Goal: Task Accomplishment & Management: Use online tool/utility

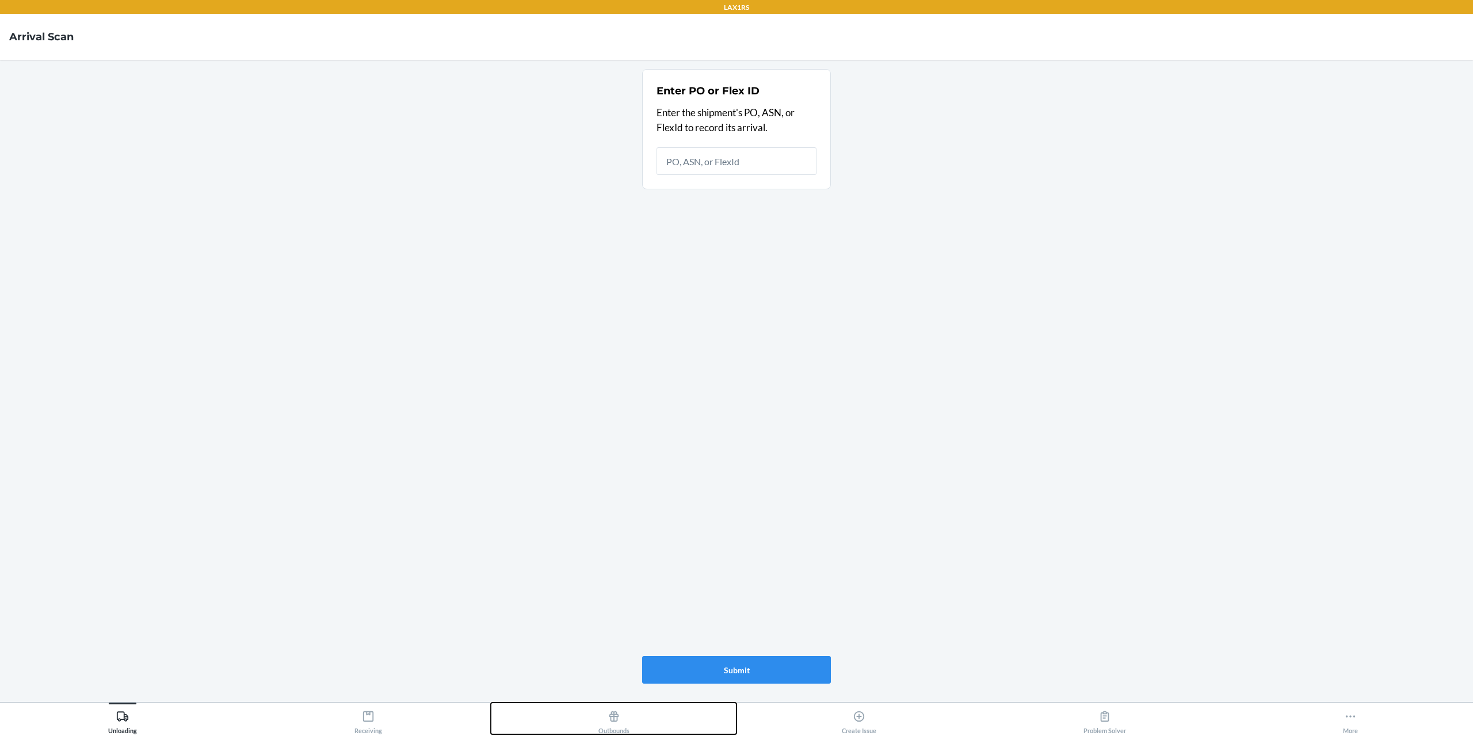
click at [614, 721] on icon at bounding box center [614, 716] width 10 height 10
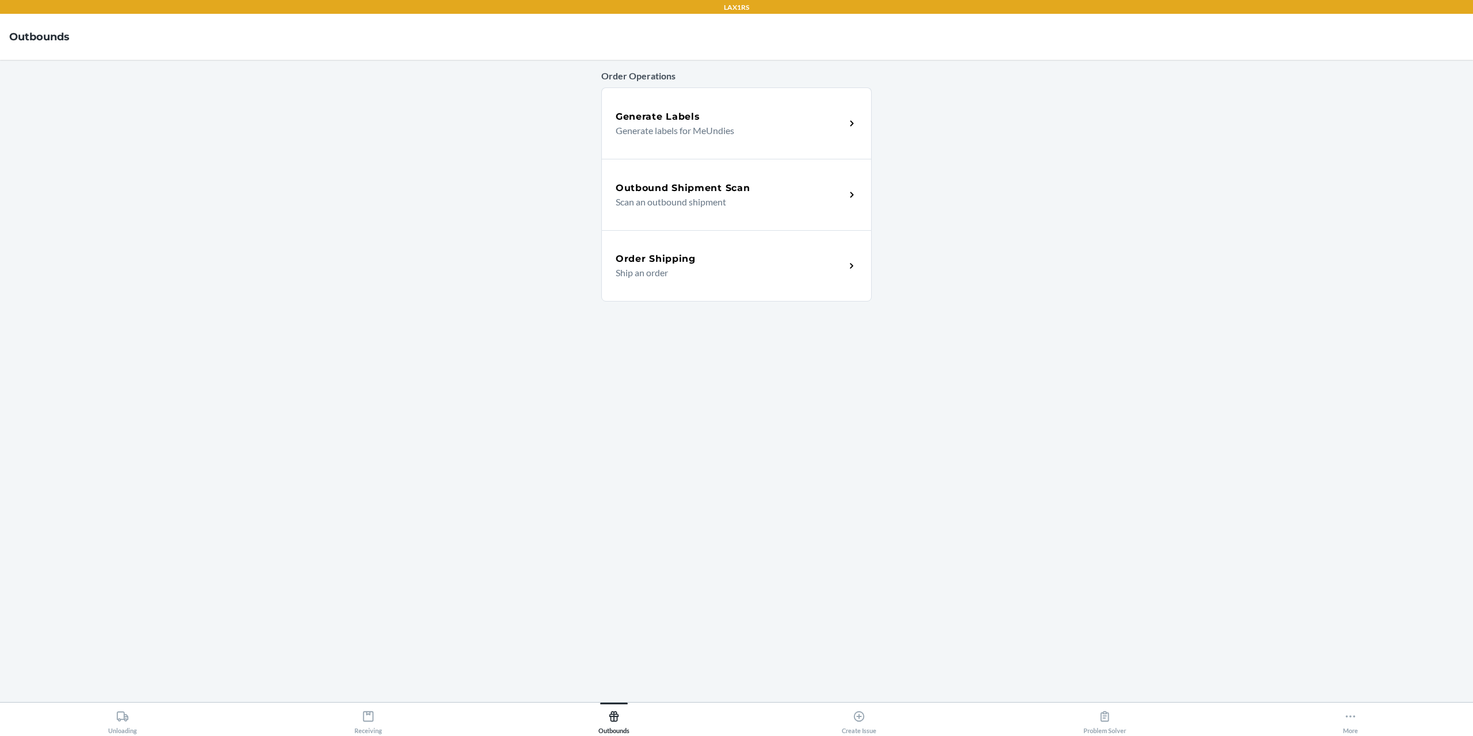
click at [754, 211] on div "Outbound Shipment Scan Scan an outbound shipment" at bounding box center [736, 194] width 270 height 71
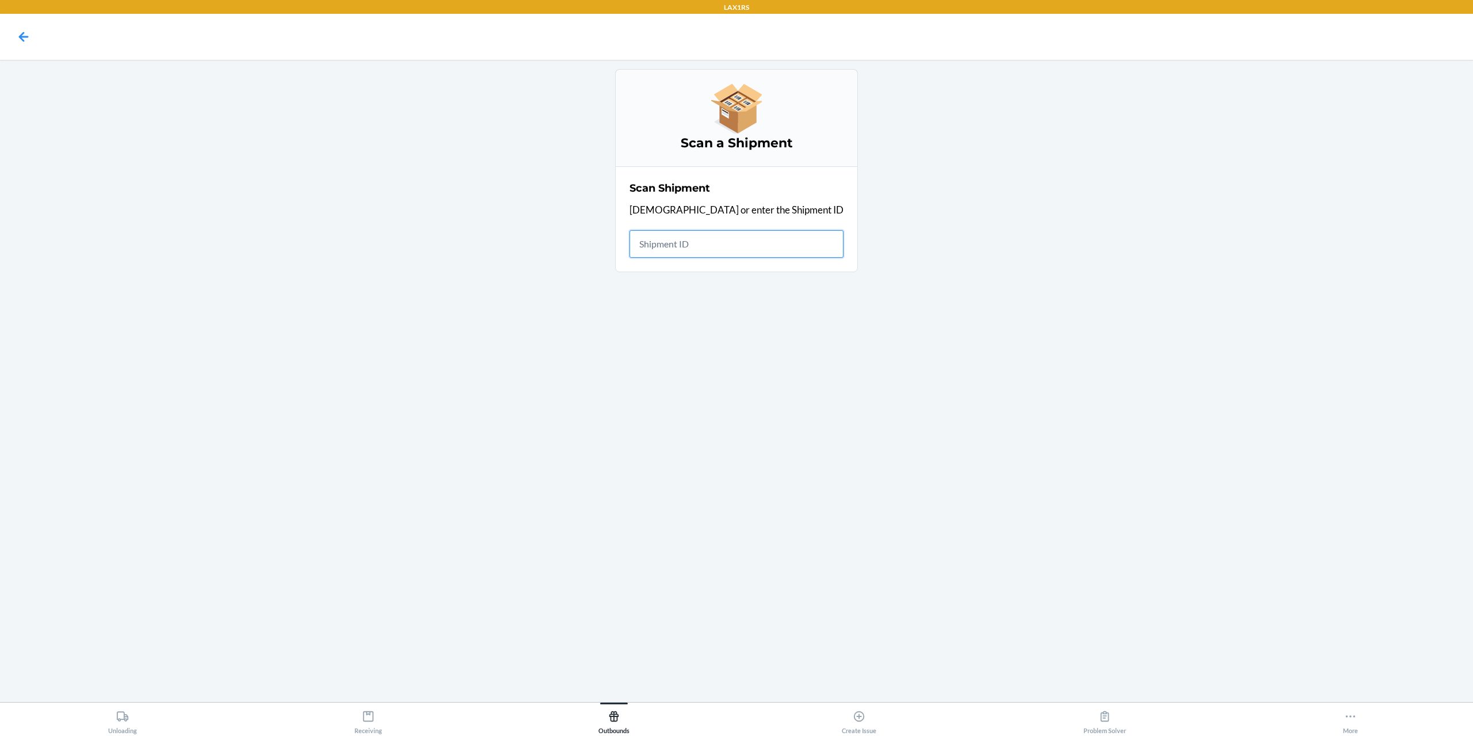
drag, startPoint x: 707, startPoint y: 248, endPoint x: 837, endPoint y: 280, distance: 133.8
click at [708, 248] on input "text" at bounding box center [736, 244] width 214 height 28
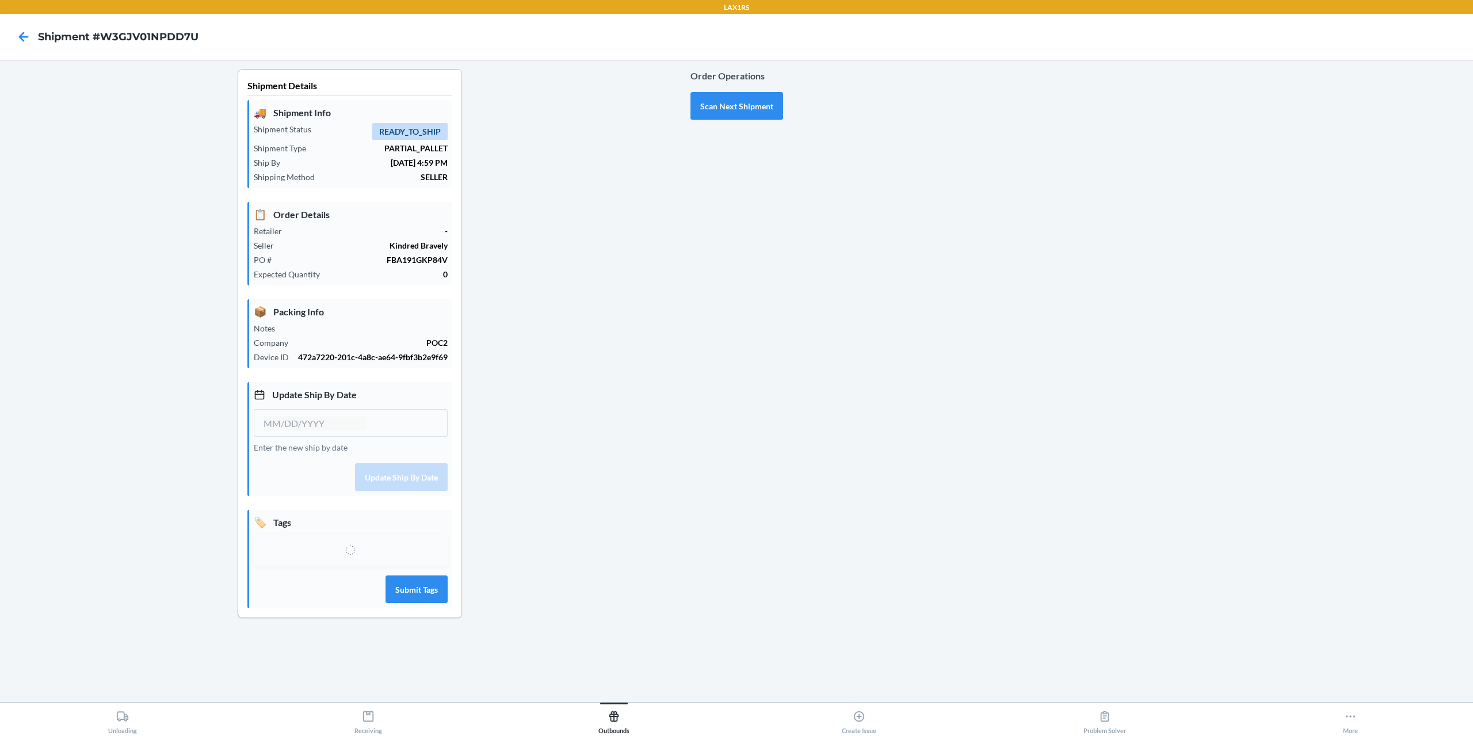
type input "[DATE]"
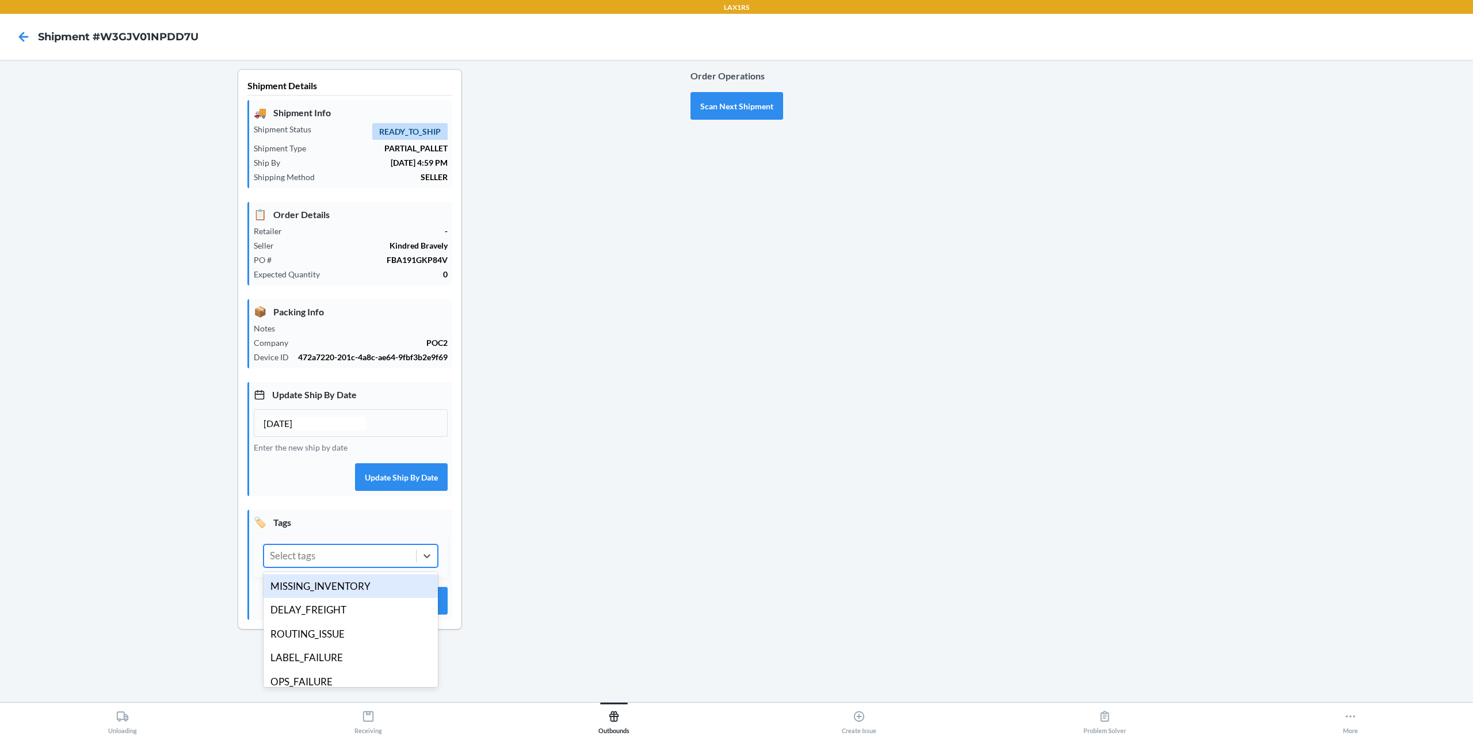
click at [347, 564] on div "Select tags" at bounding box center [340, 556] width 152 height 22
click at [339, 631] on div "ROUTING_ISSUE" at bounding box center [351, 634] width 174 height 24
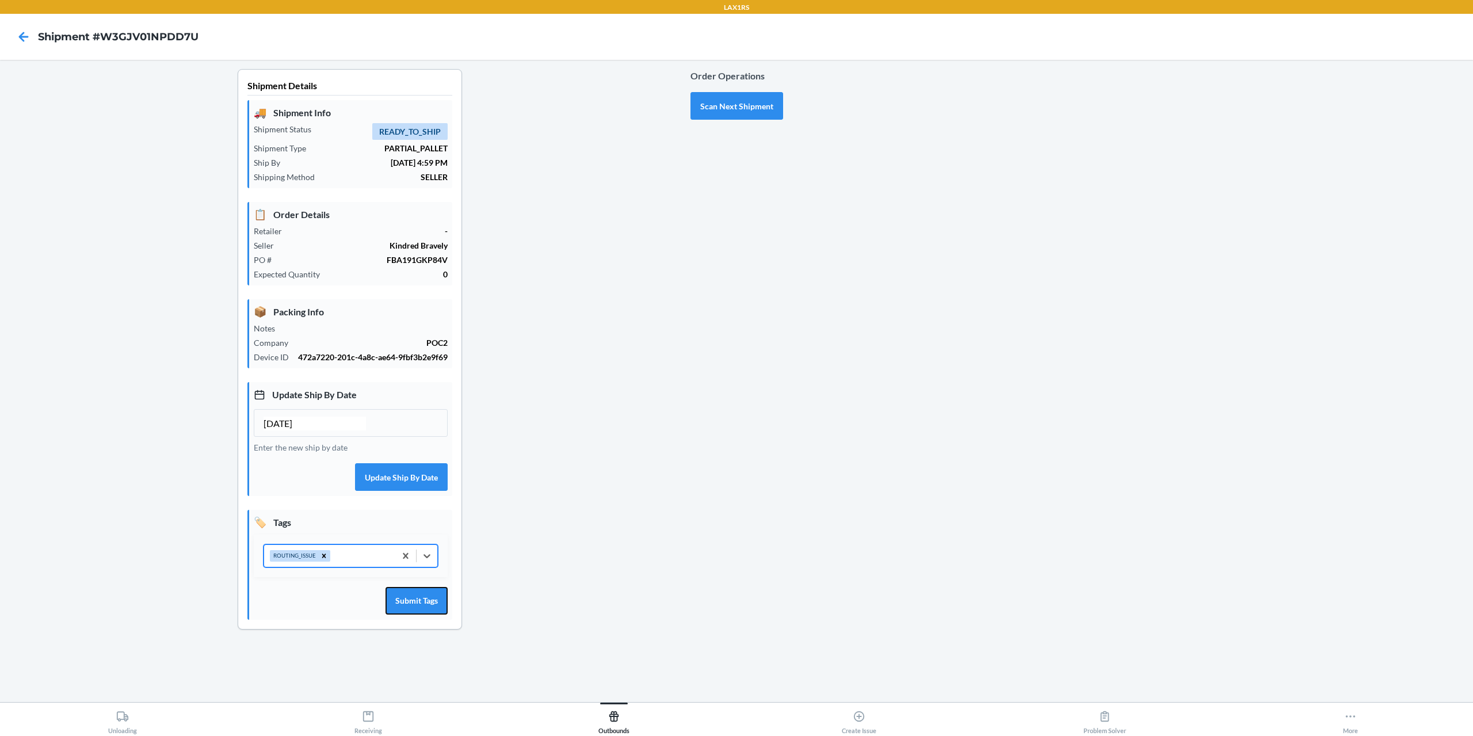
click at [405, 598] on button "Submit Tags" at bounding box center [416, 601] width 62 height 28
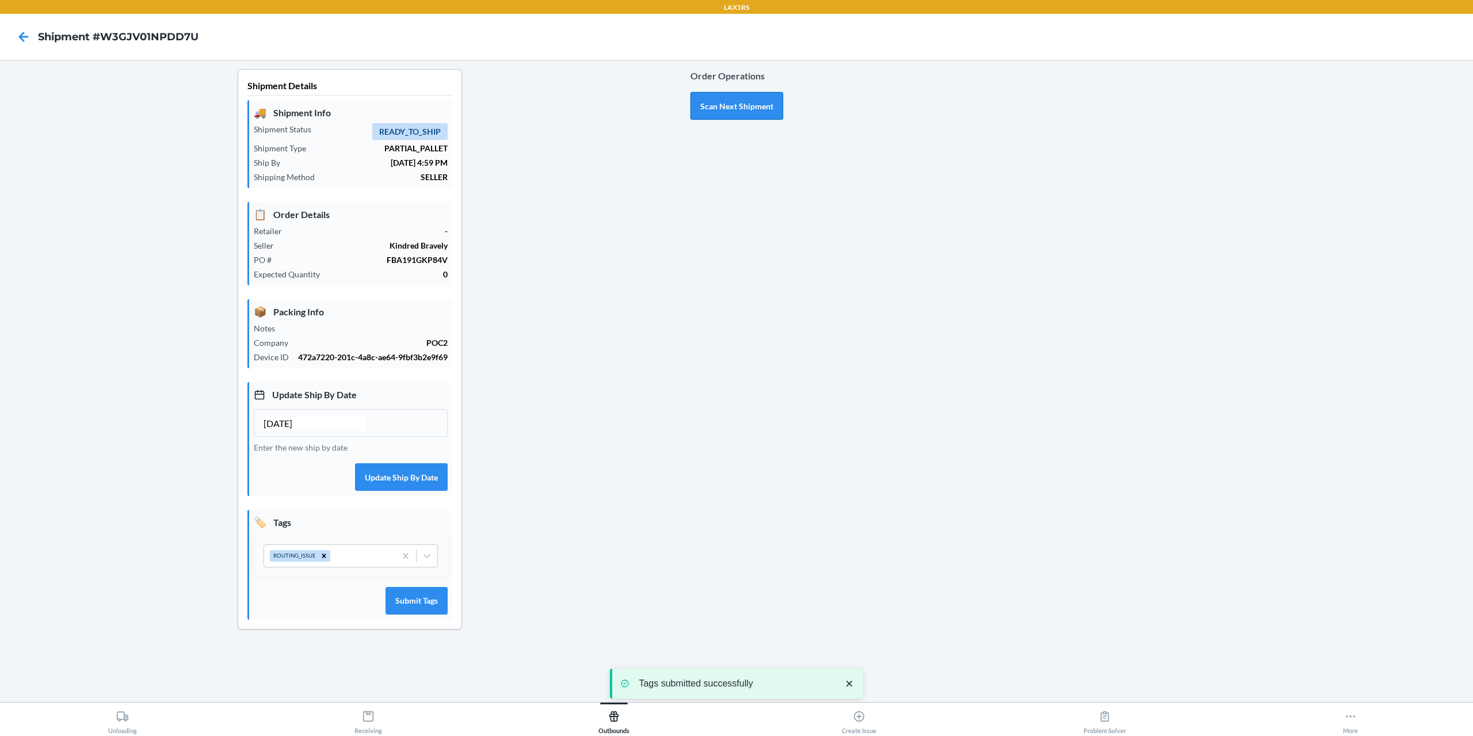
click at [738, 103] on button "Scan Next Shipment" at bounding box center [736, 106] width 93 height 28
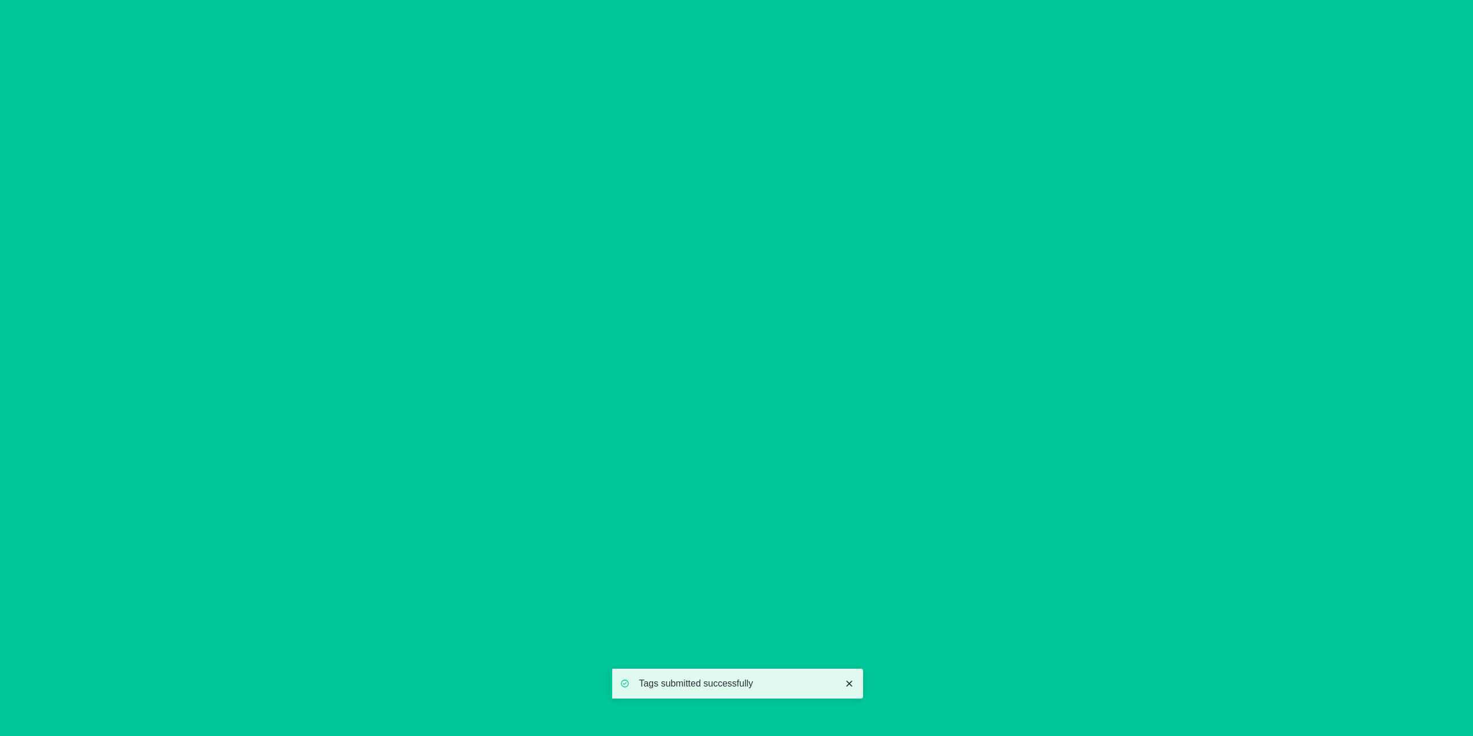
type input "[DATE]"
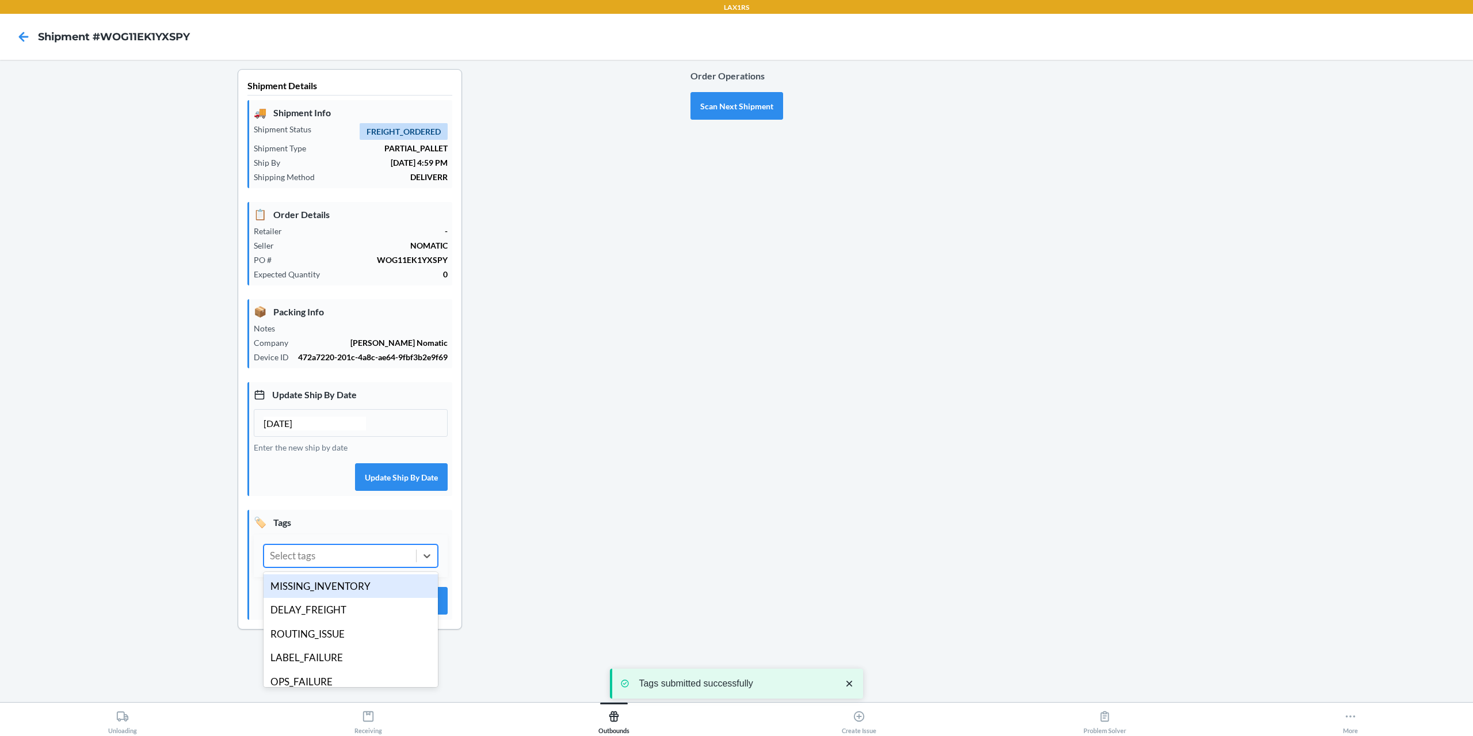
click at [391, 558] on div "Select tags" at bounding box center [340, 556] width 152 height 22
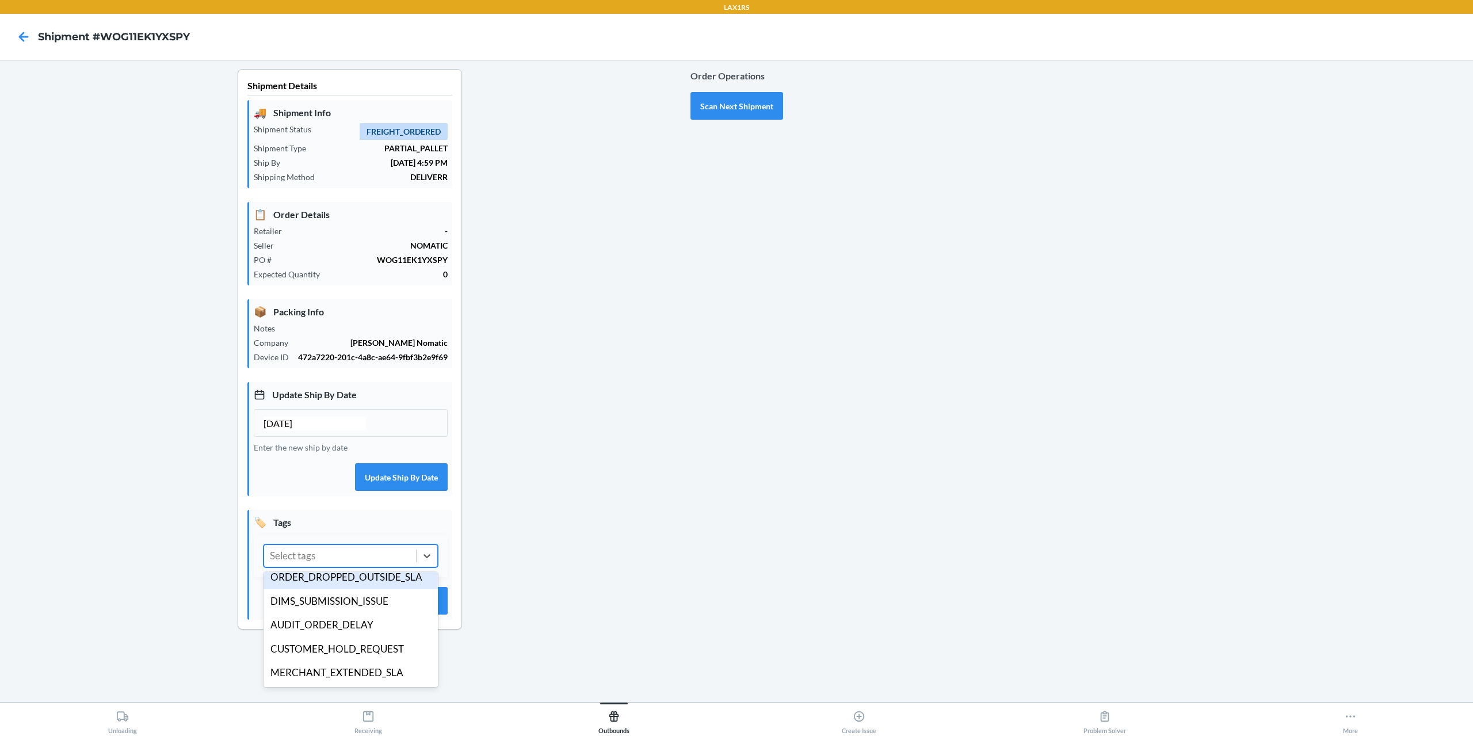
type input "D"
click at [330, 607] on div "DIMS_SUBMISSION_ISSUE" at bounding box center [351, 601] width 174 height 24
click at [361, 559] on div "DIMS_SUBMISSION_ISSUE" at bounding box center [329, 556] width 131 height 22
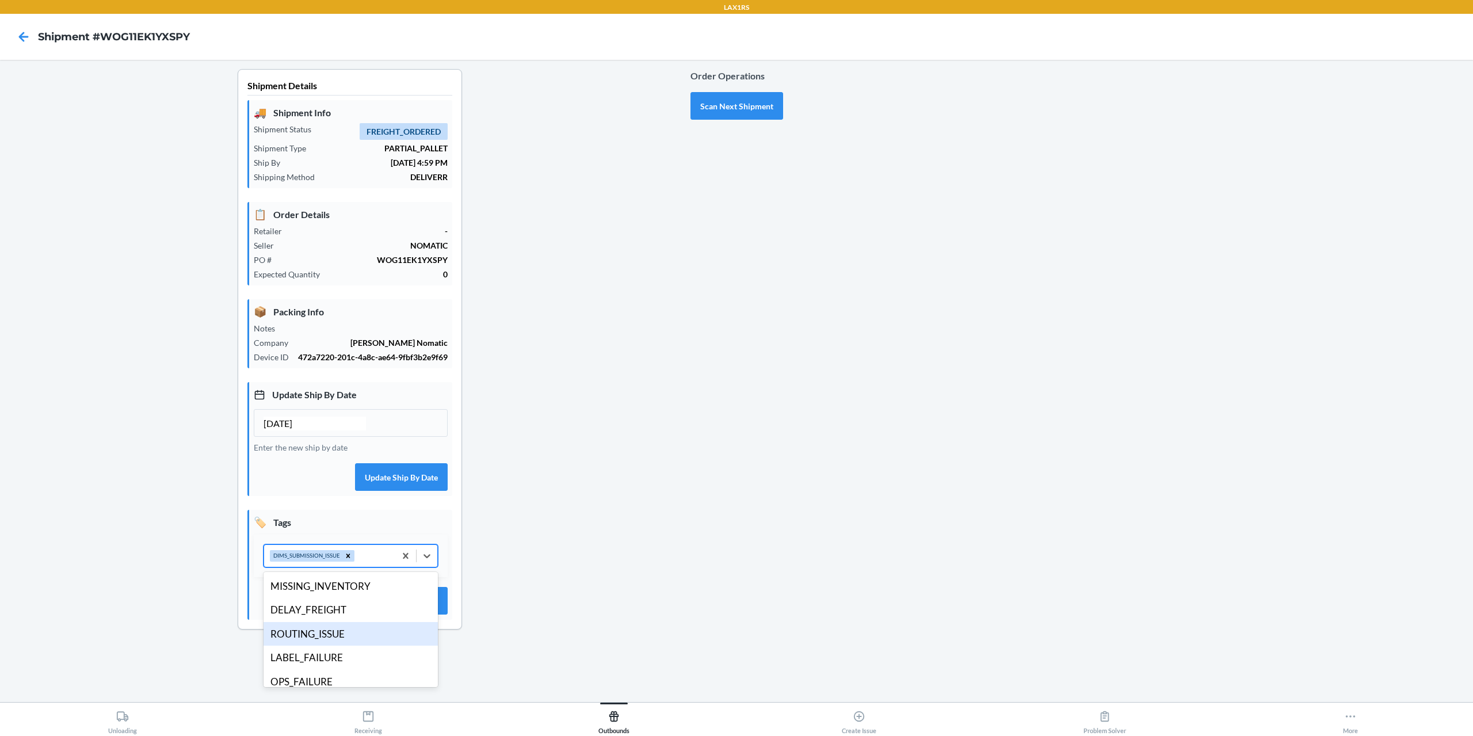
click at [329, 637] on div "ROUTING_ISSUE" at bounding box center [351, 634] width 174 height 24
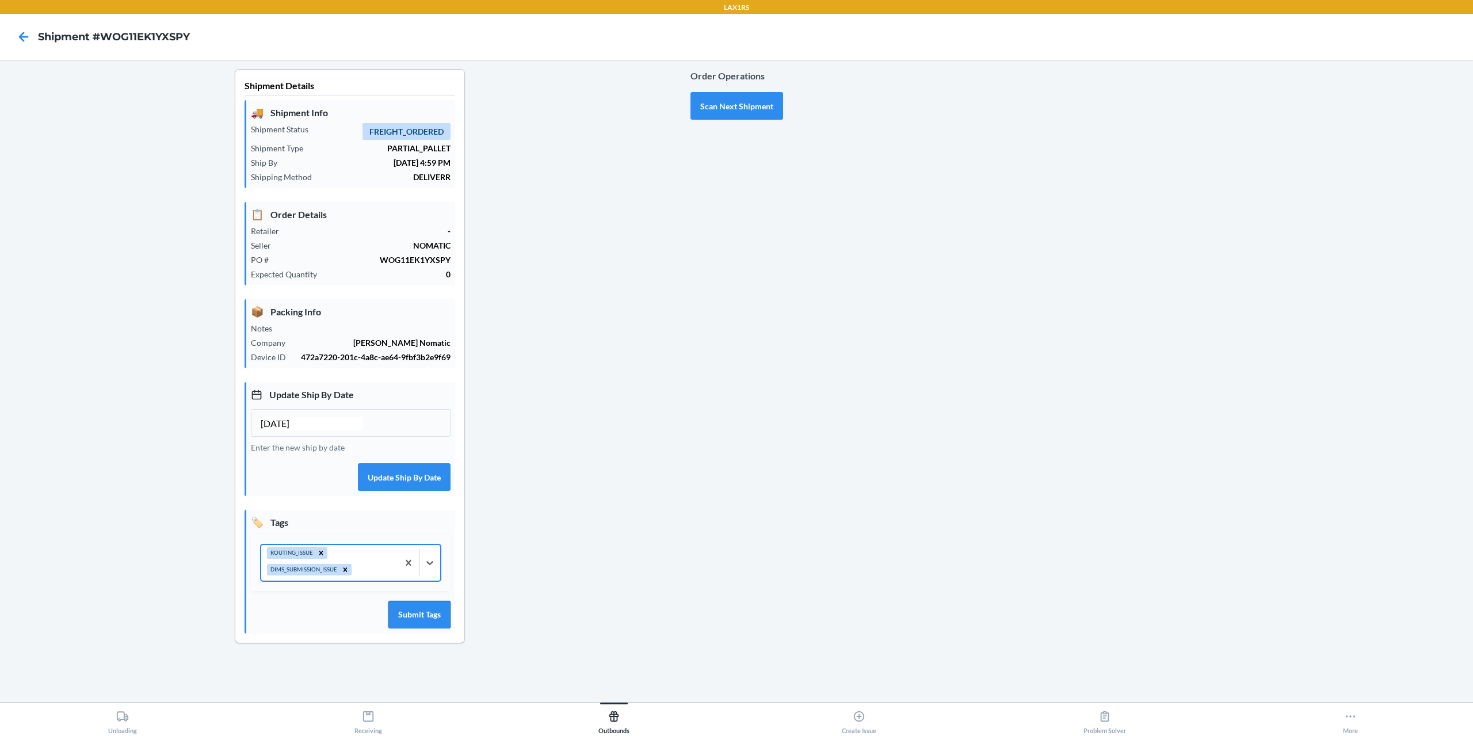
click at [418, 614] on button "Submit Tags" at bounding box center [419, 615] width 62 height 28
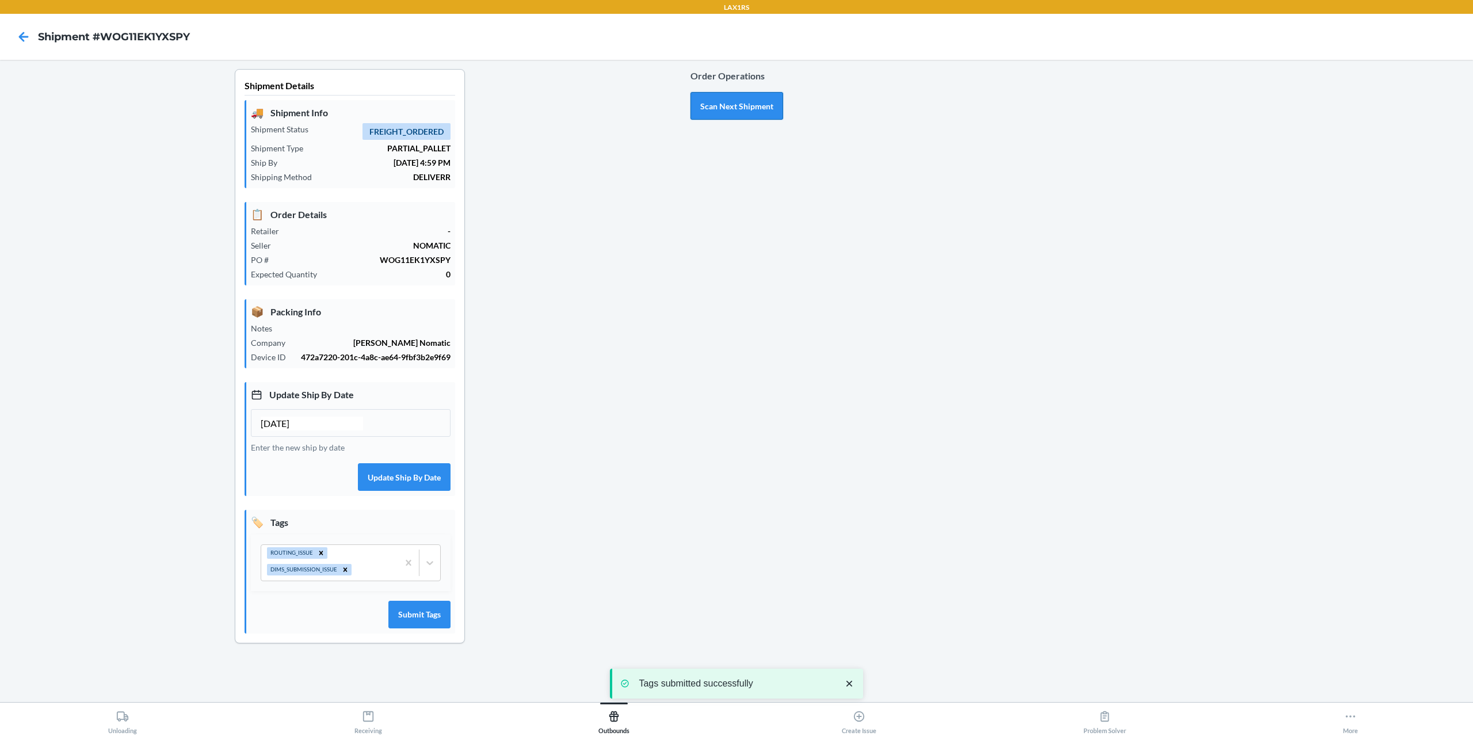
click at [738, 109] on button "Scan Next Shipment" at bounding box center [736, 106] width 93 height 28
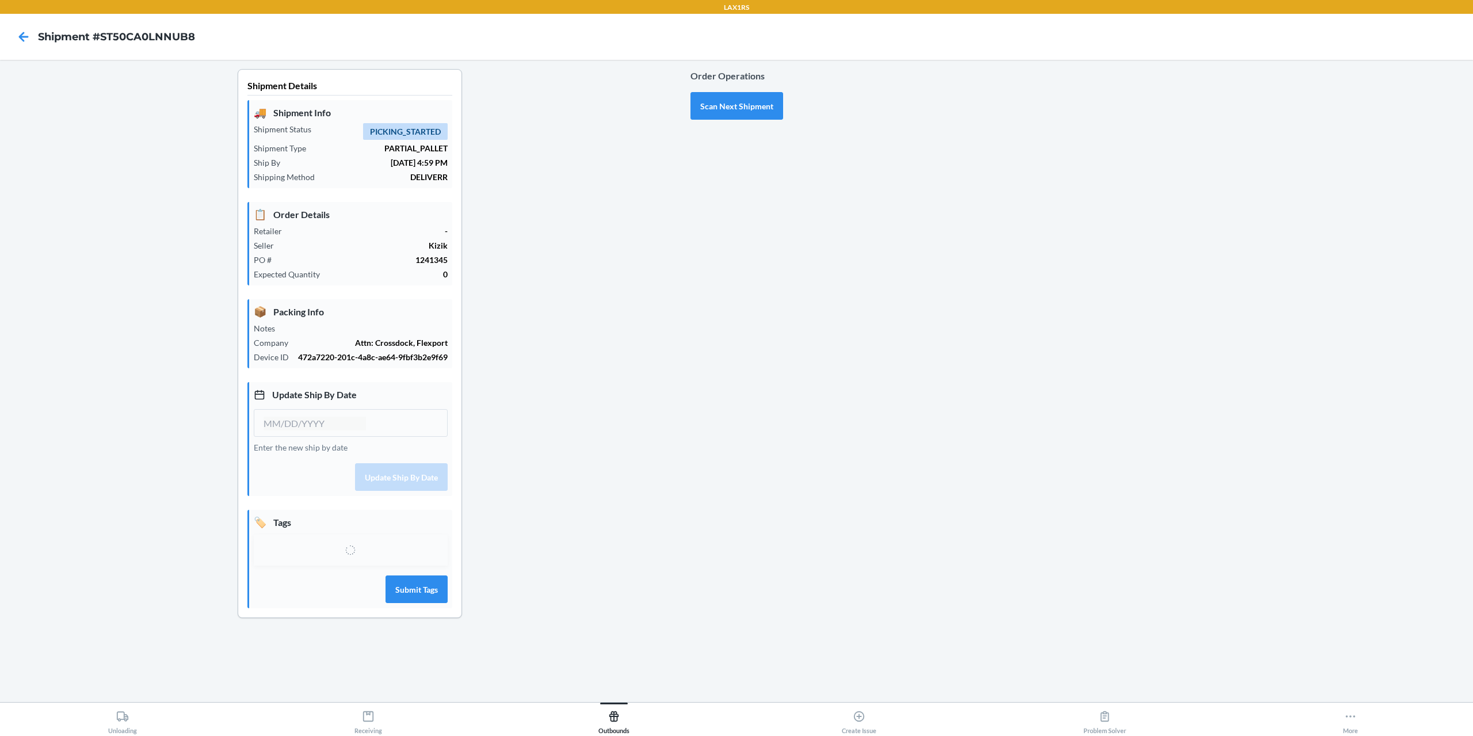
type input "[DATE]"
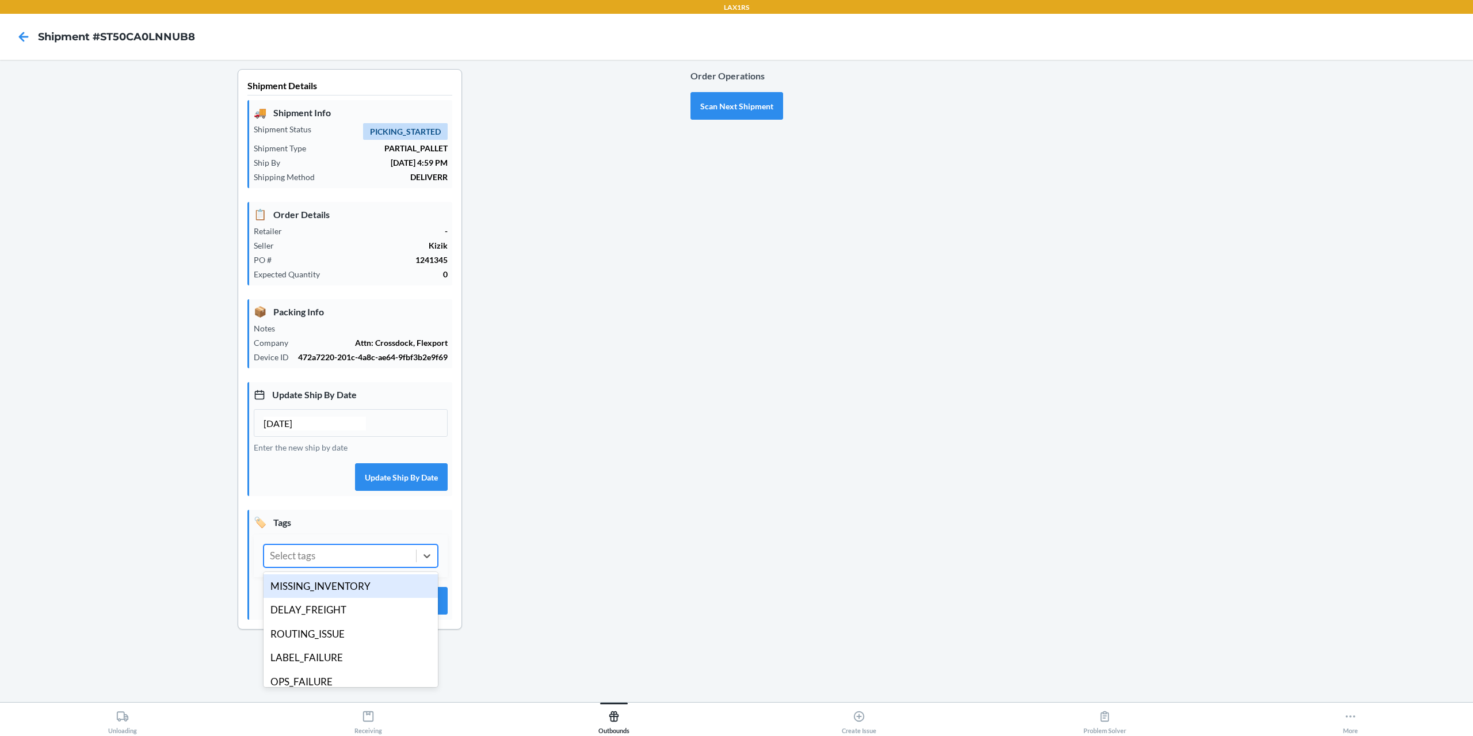
click at [349, 555] on div "Select tags" at bounding box center [340, 556] width 152 height 22
click at [369, 673] on div "MERCHANT_EXTENDED_SLA" at bounding box center [351, 672] width 174 height 24
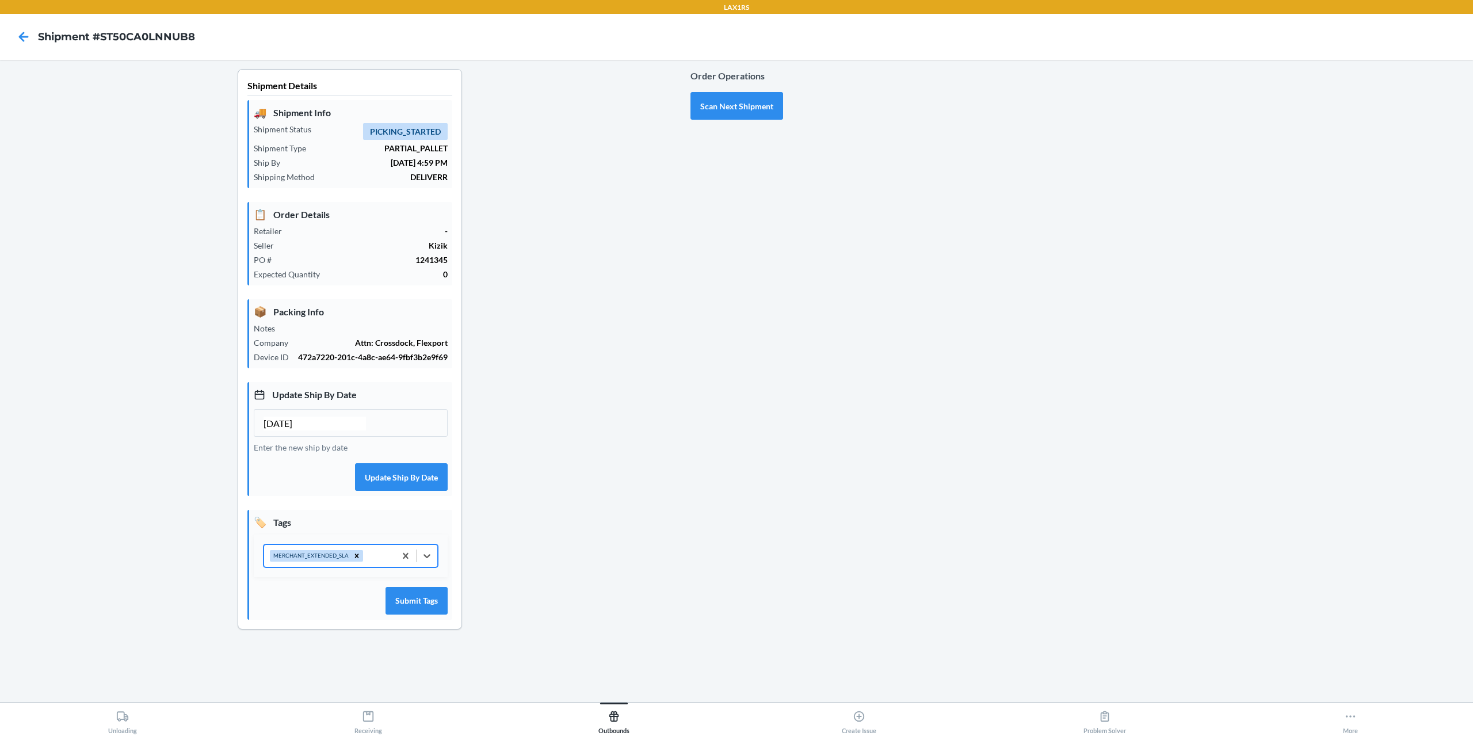
click at [375, 556] on div "MERCHANT_EXTENDED_SLA" at bounding box center [329, 556] width 131 height 22
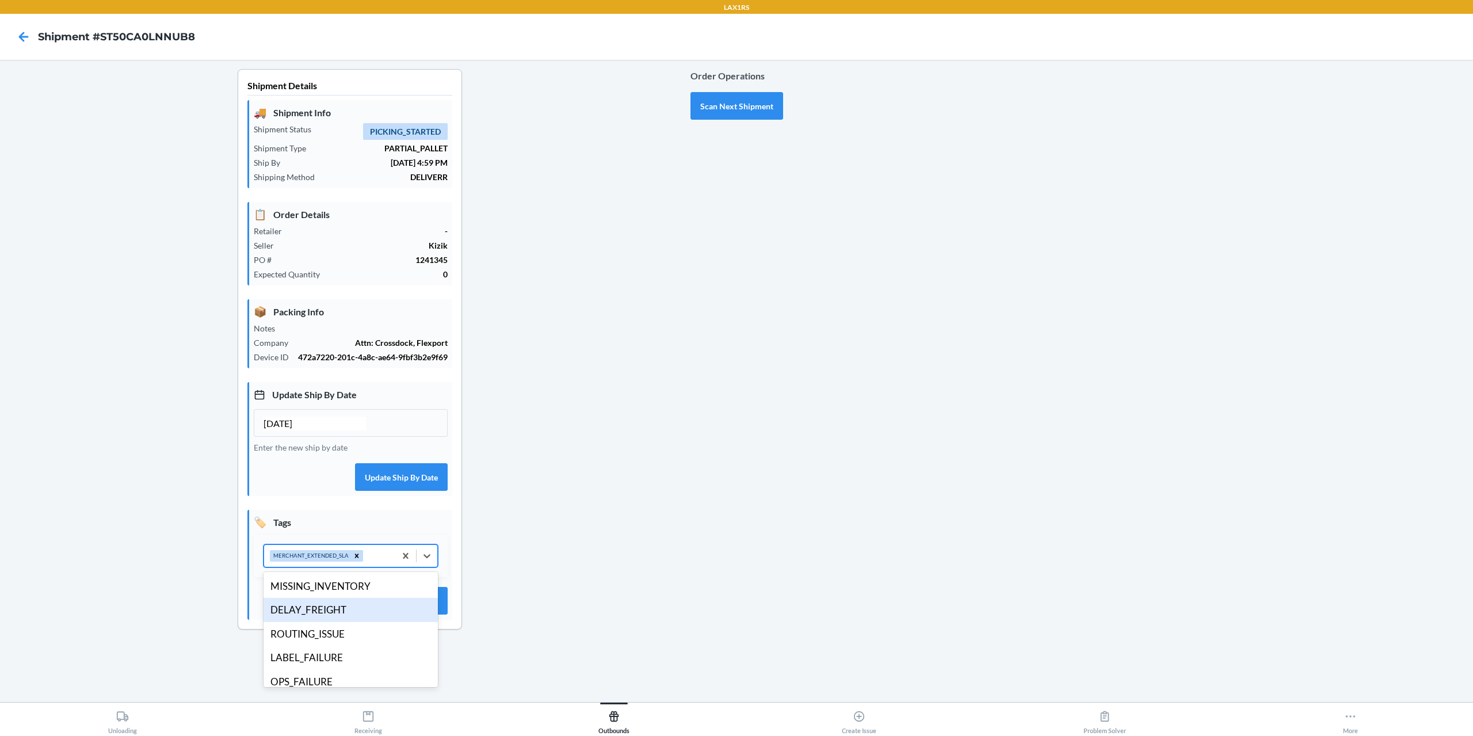
click at [333, 606] on div "DELAY_FREIGHT" at bounding box center [351, 610] width 174 height 24
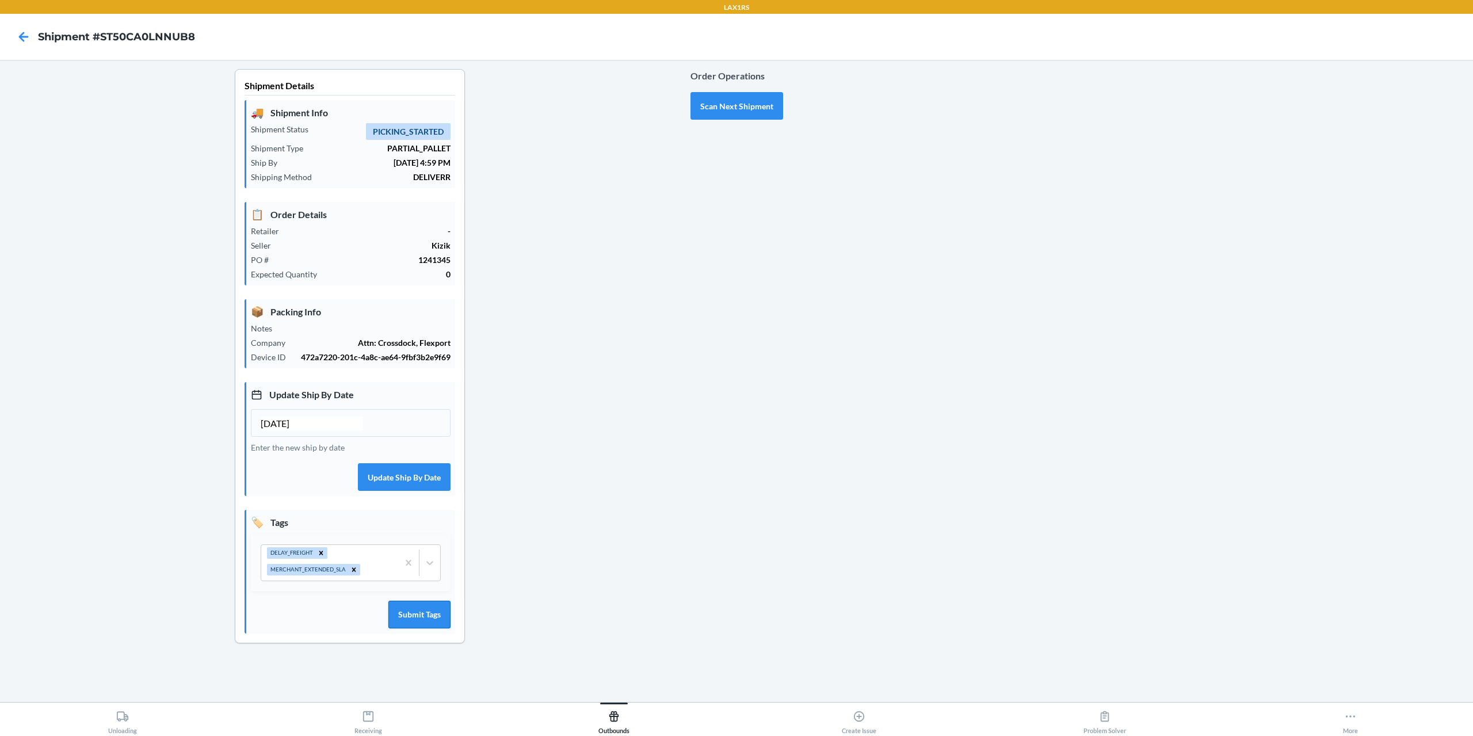
click at [400, 613] on button "Submit Tags" at bounding box center [419, 615] width 62 height 28
click at [749, 113] on button "Scan Next Shipment" at bounding box center [736, 106] width 93 height 28
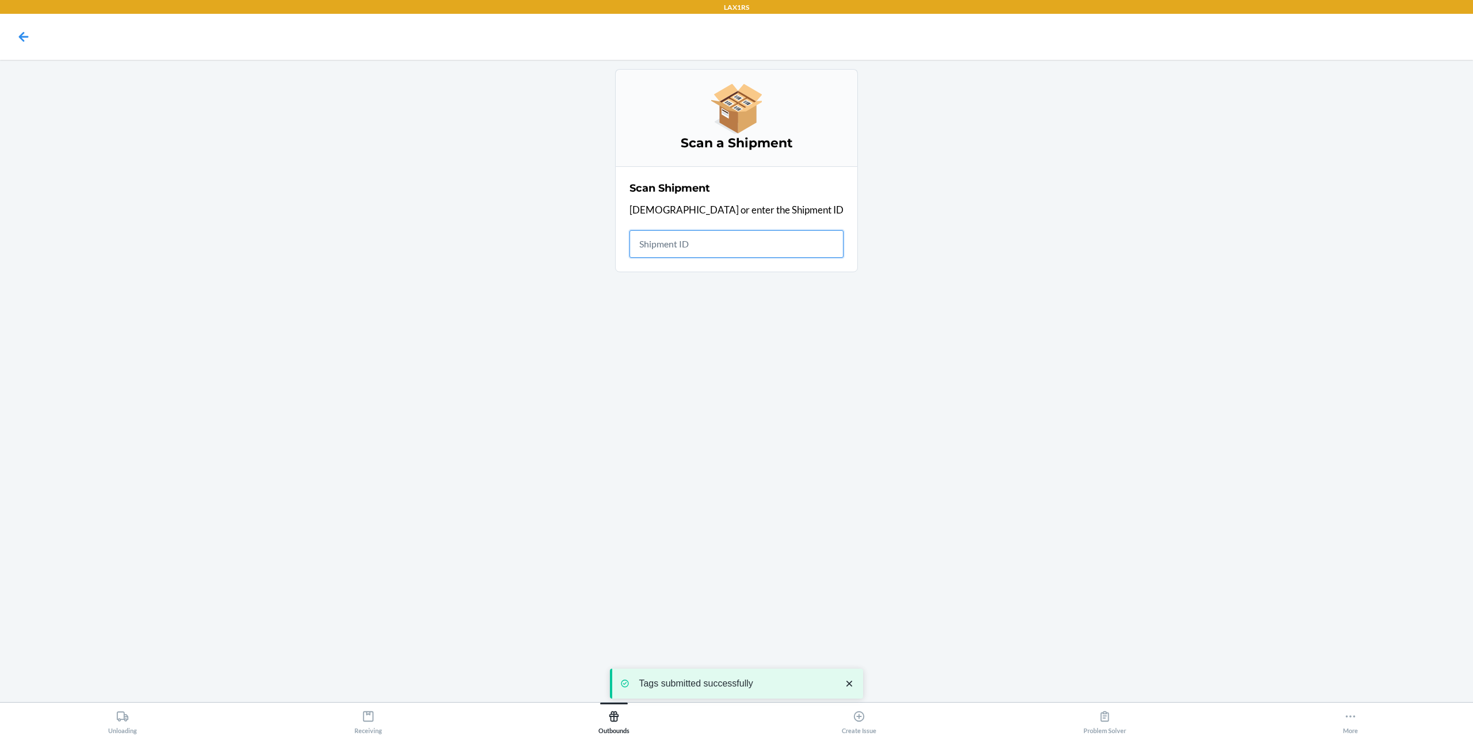
click at [702, 250] on input "text" at bounding box center [736, 244] width 214 height 28
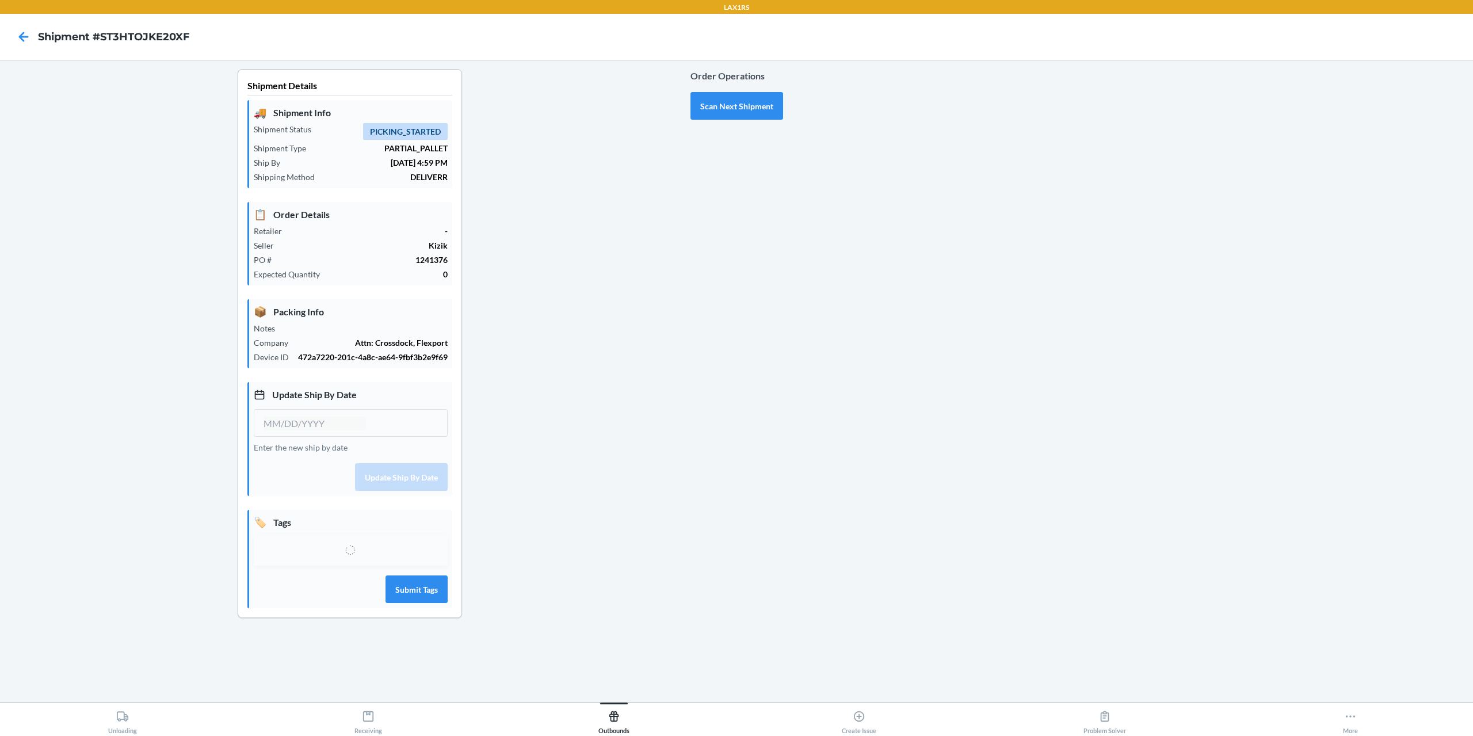
type input "[DATE]"
click at [342, 549] on div "Select tags" at bounding box center [340, 556] width 152 height 22
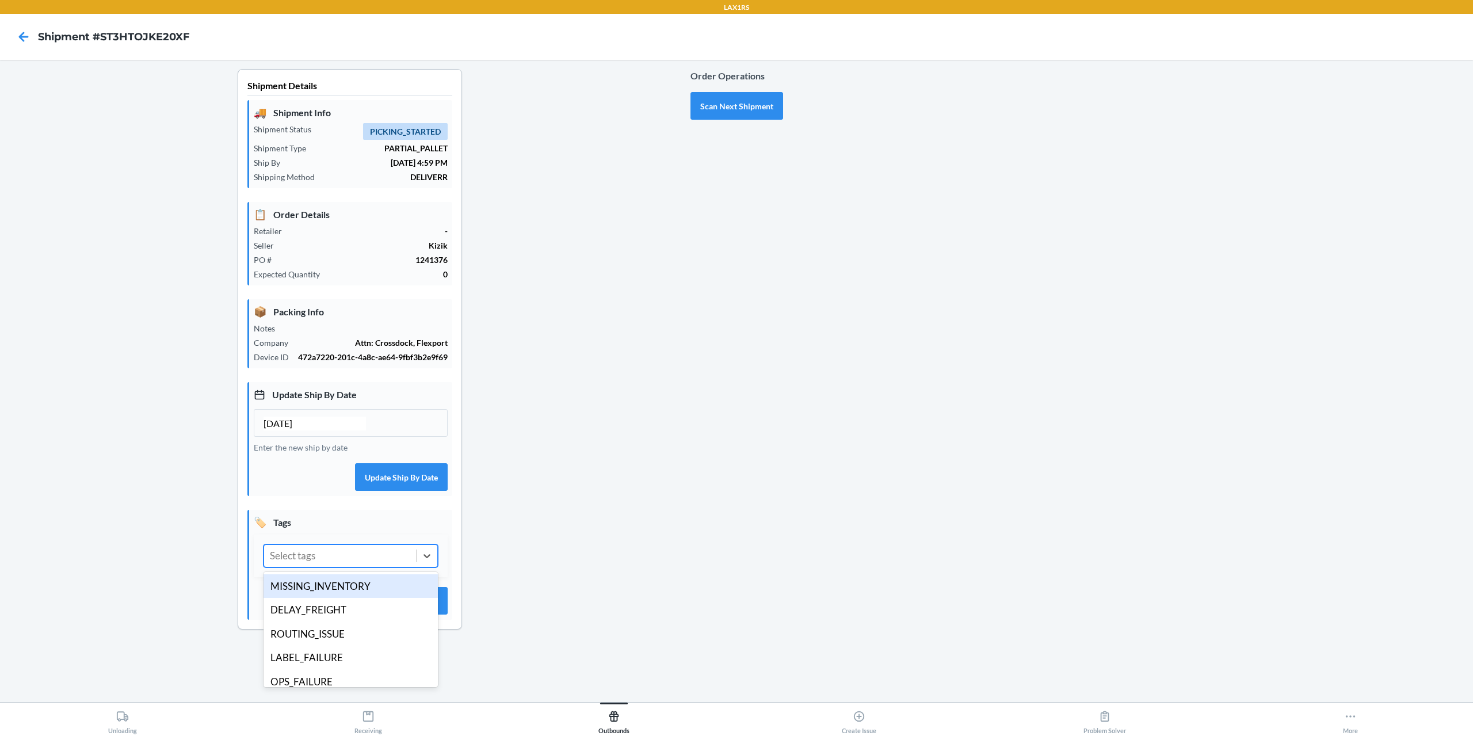
click at [337, 560] on div "Select tags" at bounding box center [340, 556] width 152 height 22
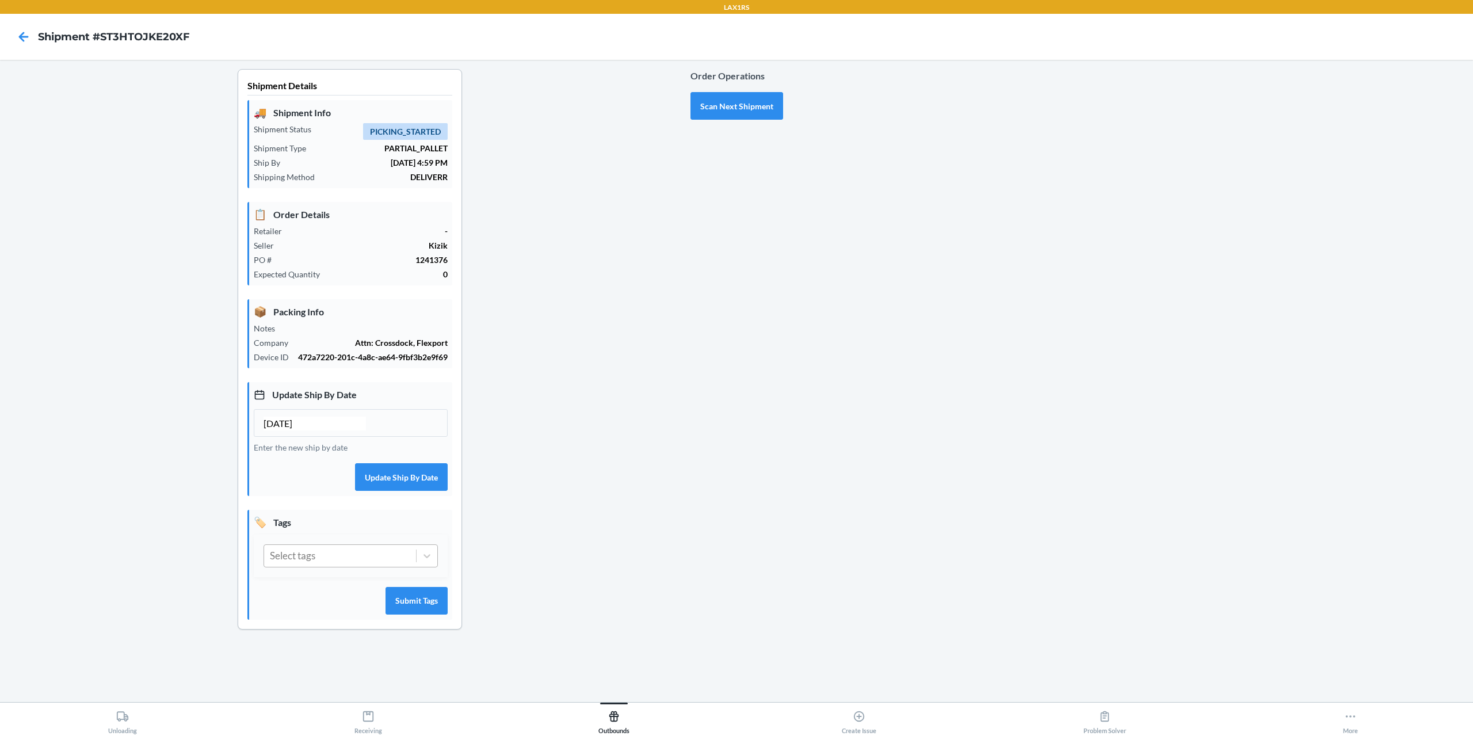
click at [343, 552] on div "Select tags" at bounding box center [340, 556] width 152 height 22
click at [341, 555] on div "Select tags" at bounding box center [340, 556] width 152 height 22
click at [124, 574] on div "Shipment Details 🚚 Shipment Info Shipment Status PICKING_STARTED Shipment Type …" at bounding box center [349, 358] width 681 height 579
click at [368, 560] on div "Select tags" at bounding box center [340, 556] width 152 height 22
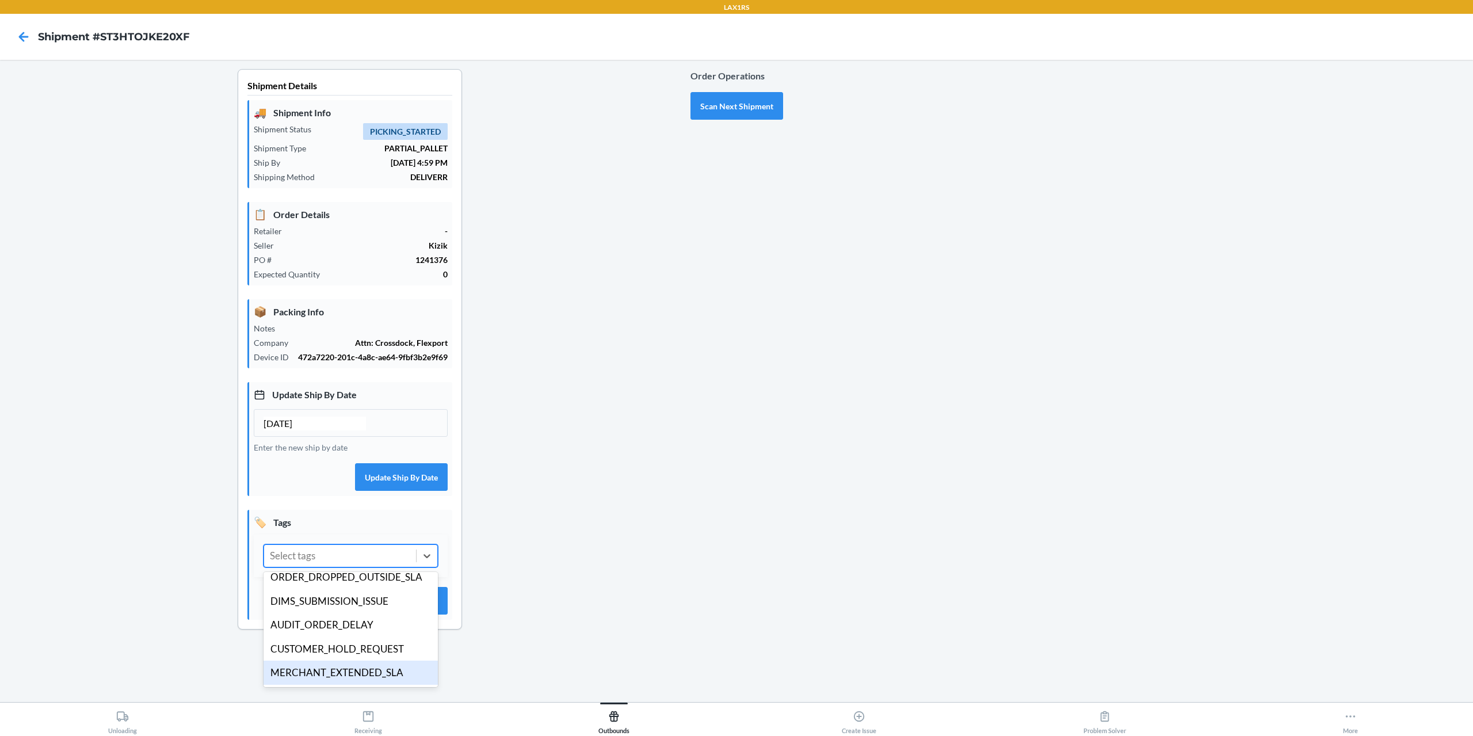
click at [369, 678] on div "MERCHANT_EXTENDED_SLA" at bounding box center [351, 672] width 174 height 24
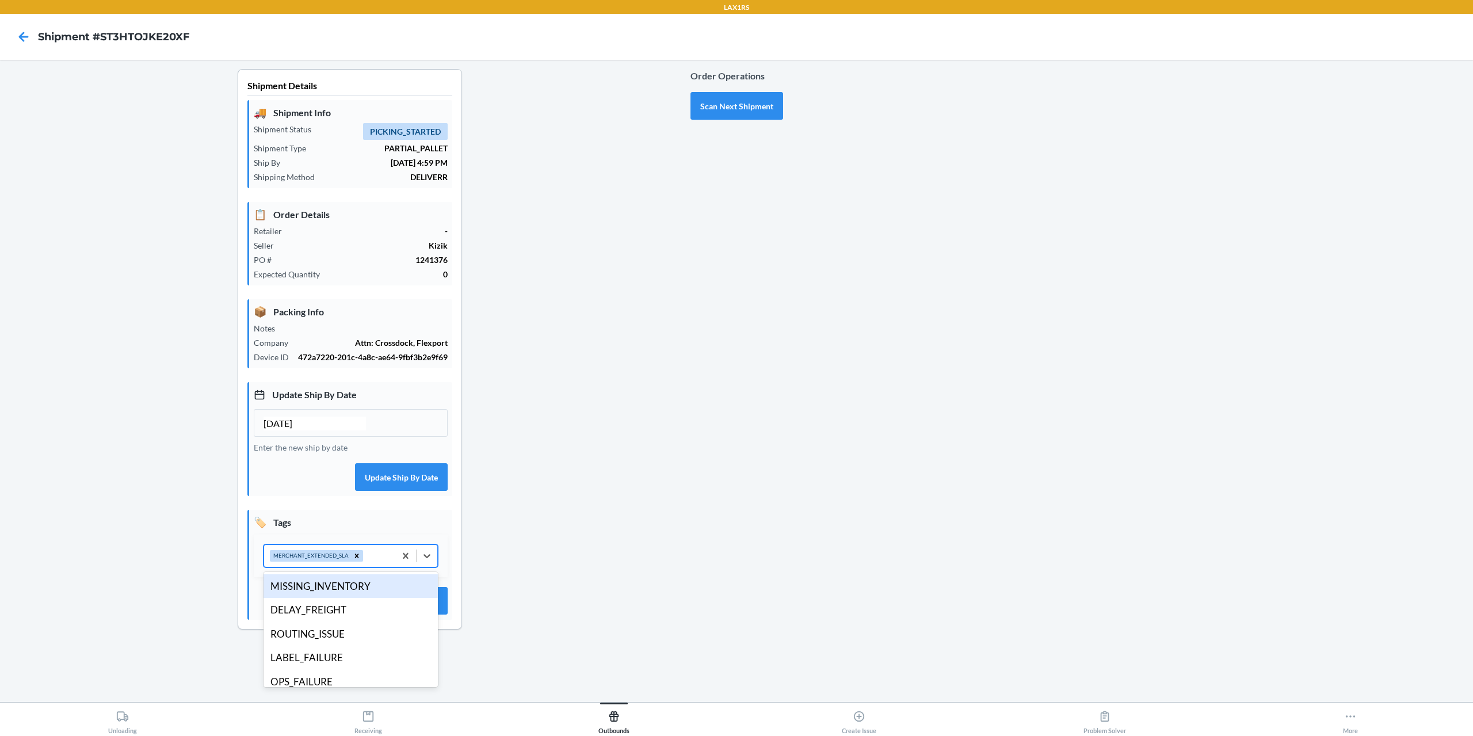
click at [378, 560] on div "MERCHANT_EXTENDED_SLA" at bounding box center [329, 556] width 131 height 22
click at [335, 613] on div "DELAY_FREIGHT" at bounding box center [351, 610] width 174 height 24
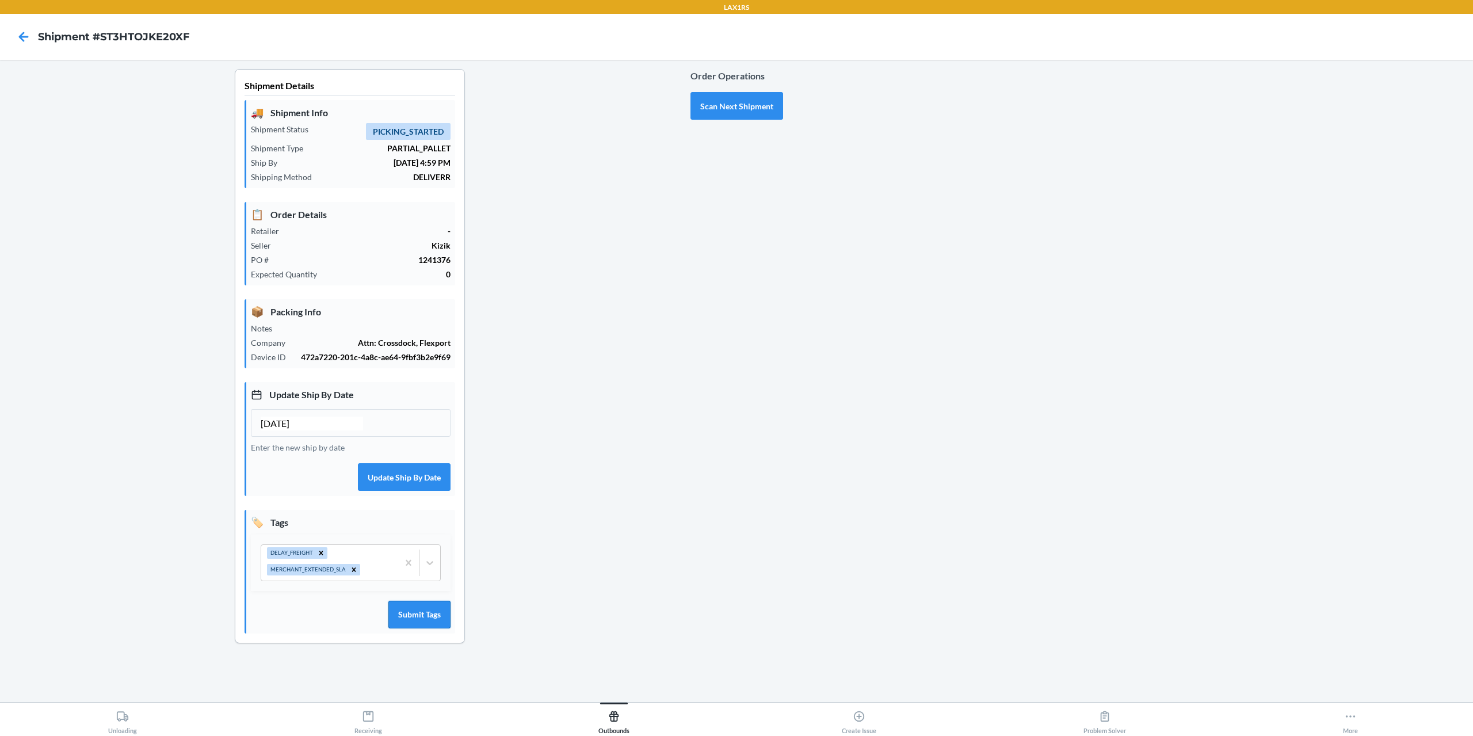
click at [423, 622] on button "Submit Tags" at bounding box center [419, 615] width 62 height 28
click at [720, 112] on button "Scan Next Shipment" at bounding box center [736, 106] width 93 height 28
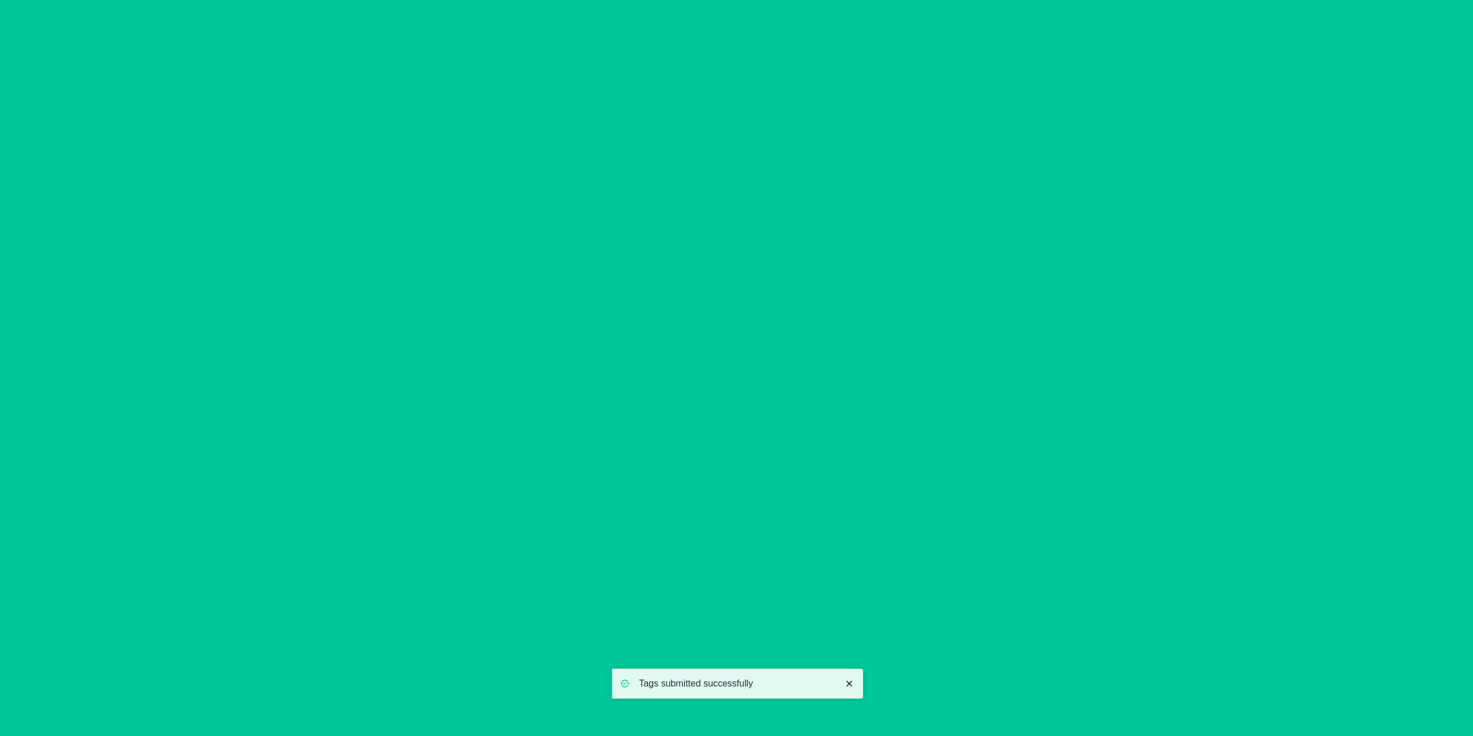
type input "[DATE]"
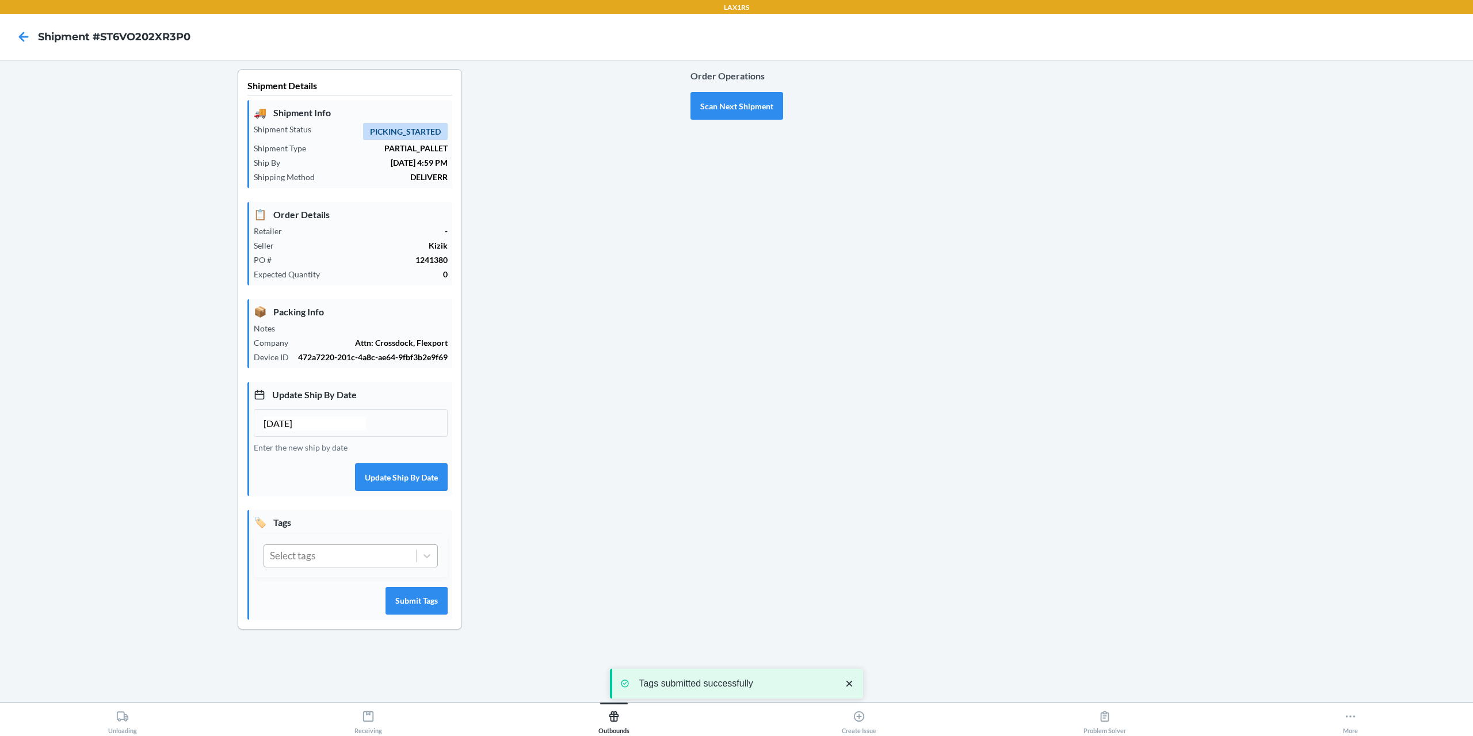
click at [357, 559] on div "Select tags" at bounding box center [340, 556] width 152 height 22
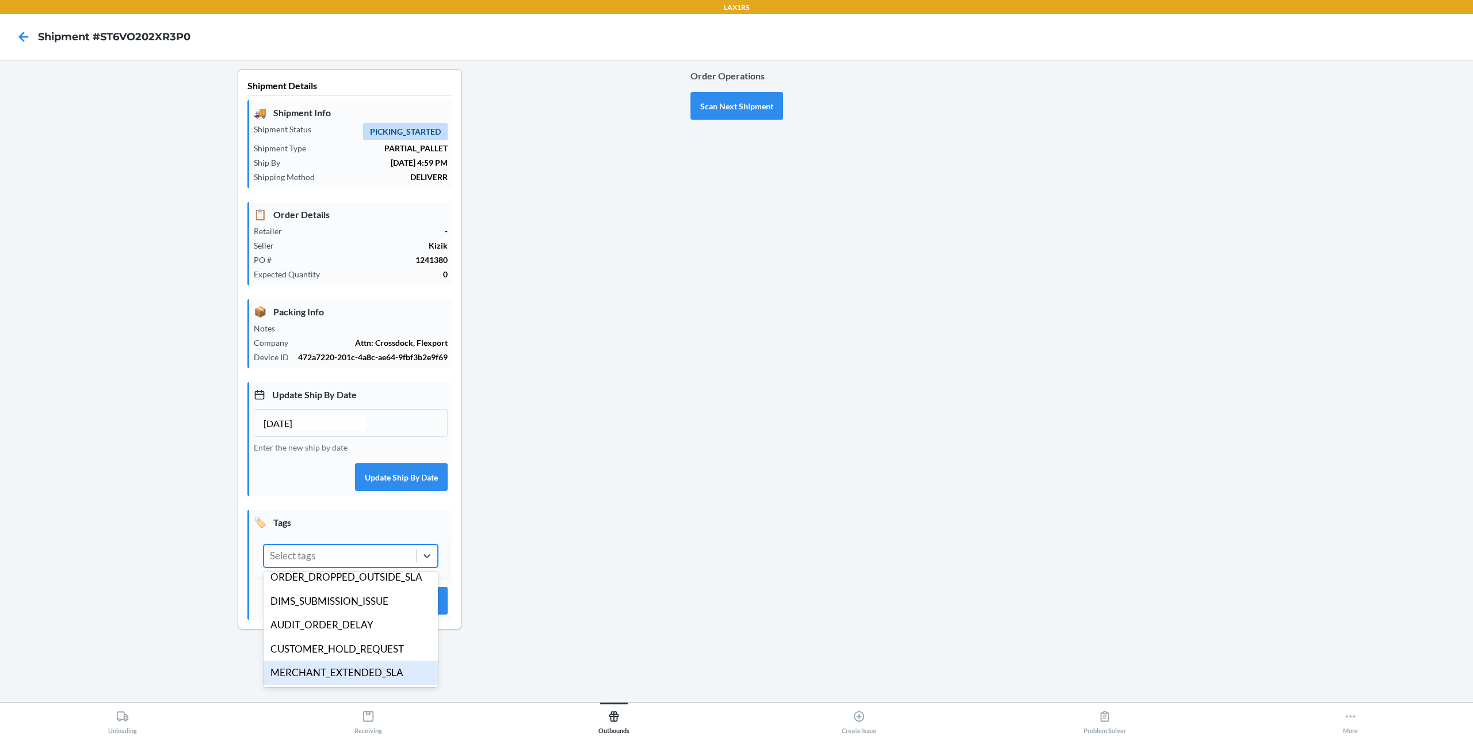
click at [380, 680] on div "MERCHANT_EXTENDED_SLA" at bounding box center [351, 672] width 174 height 24
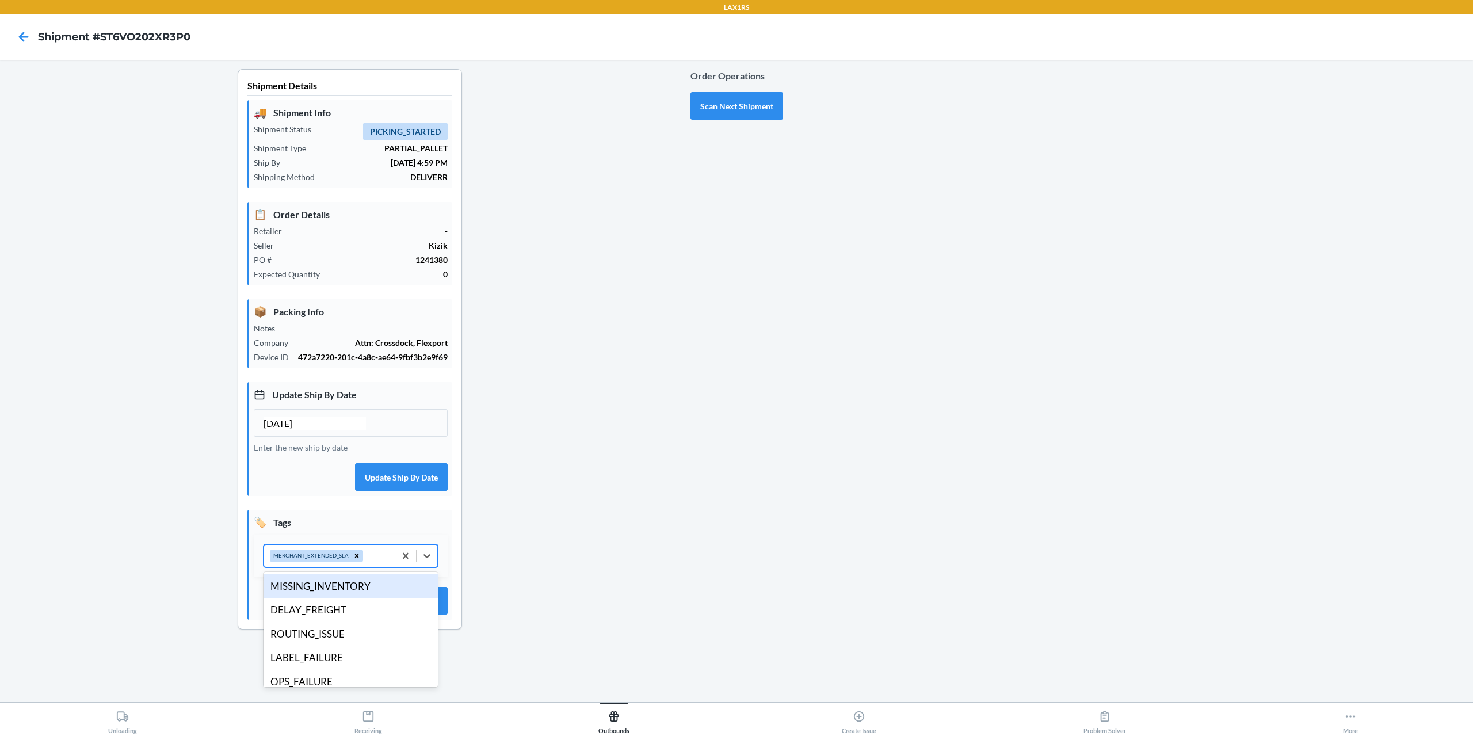
click at [380, 551] on div "MERCHANT_EXTENDED_SLA" at bounding box center [329, 556] width 131 height 22
click at [342, 614] on div "DELAY_FREIGHT" at bounding box center [351, 610] width 174 height 24
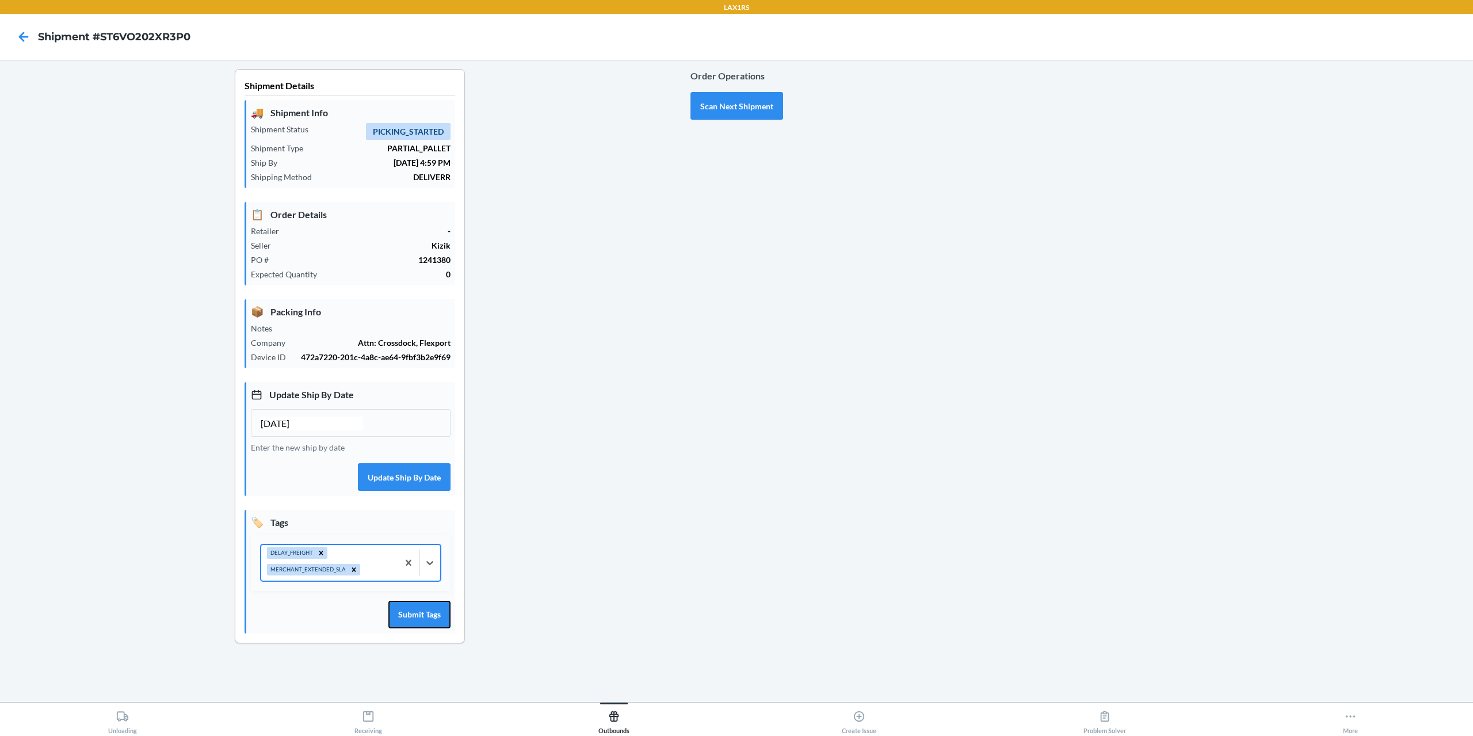
click at [414, 610] on button "Submit Tags" at bounding box center [419, 615] width 62 height 28
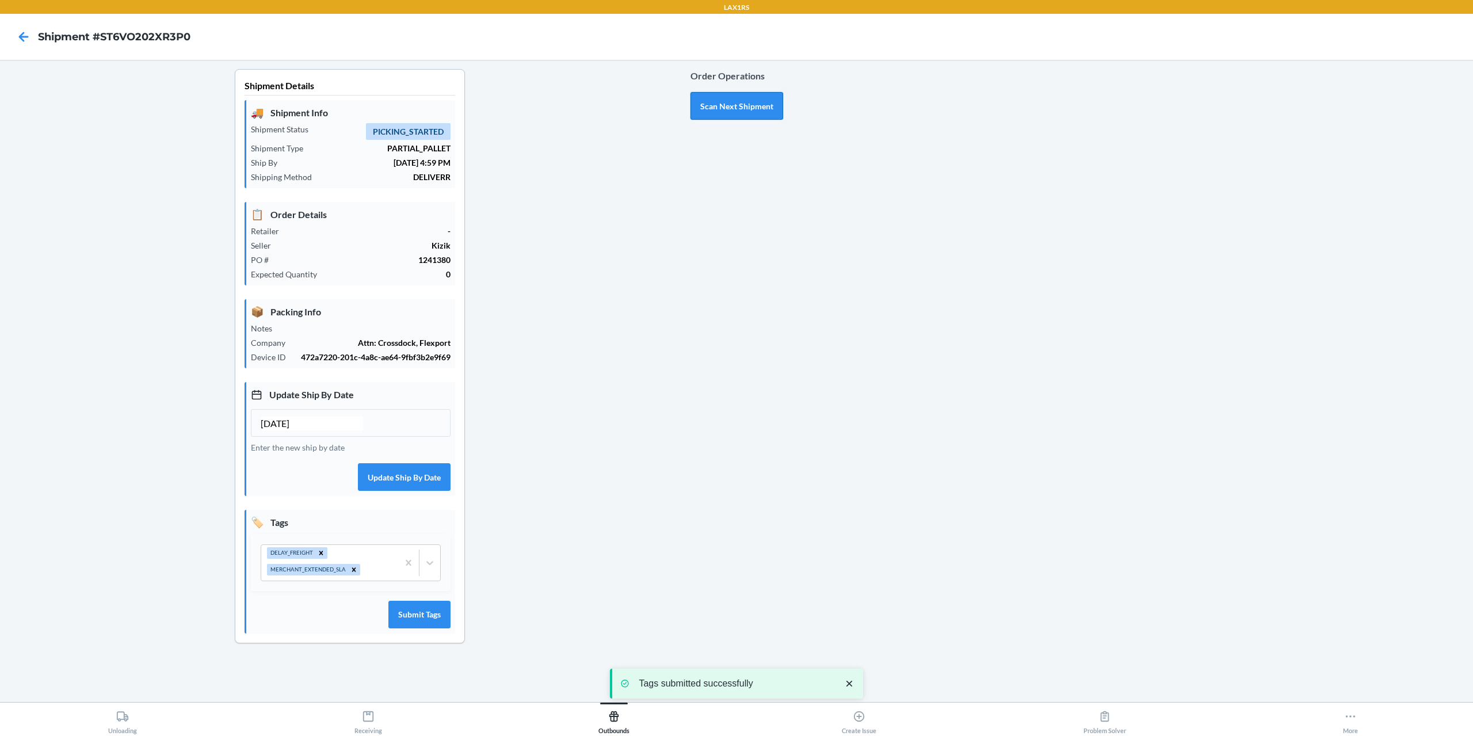
click at [741, 106] on button "Scan Next Shipment" at bounding box center [736, 106] width 93 height 28
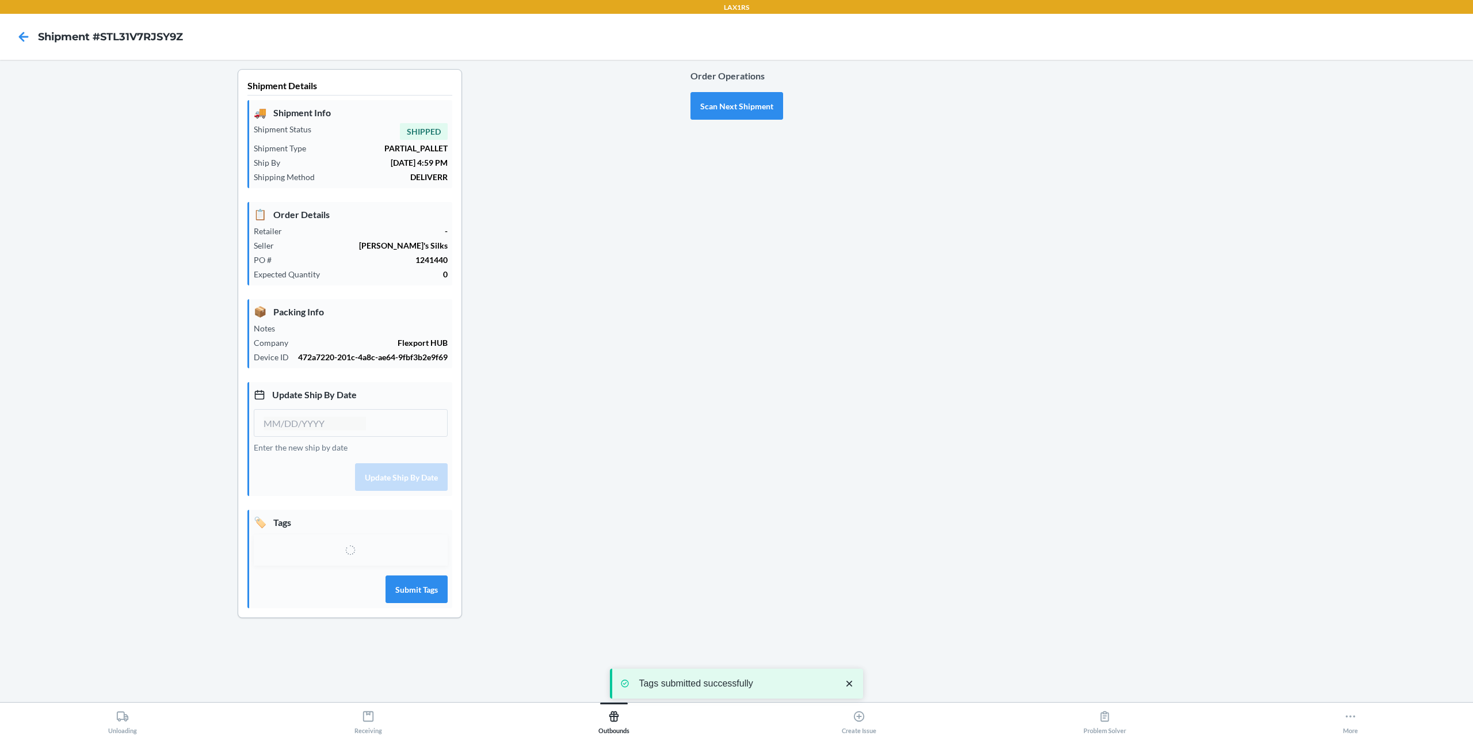
type input "[DATE]"
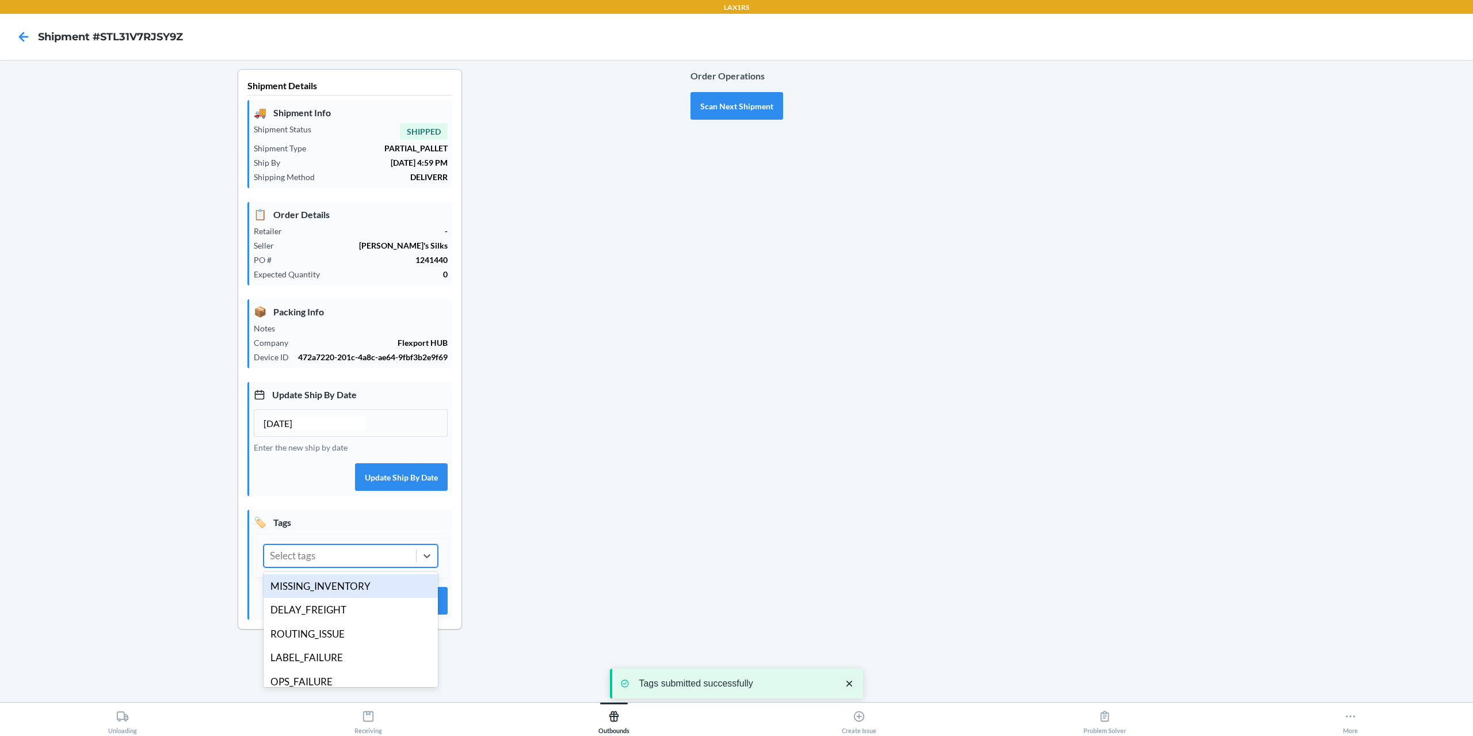
click at [354, 556] on div "Select tags" at bounding box center [340, 556] width 152 height 22
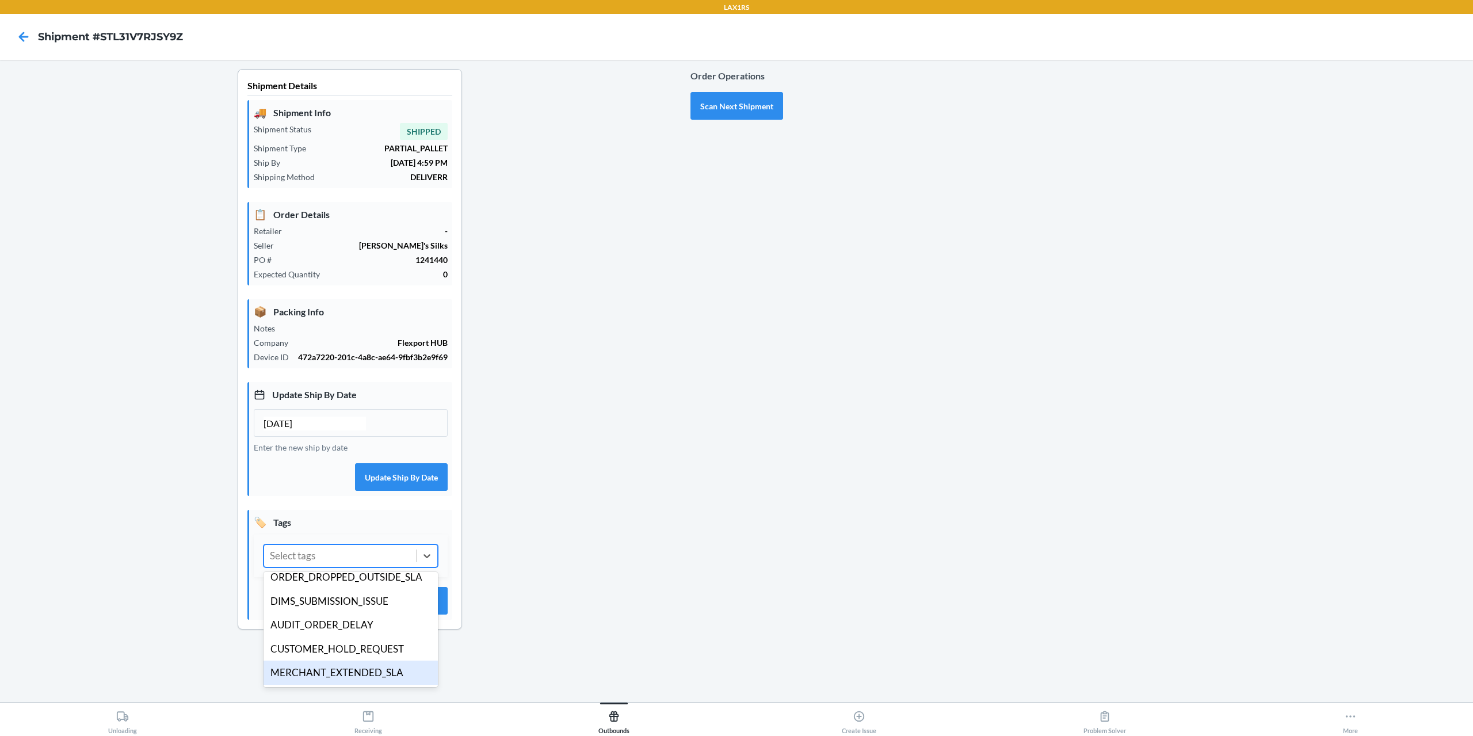
click at [354, 676] on div "MERCHANT_EXTENDED_SLA" at bounding box center [351, 672] width 174 height 24
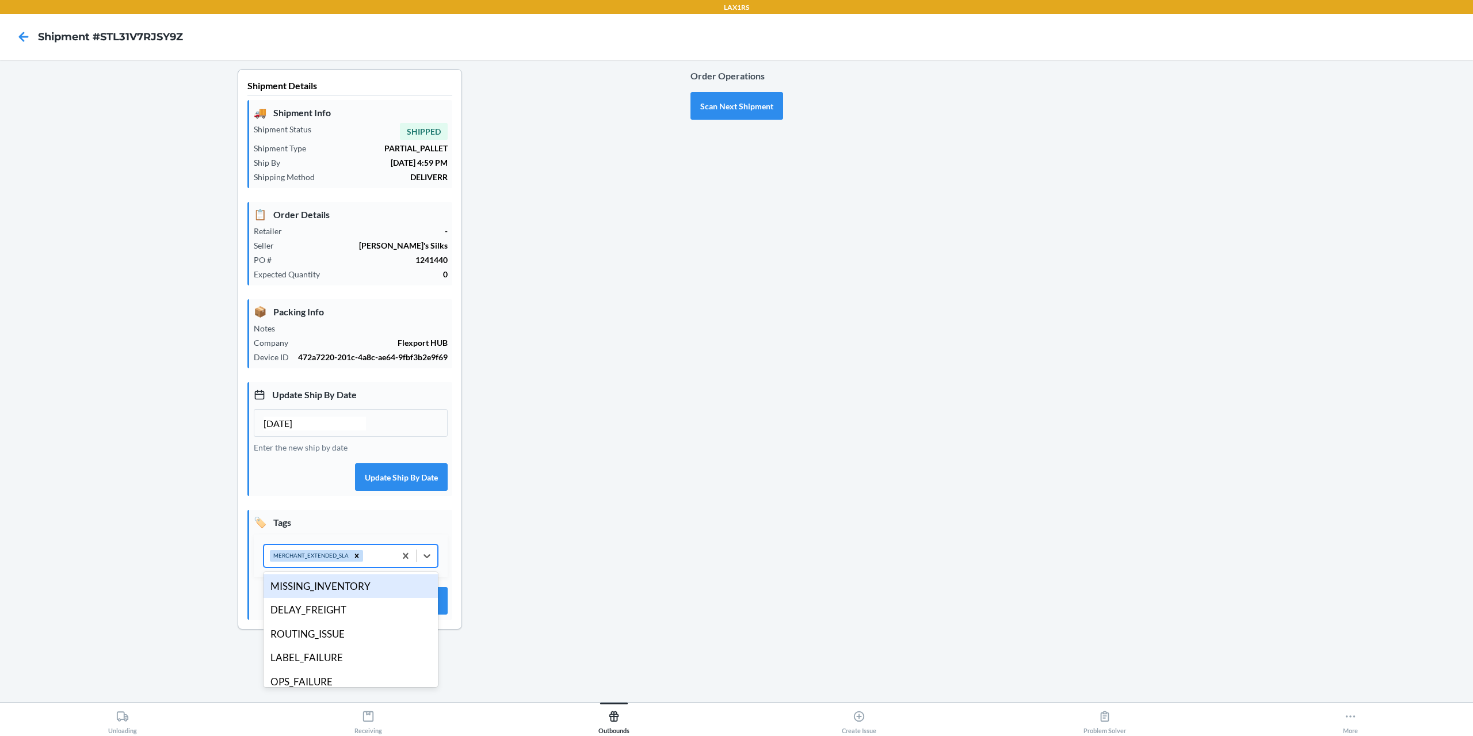
click at [382, 548] on div "MERCHANT_EXTENDED_SLA" at bounding box center [329, 556] width 131 height 22
click at [353, 616] on div "DELAY_FREIGHT" at bounding box center [351, 610] width 174 height 24
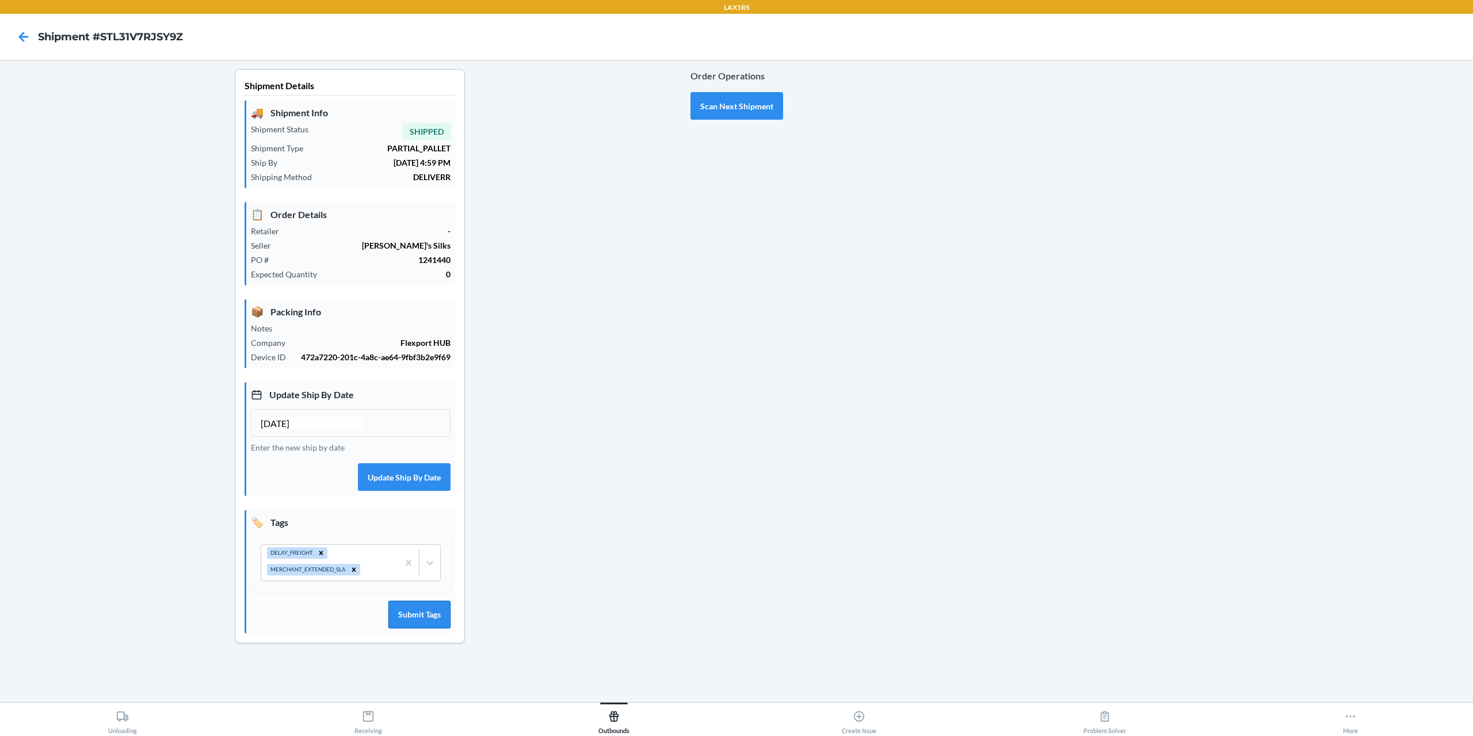
click at [424, 613] on button "Submit Tags" at bounding box center [419, 615] width 62 height 28
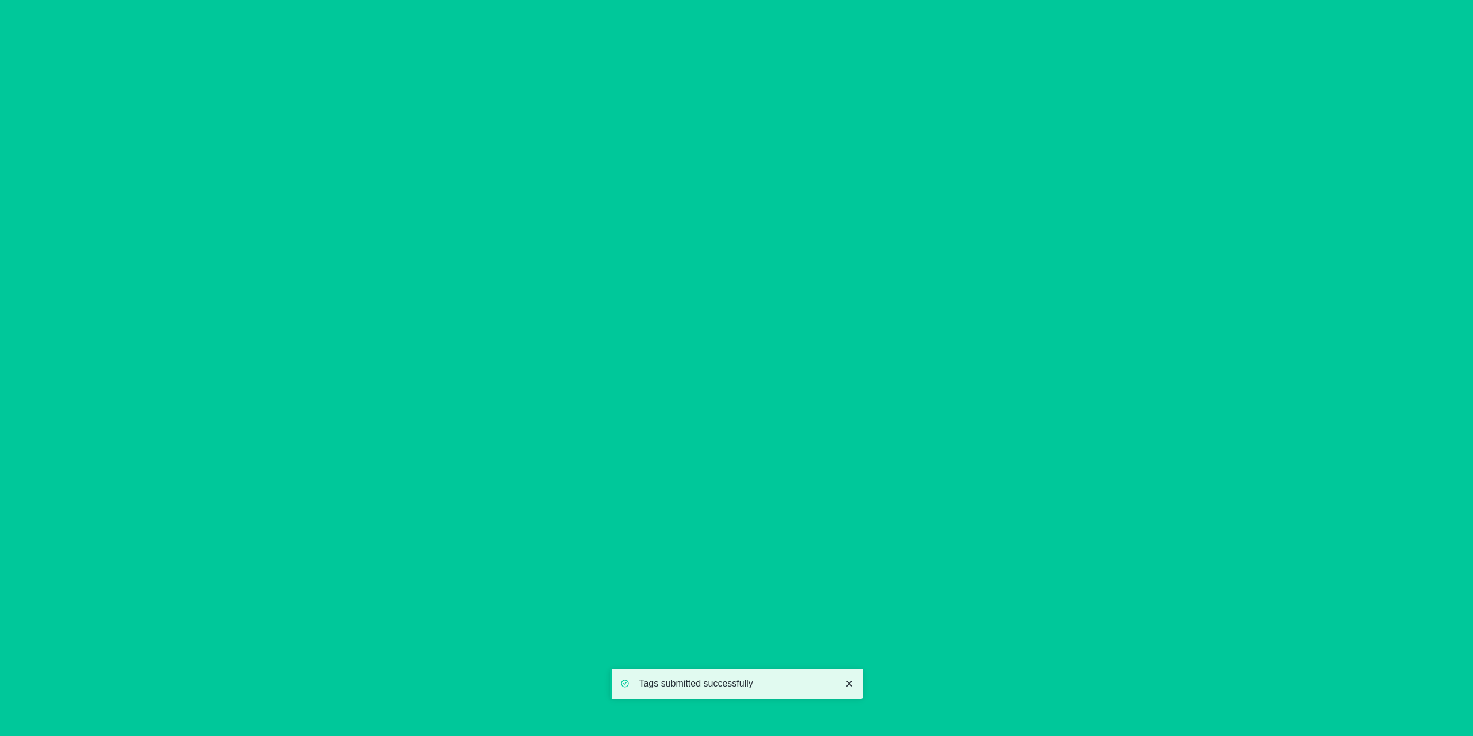
click at [716, 116] on button "Scan Next Shipment" at bounding box center [736, 106] width 93 height 28
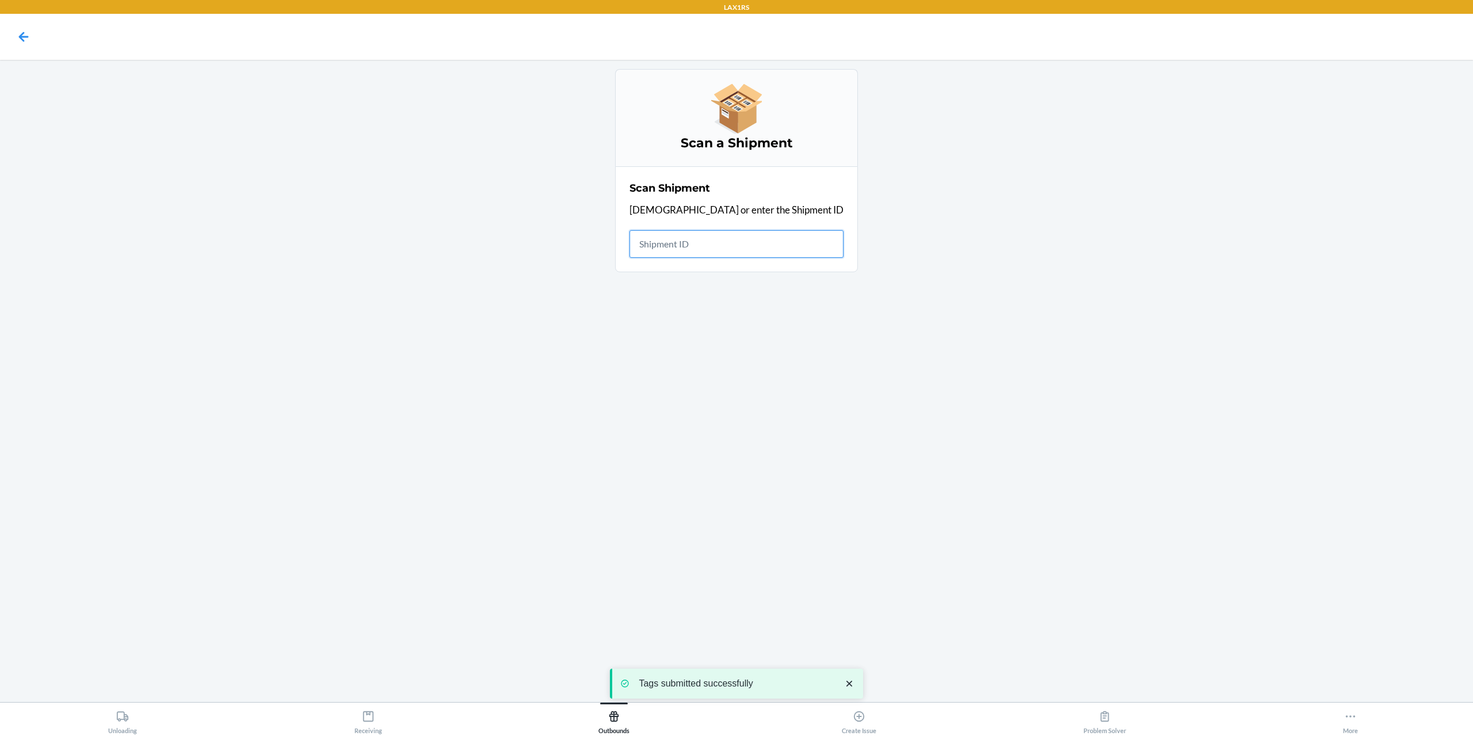
click at [709, 244] on input "text" at bounding box center [736, 244] width 214 height 28
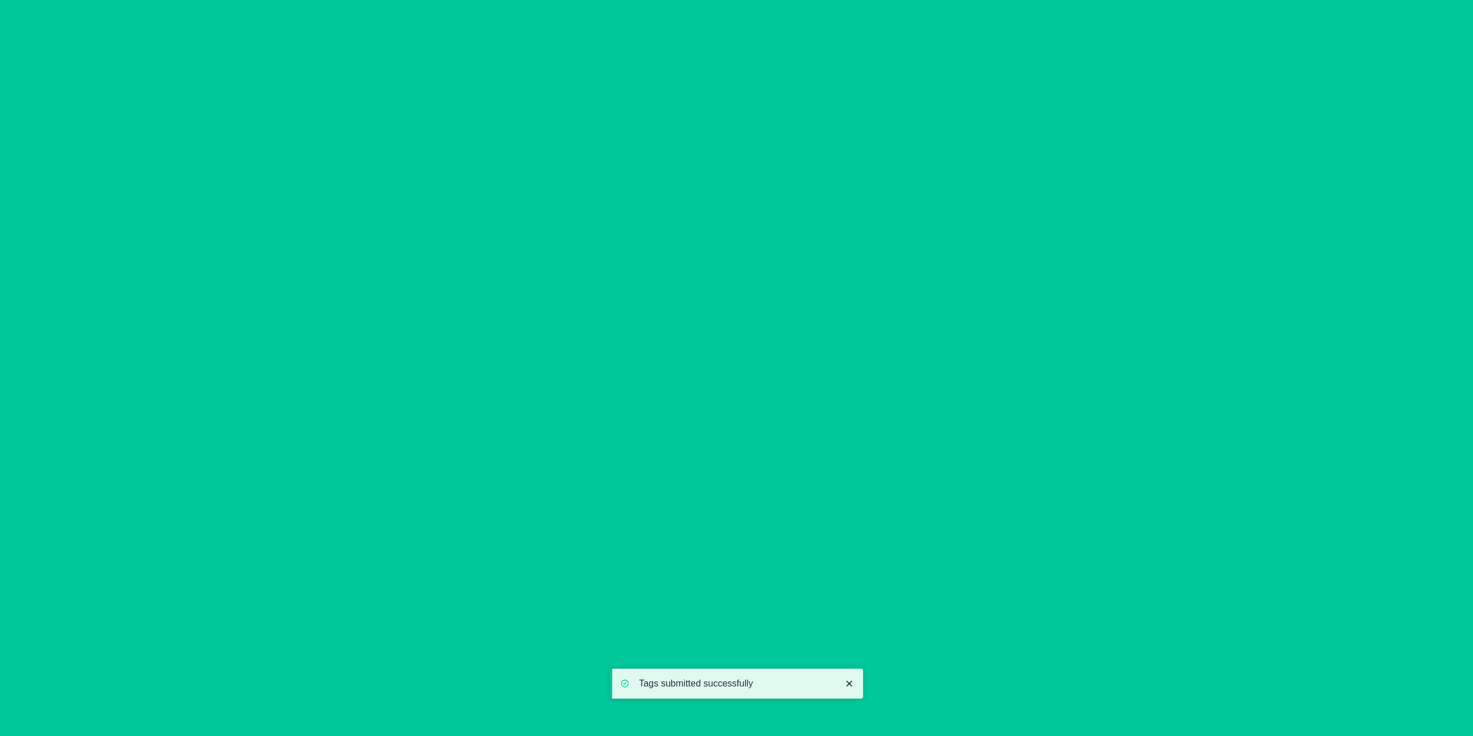
type input "[DATE]"
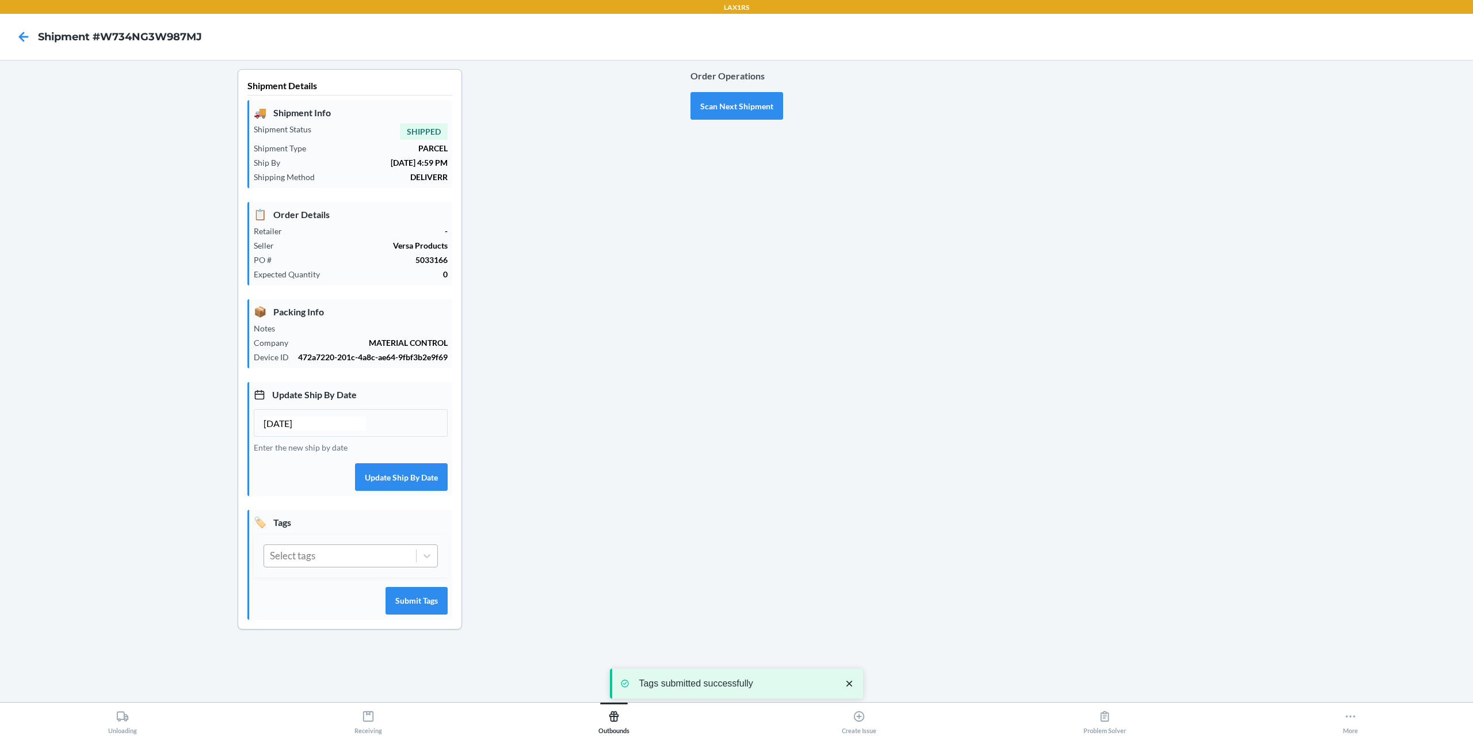
click at [337, 555] on div "Select tags" at bounding box center [340, 556] width 152 height 22
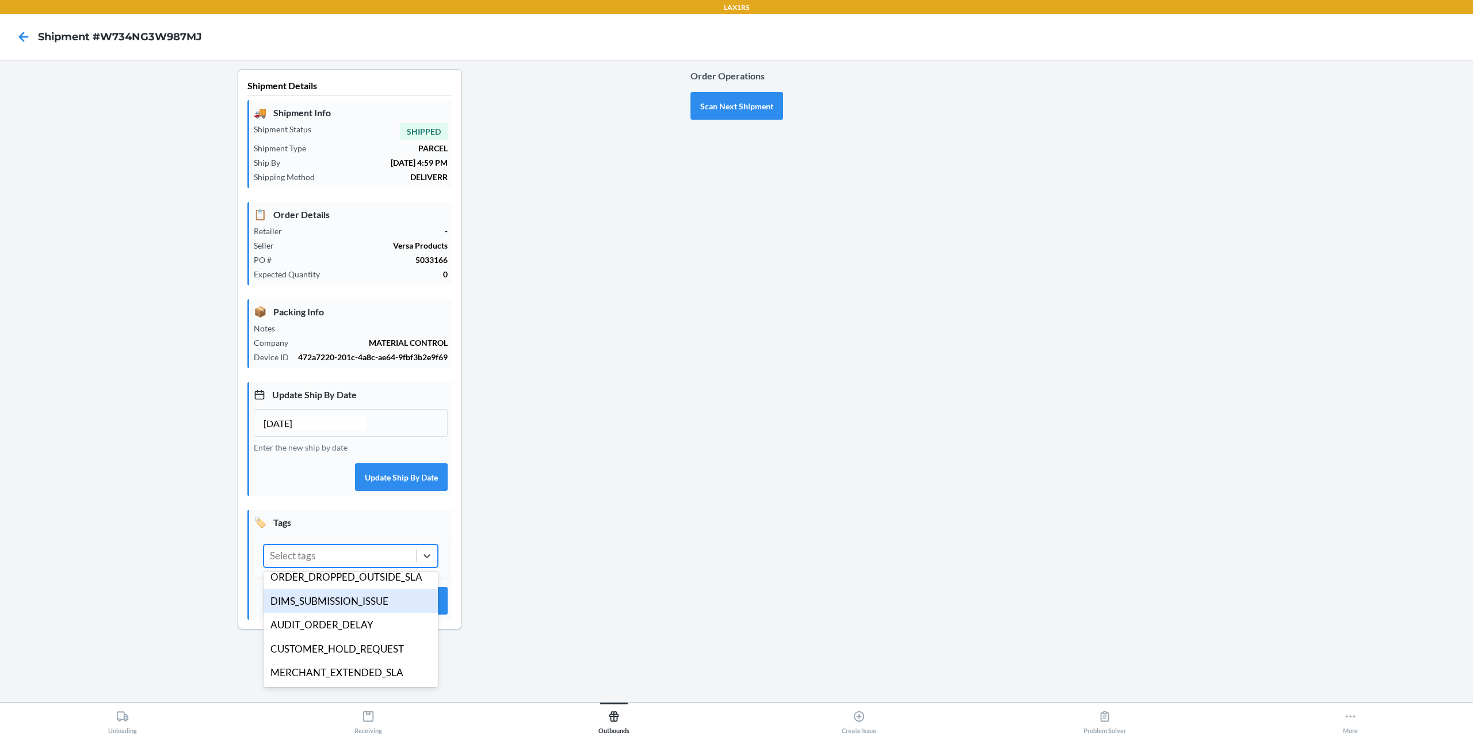
click at [358, 609] on div "DIMS_SUBMISSION_ISSUE" at bounding box center [351, 601] width 174 height 24
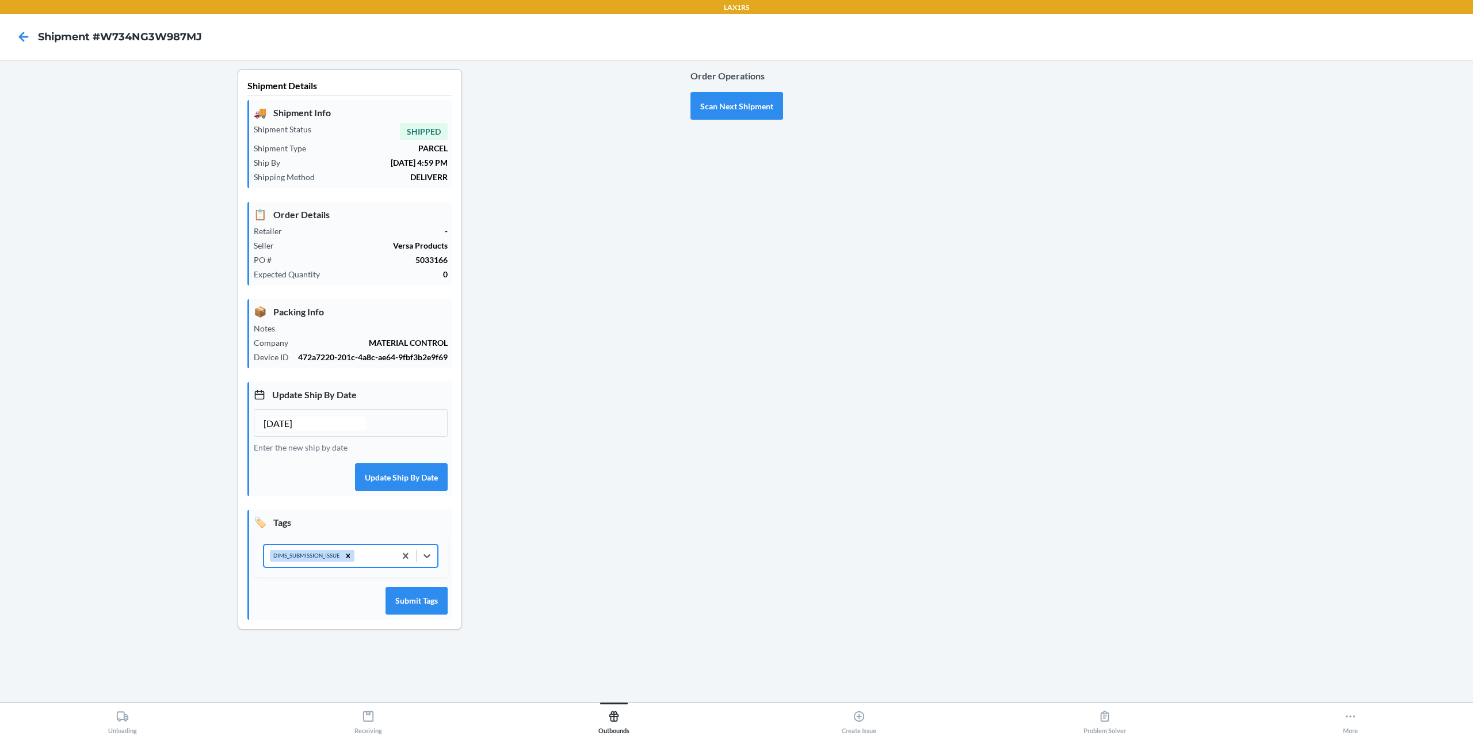
click at [361, 554] on div "DIMS_SUBMISSION_ISSUE" at bounding box center [329, 556] width 131 height 22
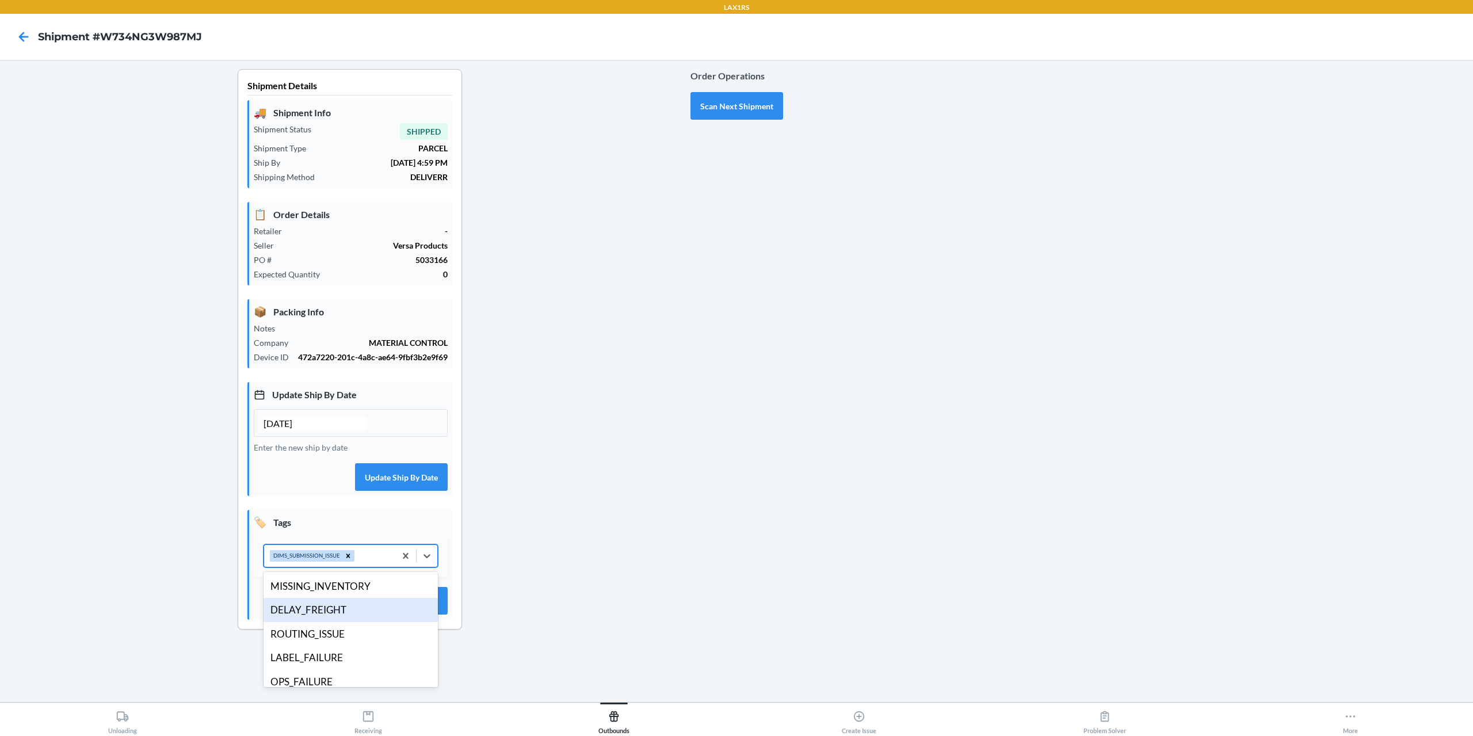
click at [365, 611] on div "DELAY_FREIGHT" at bounding box center [351, 610] width 174 height 24
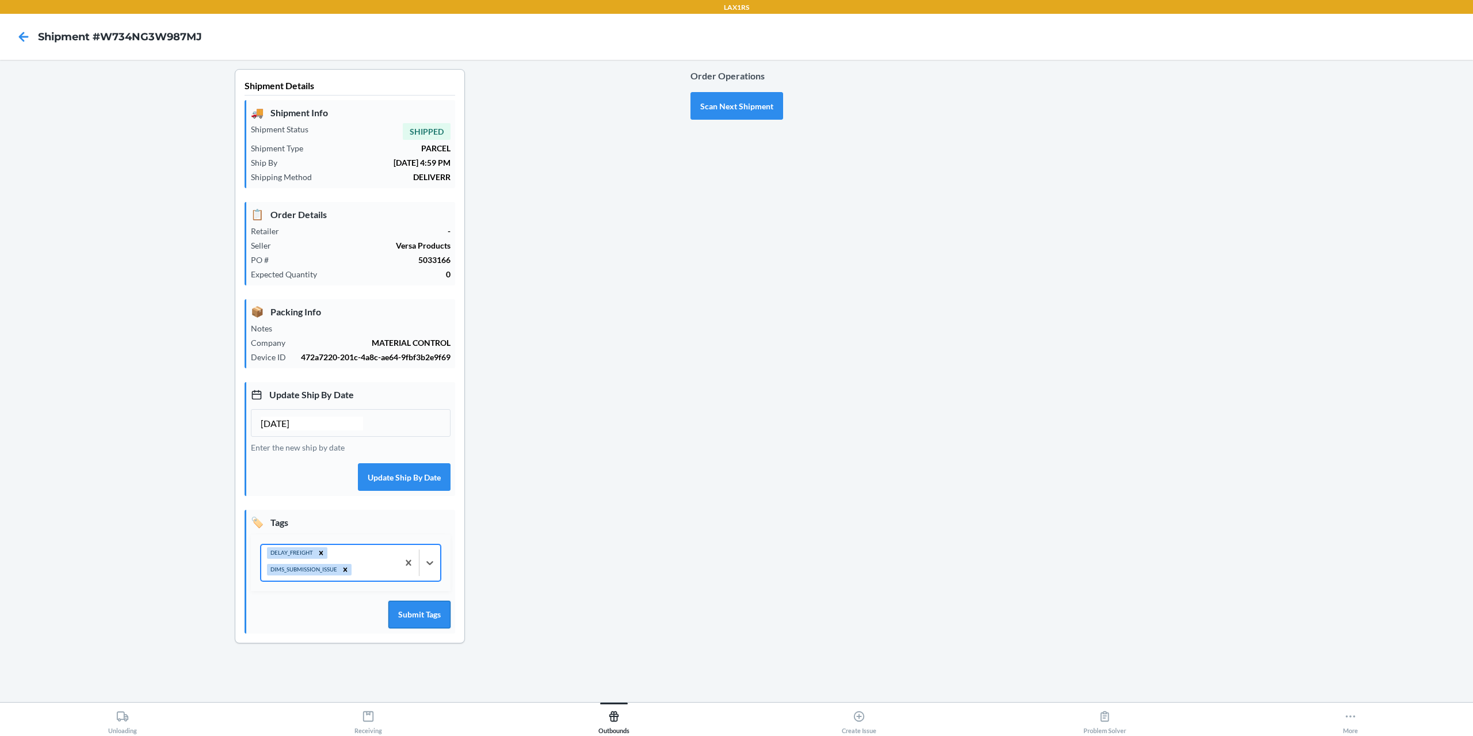
click at [417, 620] on button "Submit Tags" at bounding box center [419, 615] width 62 height 28
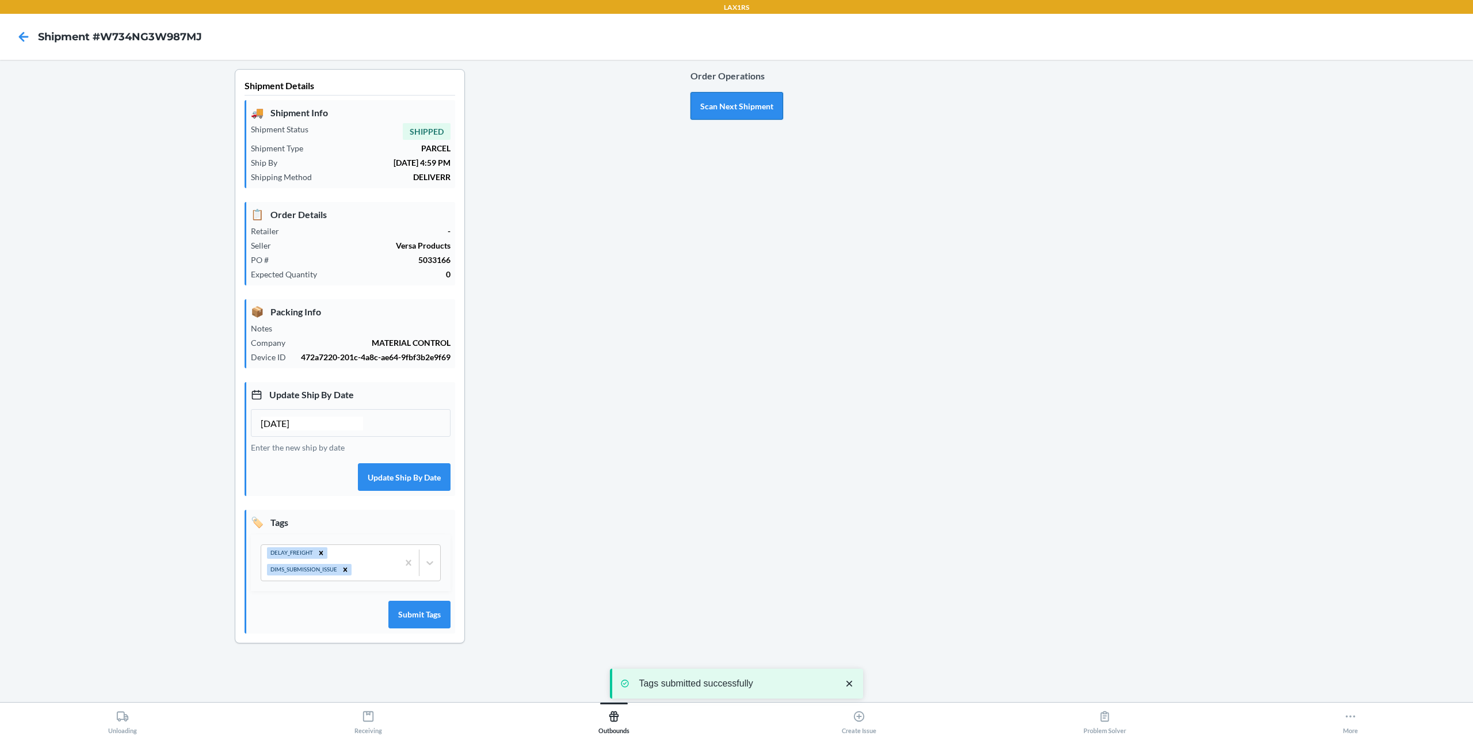
click at [774, 109] on button "Scan Next Shipment" at bounding box center [736, 106] width 93 height 28
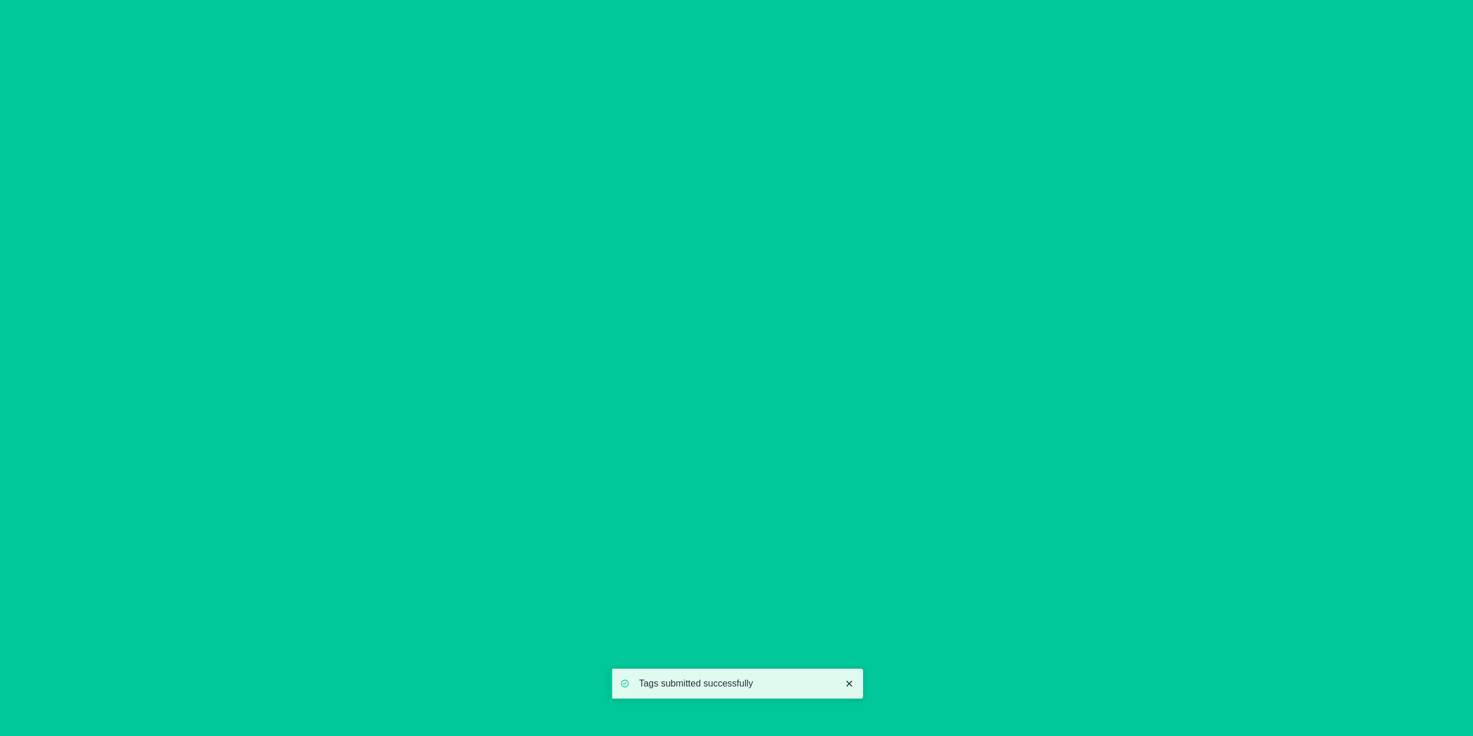
type input "[DATE]"
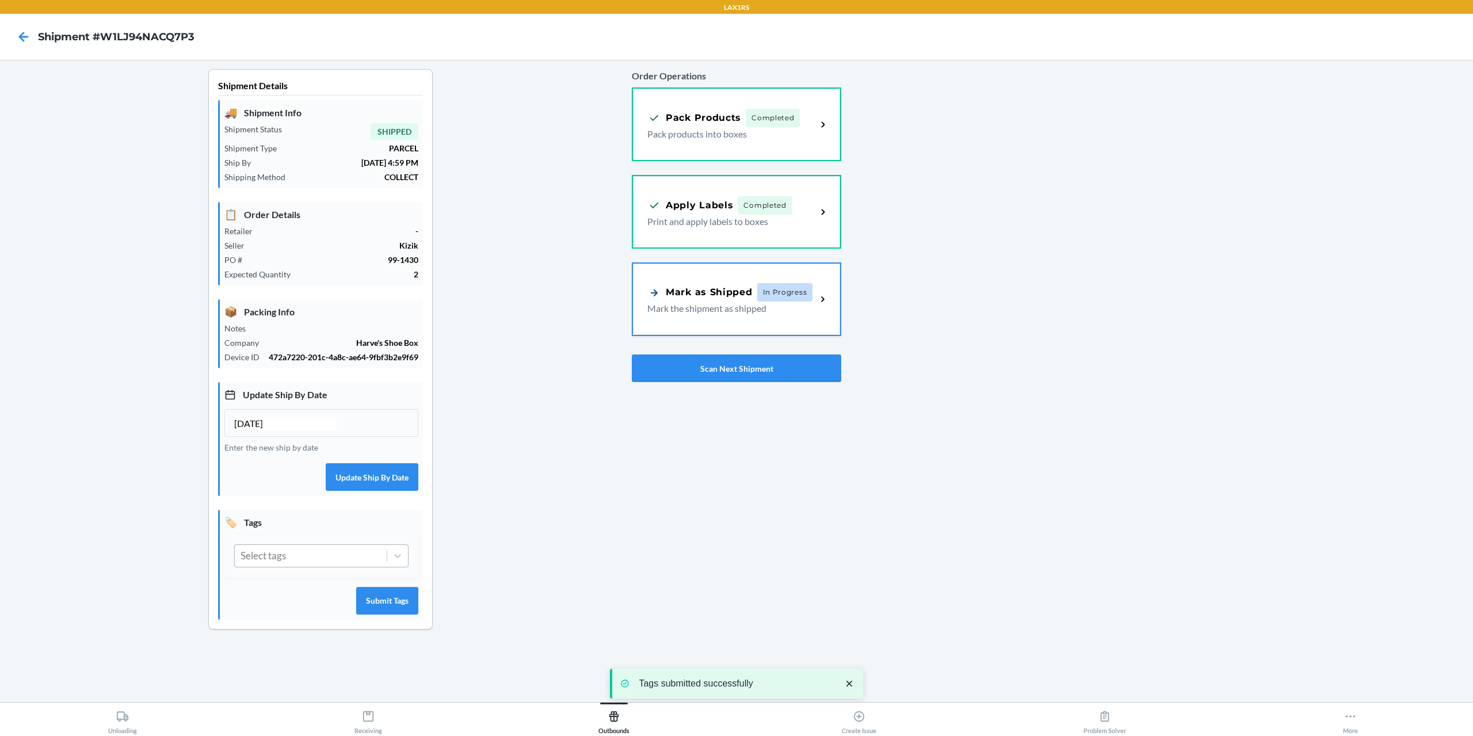
click at [331, 559] on div "Select tags" at bounding box center [311, 556] width 152 height 22
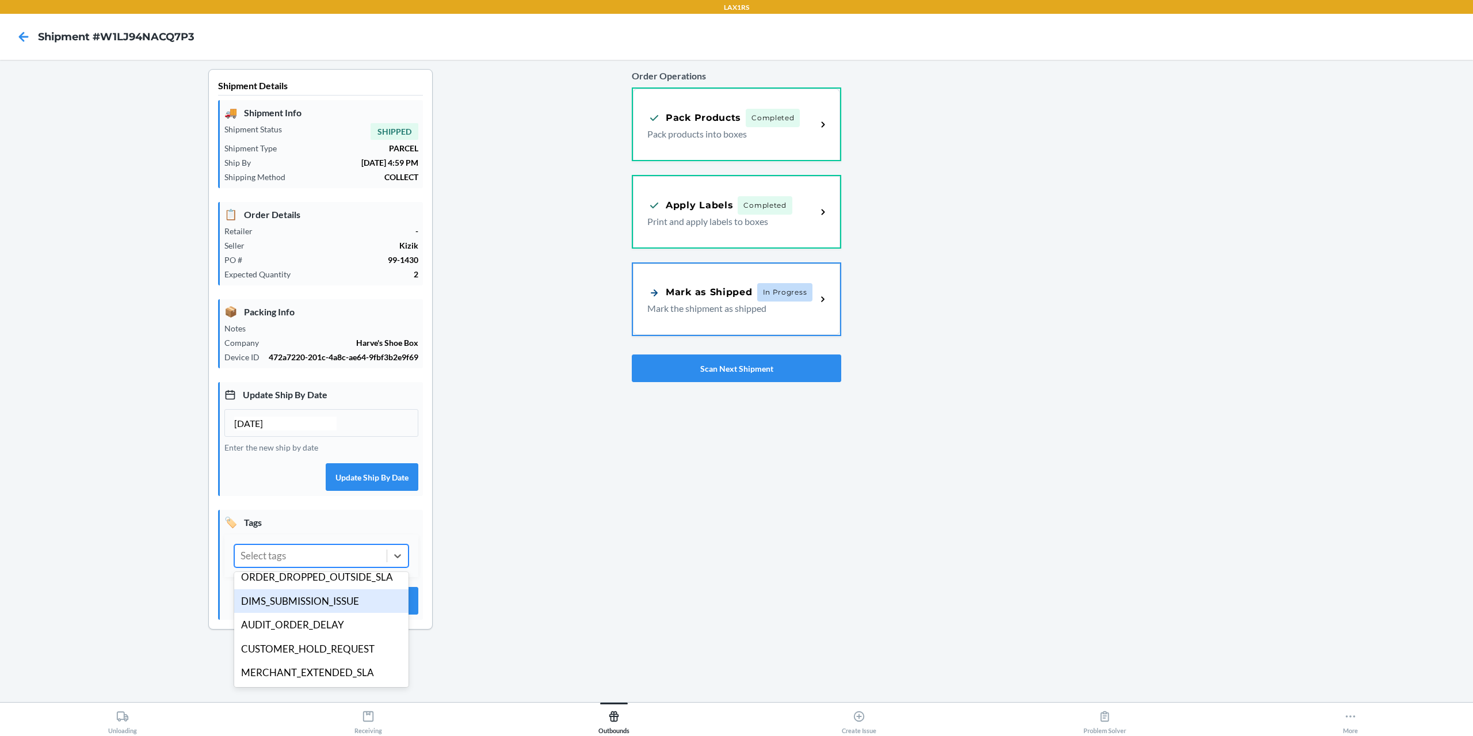
click at [329, 604] on div "DIMS_SUBMISSION_ISSUE" at bounding box center [321, 601] width 174 height 24
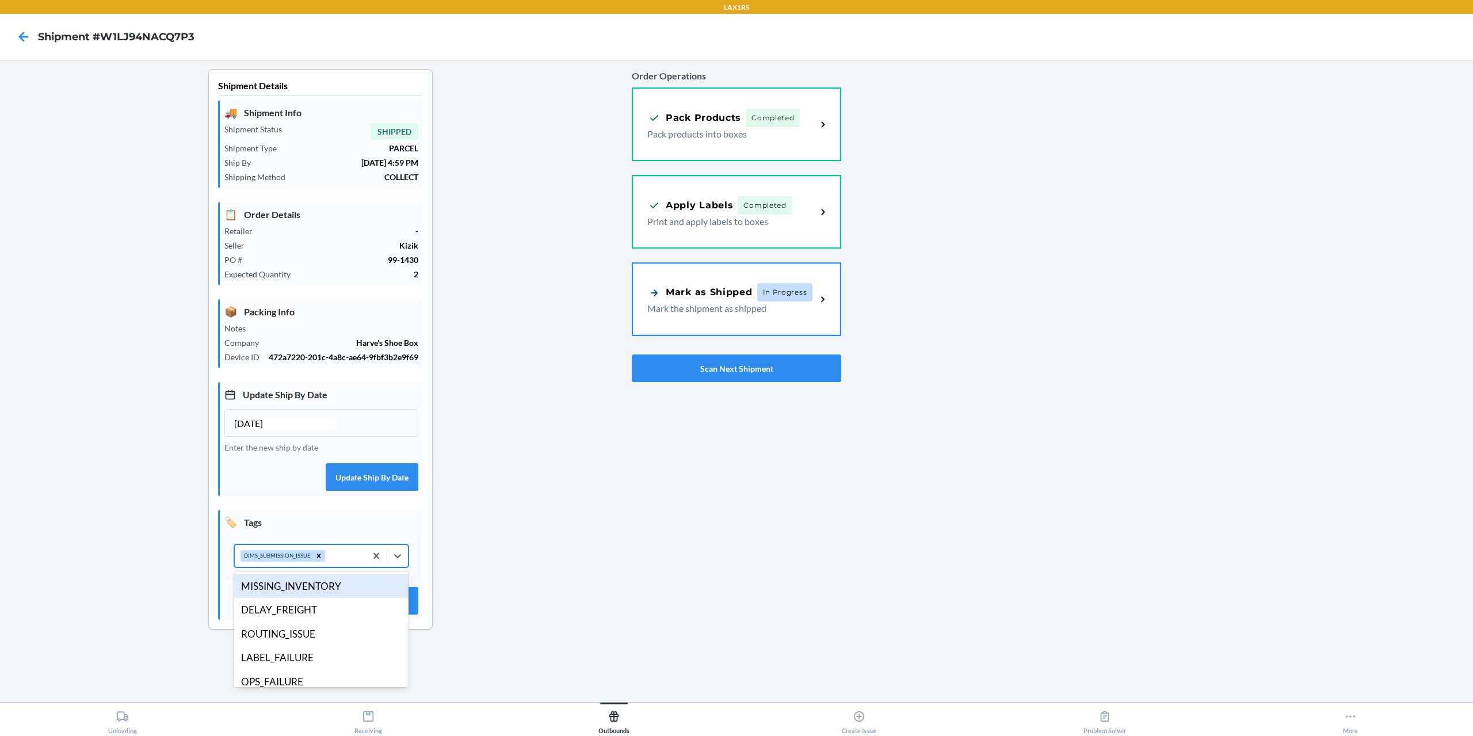
drag, startPoint x: 339, startPoint y: 563, endPoint x: 360, endPoint y: 614, distance: 55.8
click at [340, 563] on div "DIMS_SUBMISSION_ISSUE" at bounding box center [300, 556] width 131 height 22
click at [333, 612] on div "DELAY_FREIGHT" at bounding box center [321, 610] width 174 height 24
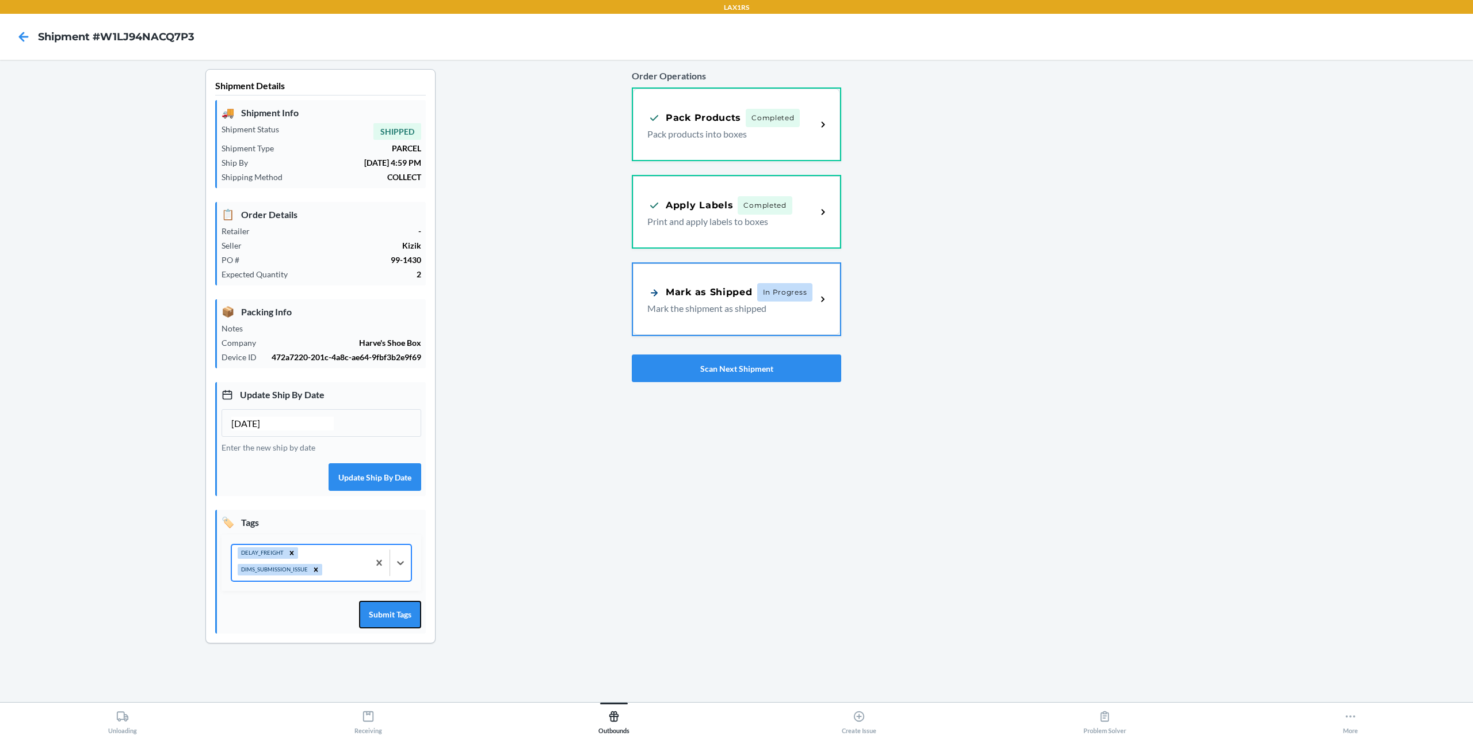
click at [388, 628] on div "Submit Tags" at bounding box center [322, 614] width 200 height 29
click at [400, 624] on button "Submit Tags" at bounding box center [390, 615] width 62 height 28
click at [742, 373] on button "Scan Next Shipment" at bounding box center [736, 368] width 209 height 28
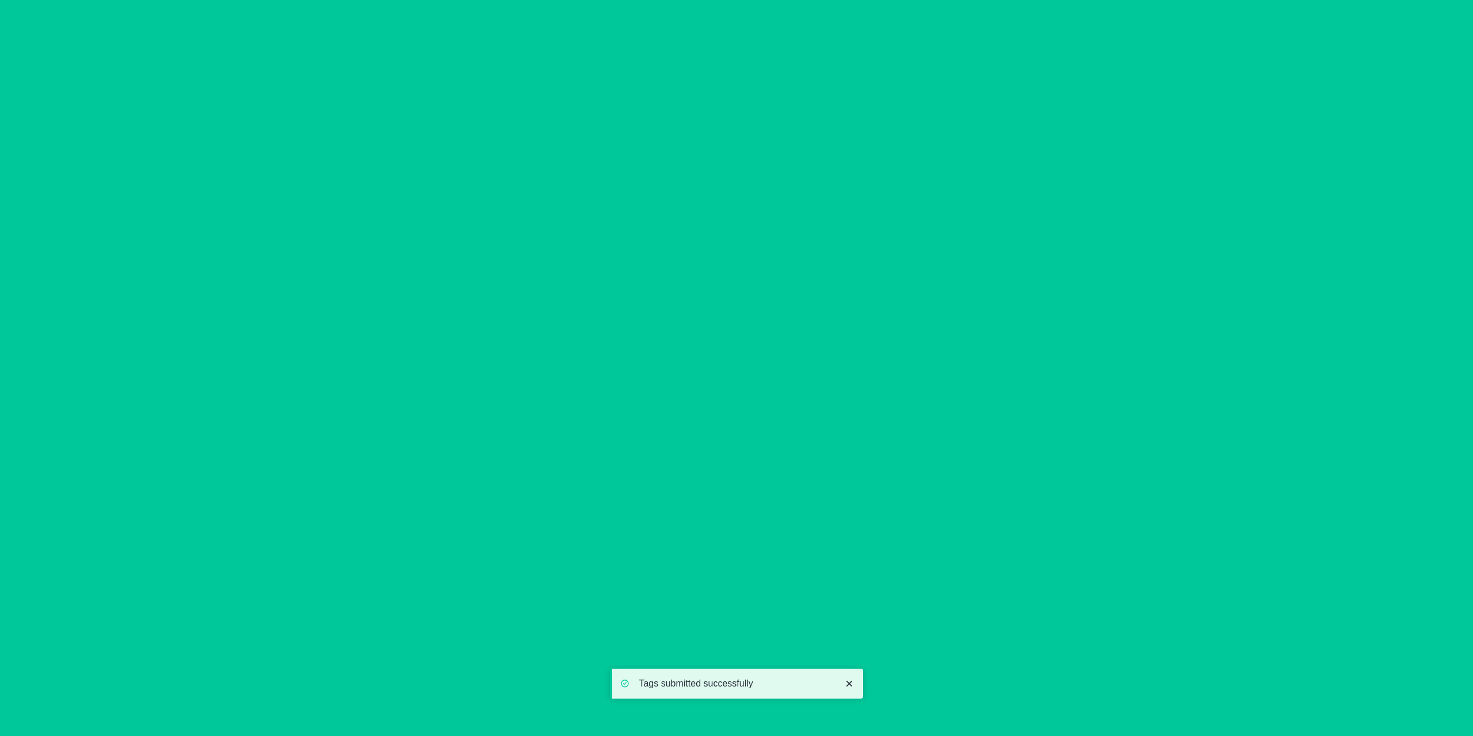
type input "[DATE]"
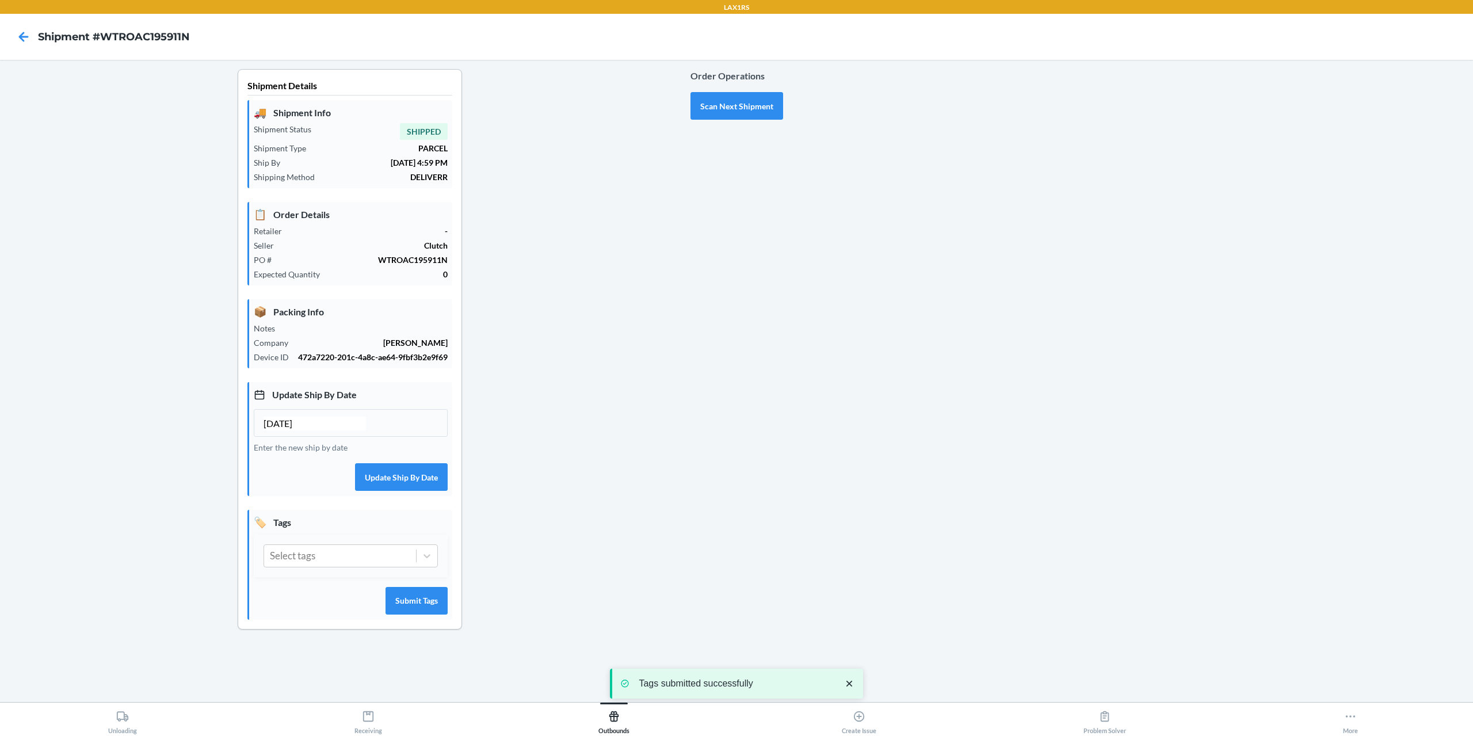
drag, startPoint x: 342, startPoint y: 561, endPoint x: 345, endPoint y: 570, distance: 8.9
click at [343, 561] on div "Select tags" at bounding box center [340, 556] width 152 height 22
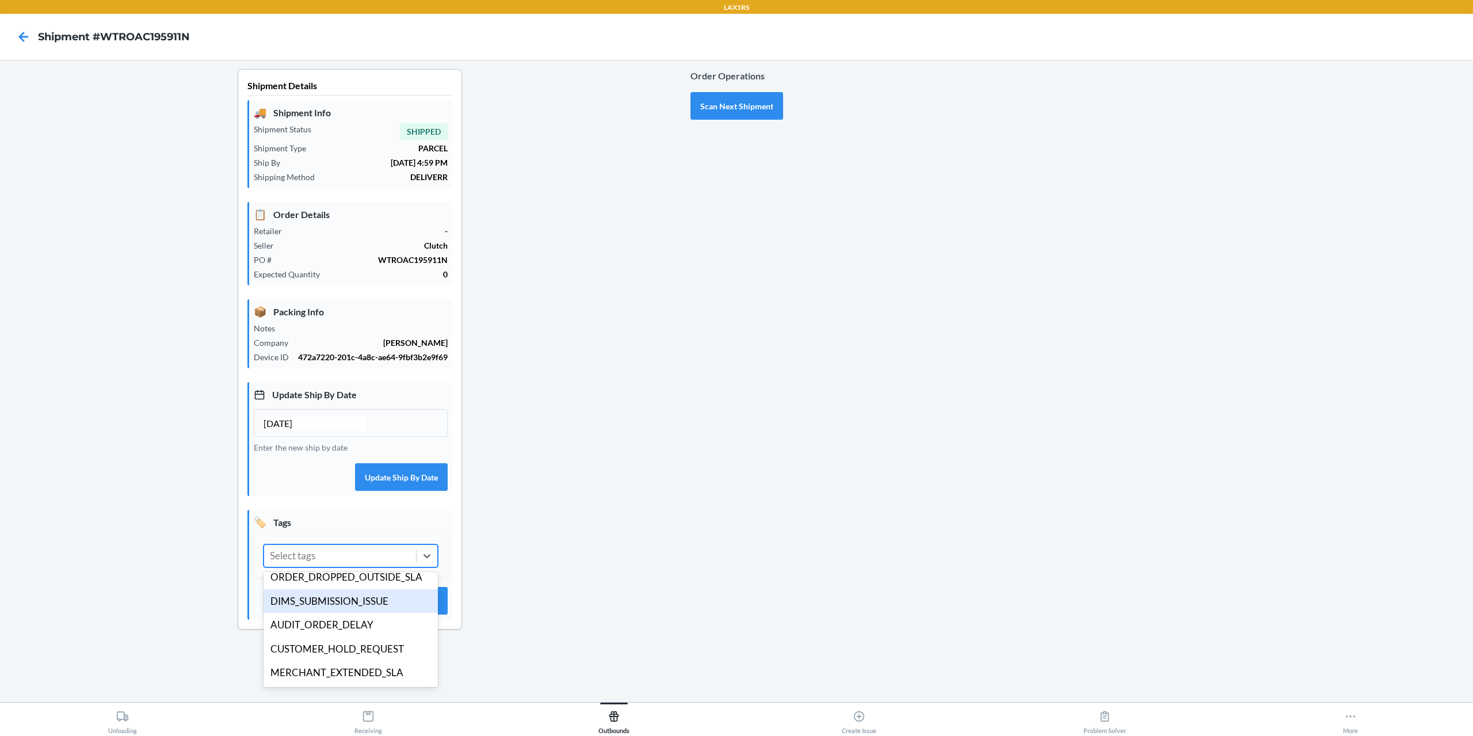
click at [363, 605] on div "DIMS_SUBMISSION_ISSUE" at bounding box center [351, 601] width 174 height 24
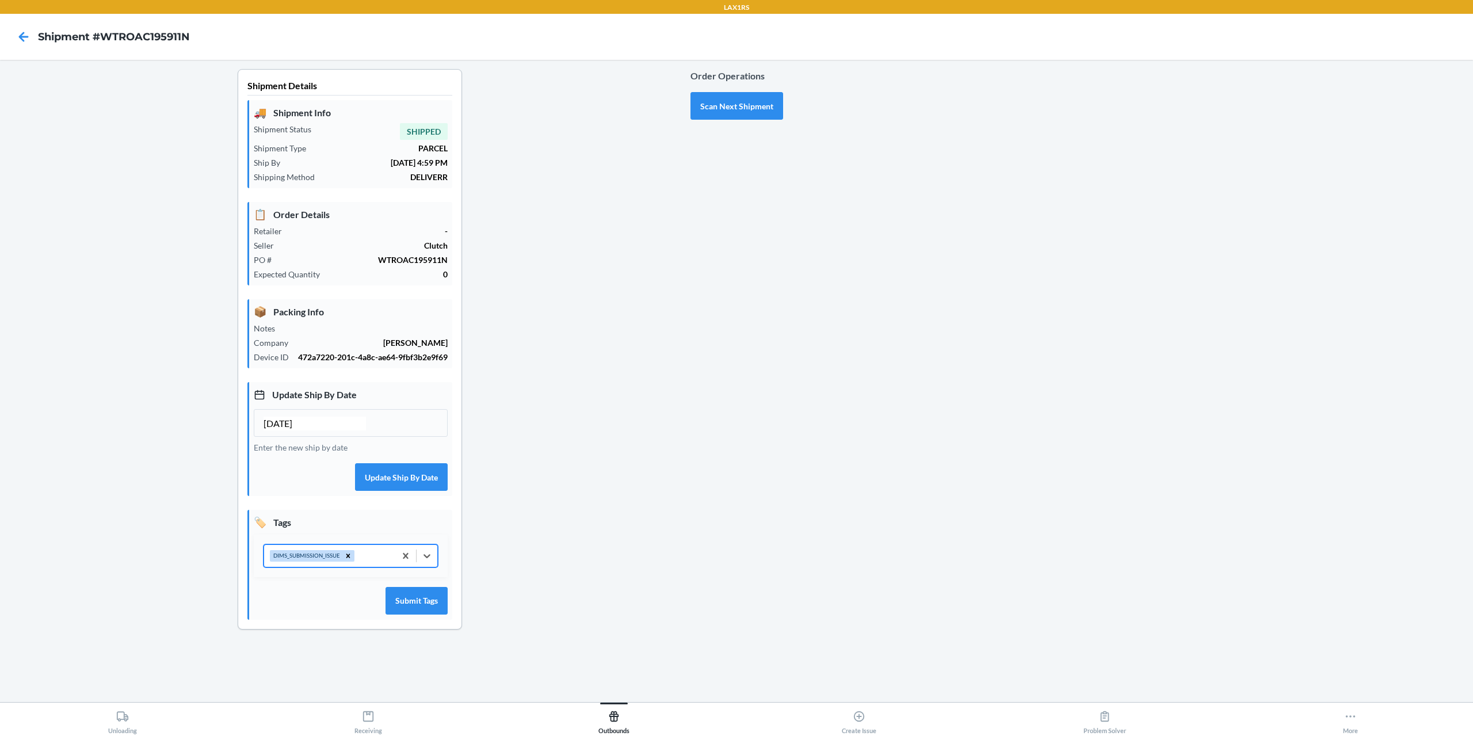
click at [367, 551] on div "DIMS_SUBMISSION_ISSUE" at bounding box center [329, 556] width 131 height 22
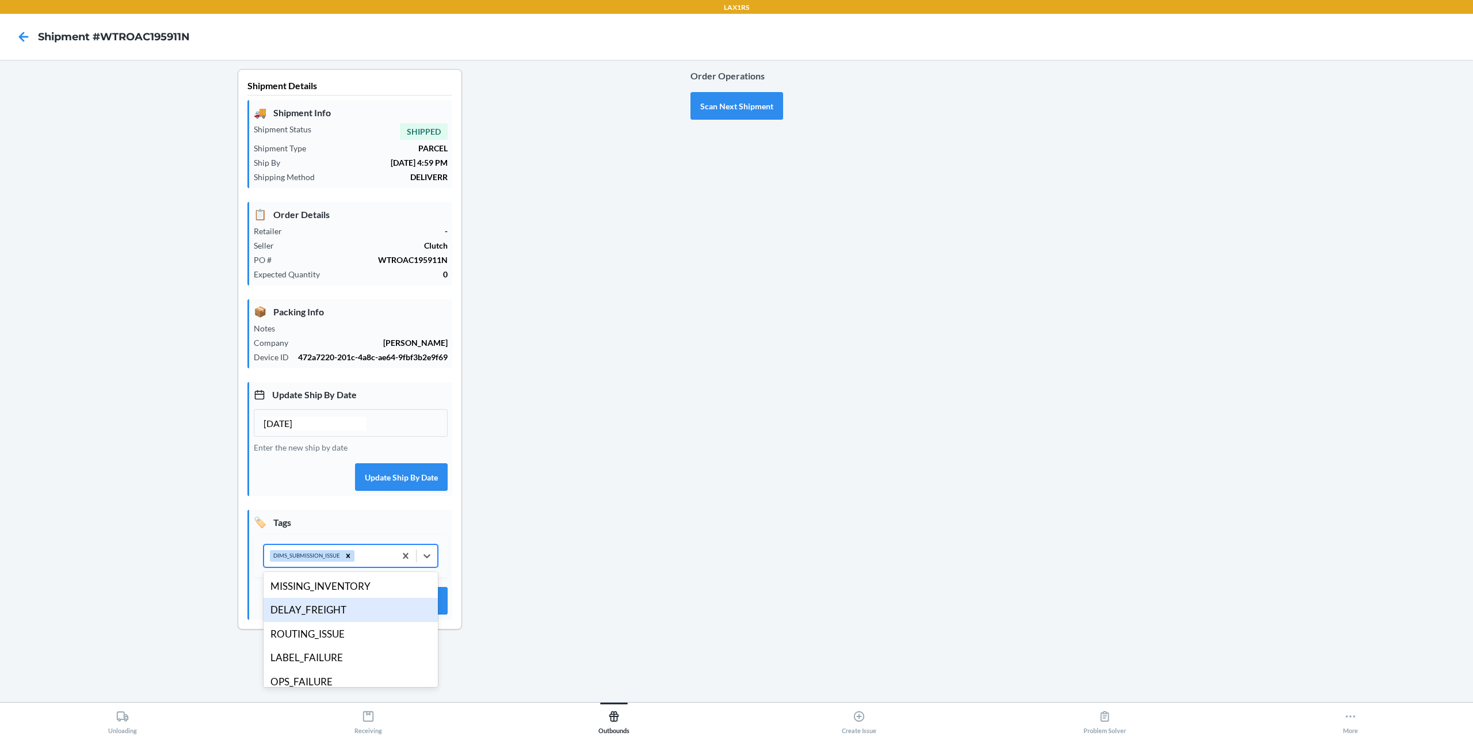
click at [339, 613] on div "DELAY_FREIGHT" at bounding box center [351, 610] width 174 height 24
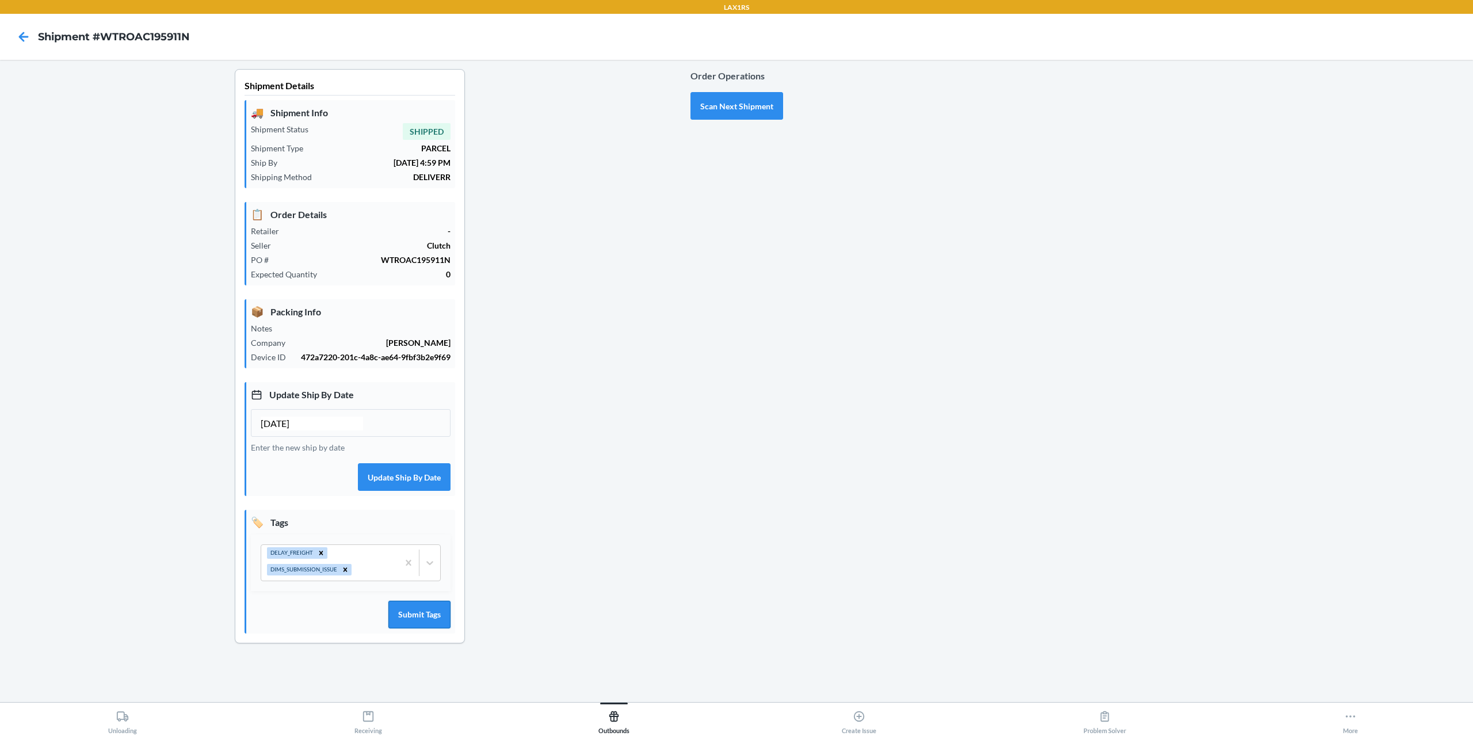
click at [396, 617] on button "Submit Tags" at bounding box center [419, 615] width 62 height 28
drag, startPoint x: 739, startPoint y: 73, endPoint x: 709, endPoint y: 104, distance: 43.1
click at [731, 82] on p "Order Operations" at bounding box center [736, 76] width 93 height 14
click at [709, 106] on button "Scan Next Shipment" at bounding box center [736, 106] width 93 height 28
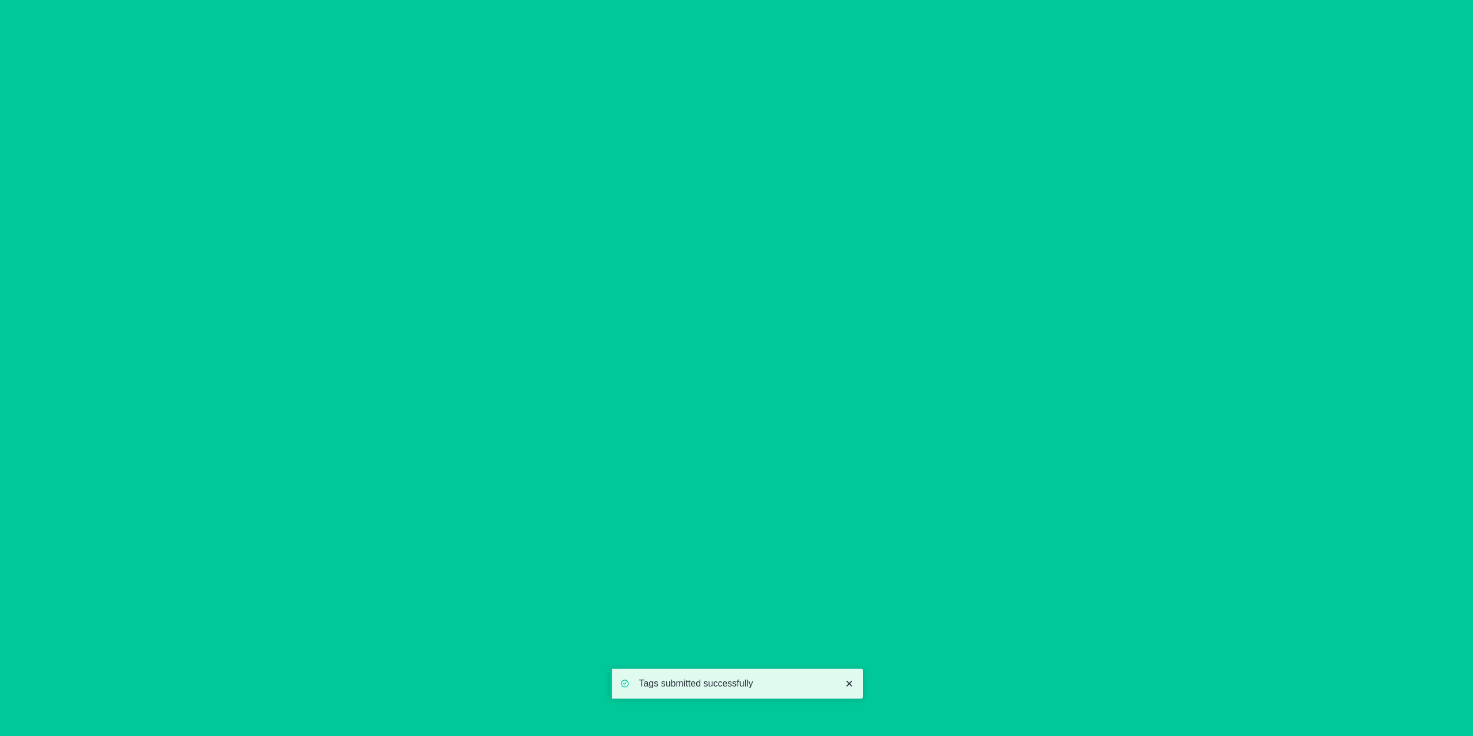
type input "[DATE]"
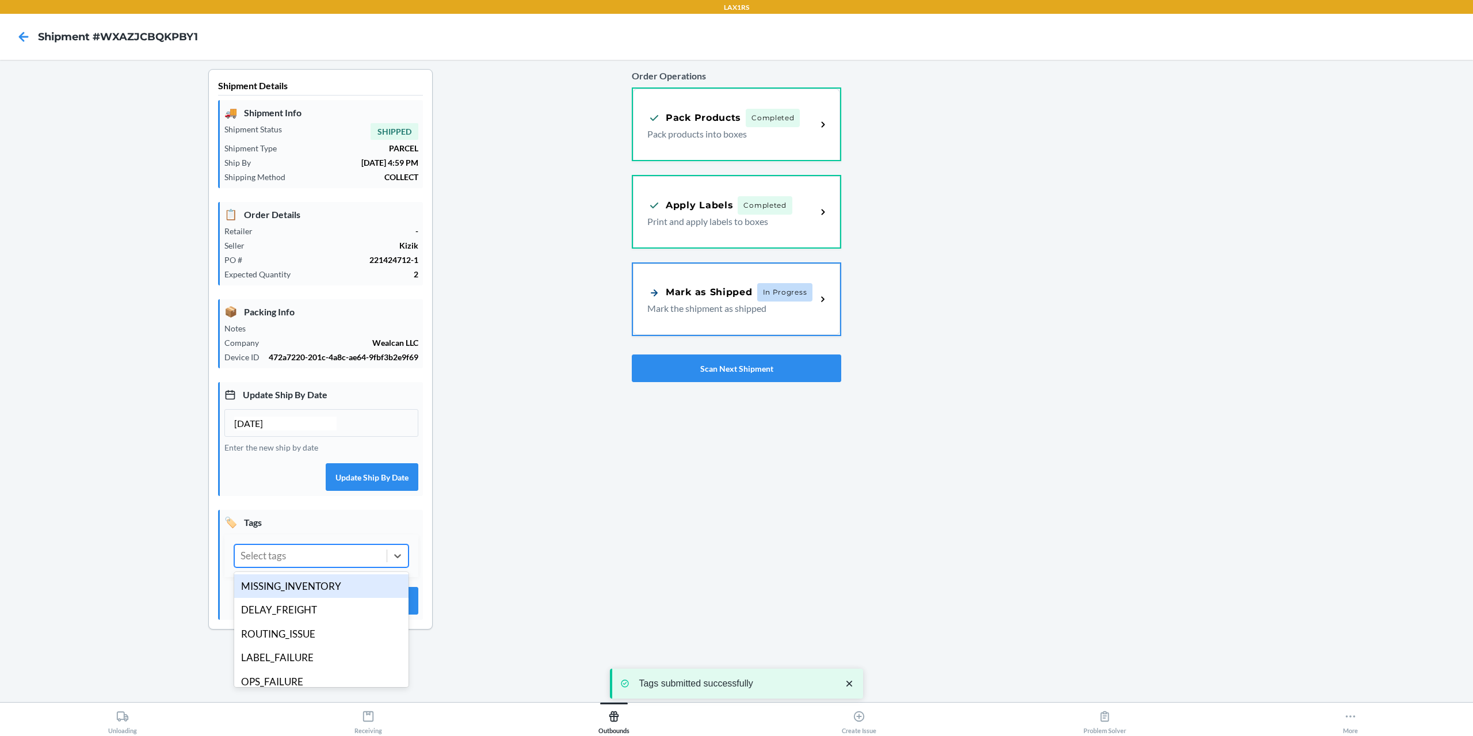
click at [288, 563] on div "Select tags" at bounding box center [311, 556] width 152 height 22
click at [318, 604] on div "DIMS_SUBMISSION_ISSUE" at bounding box center [321, 601] width 174 height 24
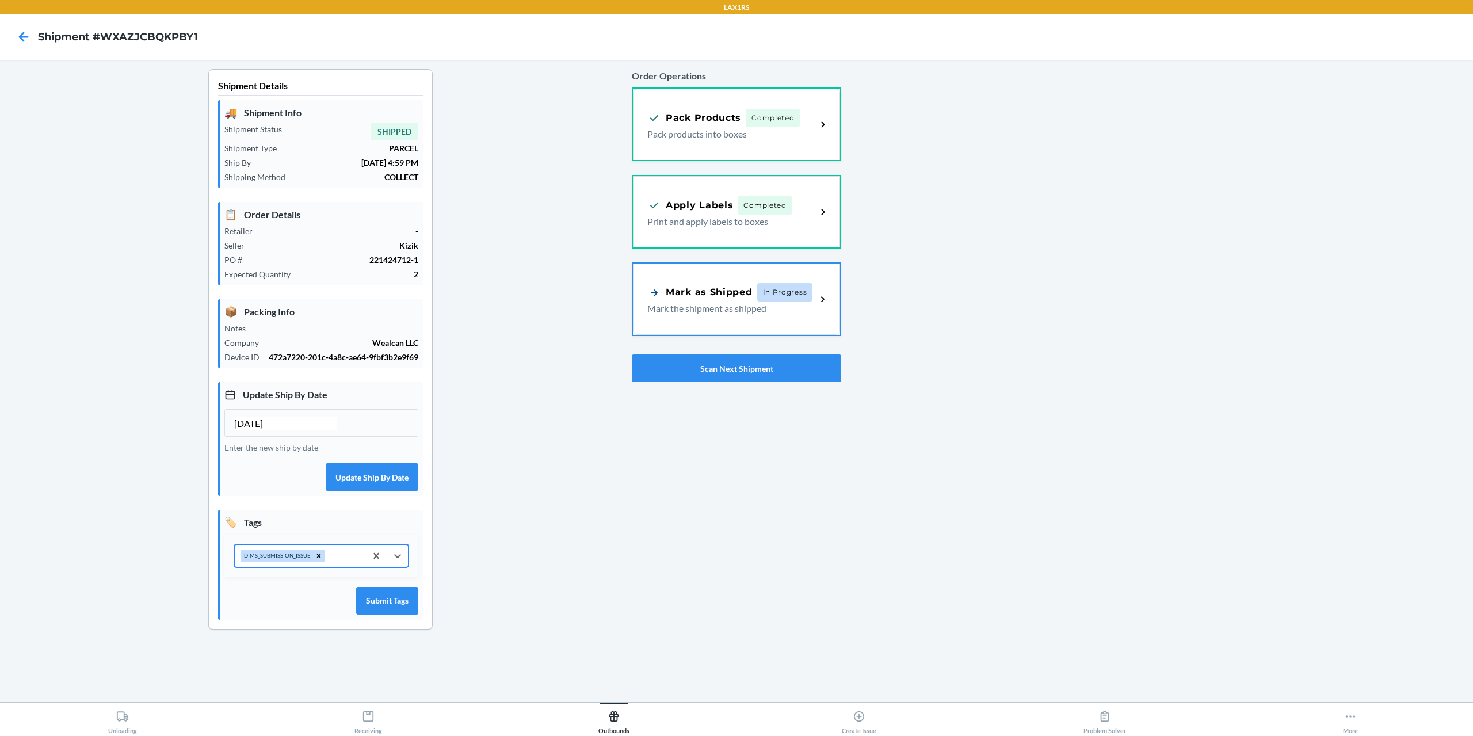
click at [346, 545] on div "DIMS_SUBMISSION_ISSUE" at bounding box center [300, 556] width 131 height 22
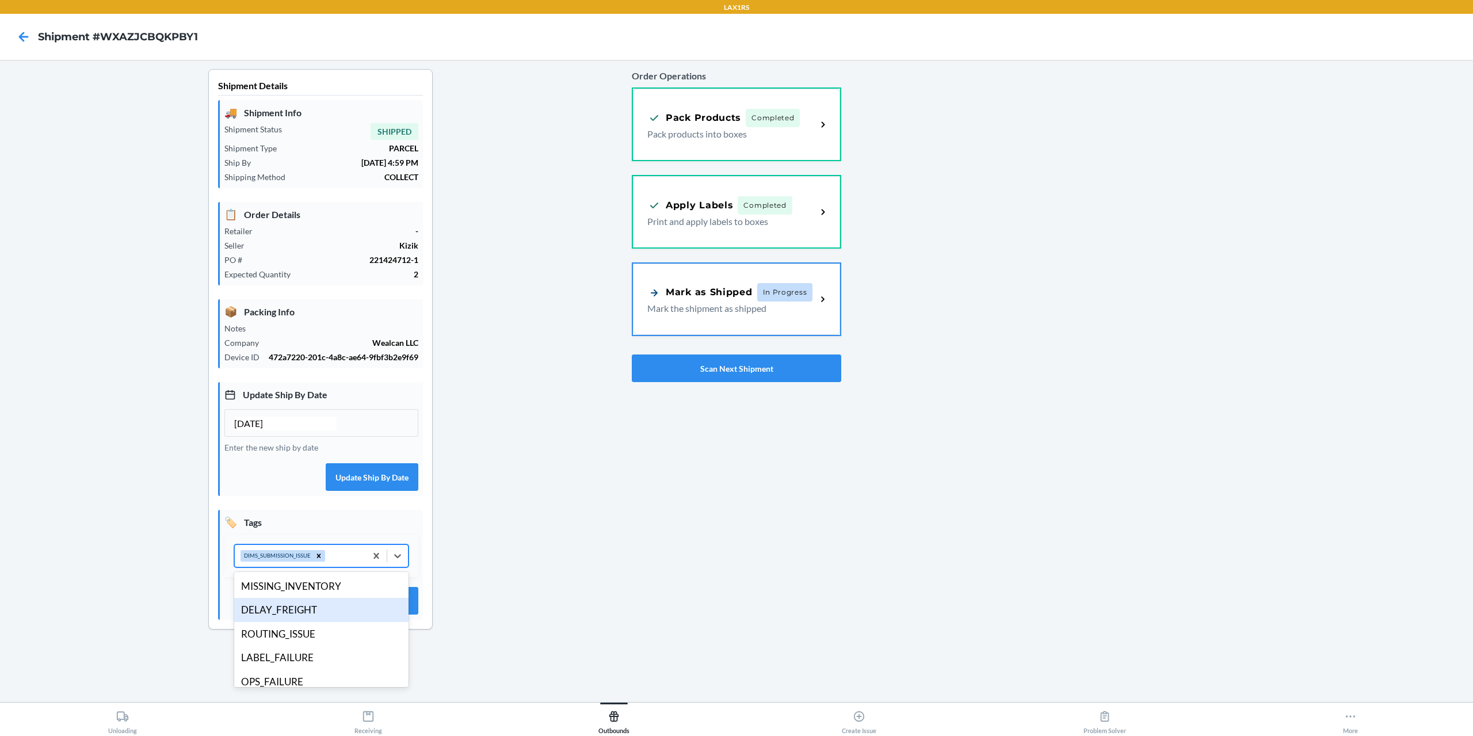
click at [311, 614] on div "DELAY_FREIGHT" at bounding box center [321, 610] width 174 height 24
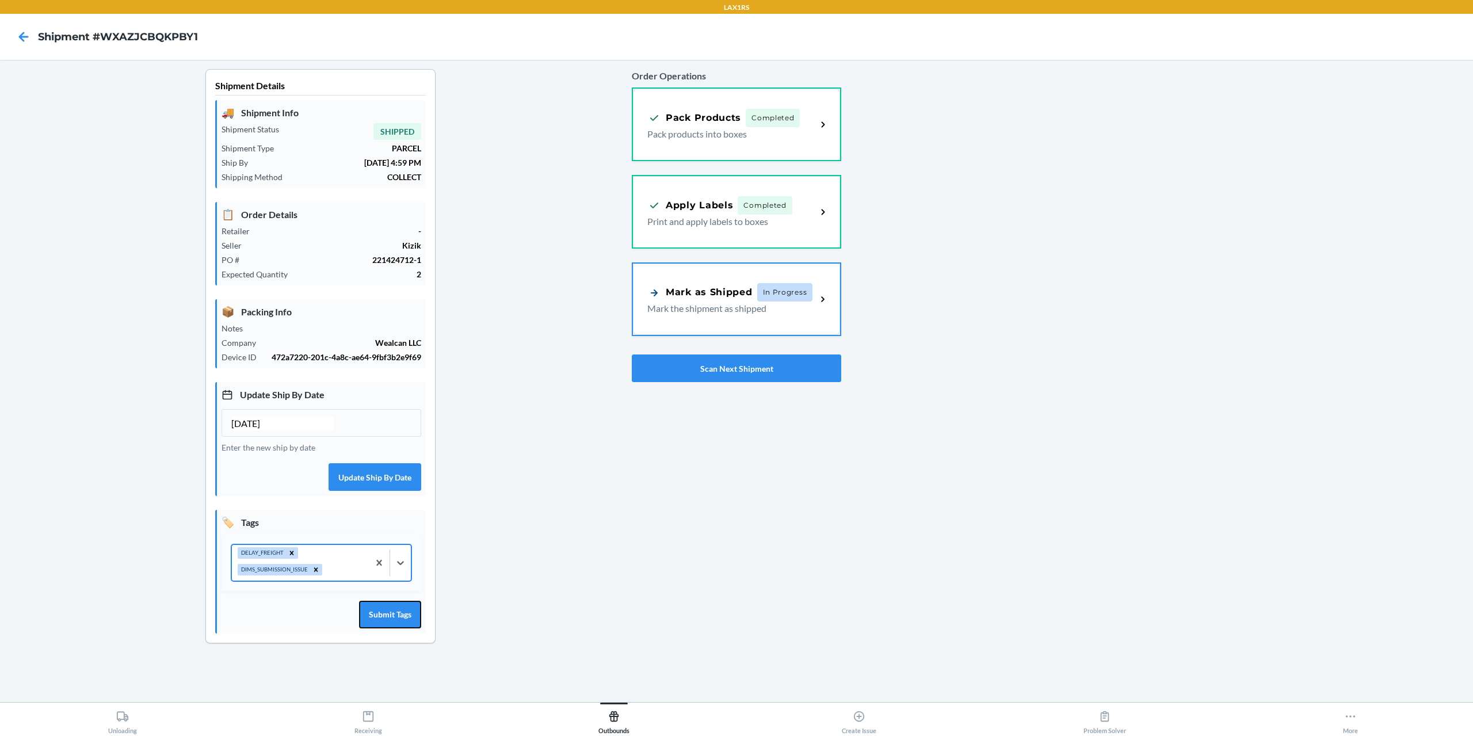
drag, startPoint x: 383, startPoint y: 612, endPoint x: 495, endPoint y: 547, distance: 129.7
click at [383, 612] on button "Submit Tags" at bounding box center [390, 615] width 62 height 28
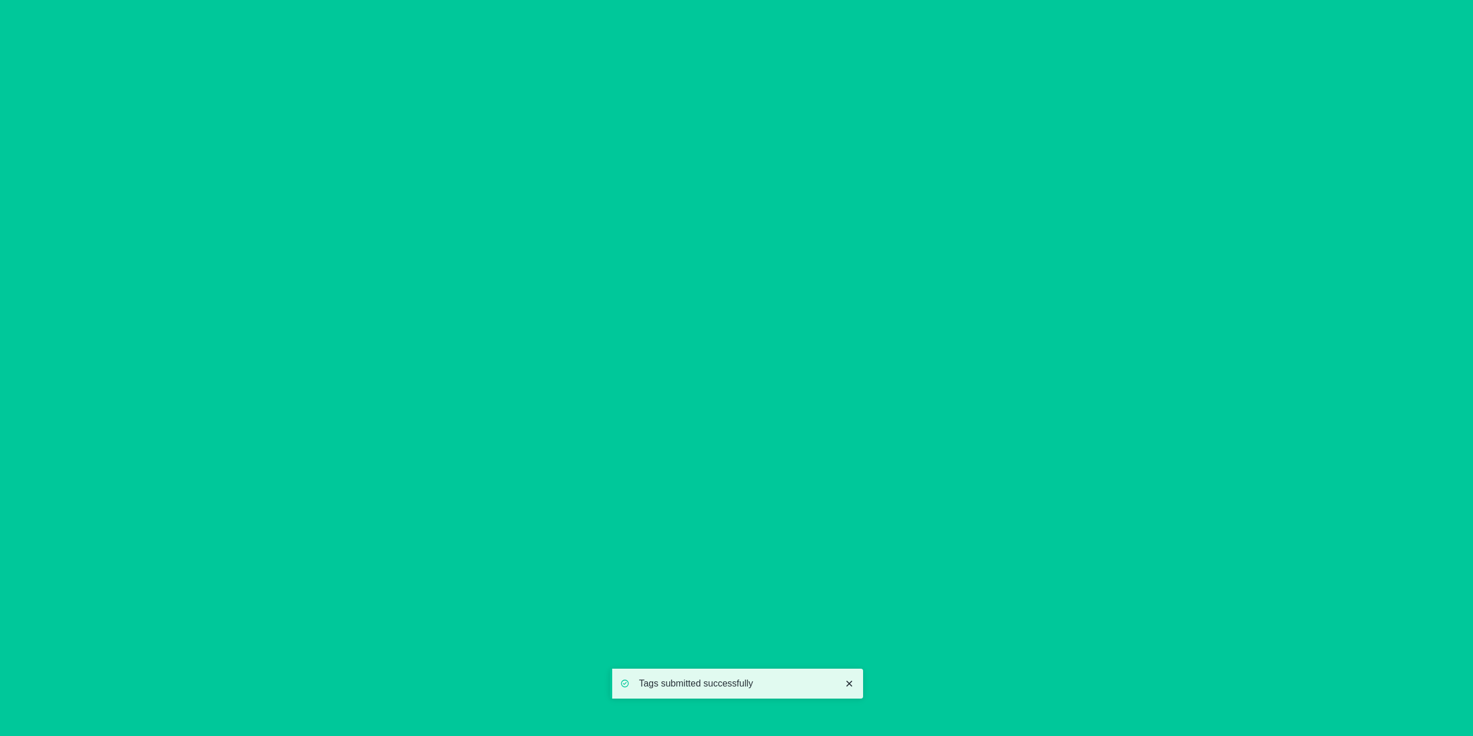
click at [754, 382] on div "Order Operations Pack Products Completed Pack products into boxes Apply Labels …" at bounding box center [736, 225] width 209 height 322
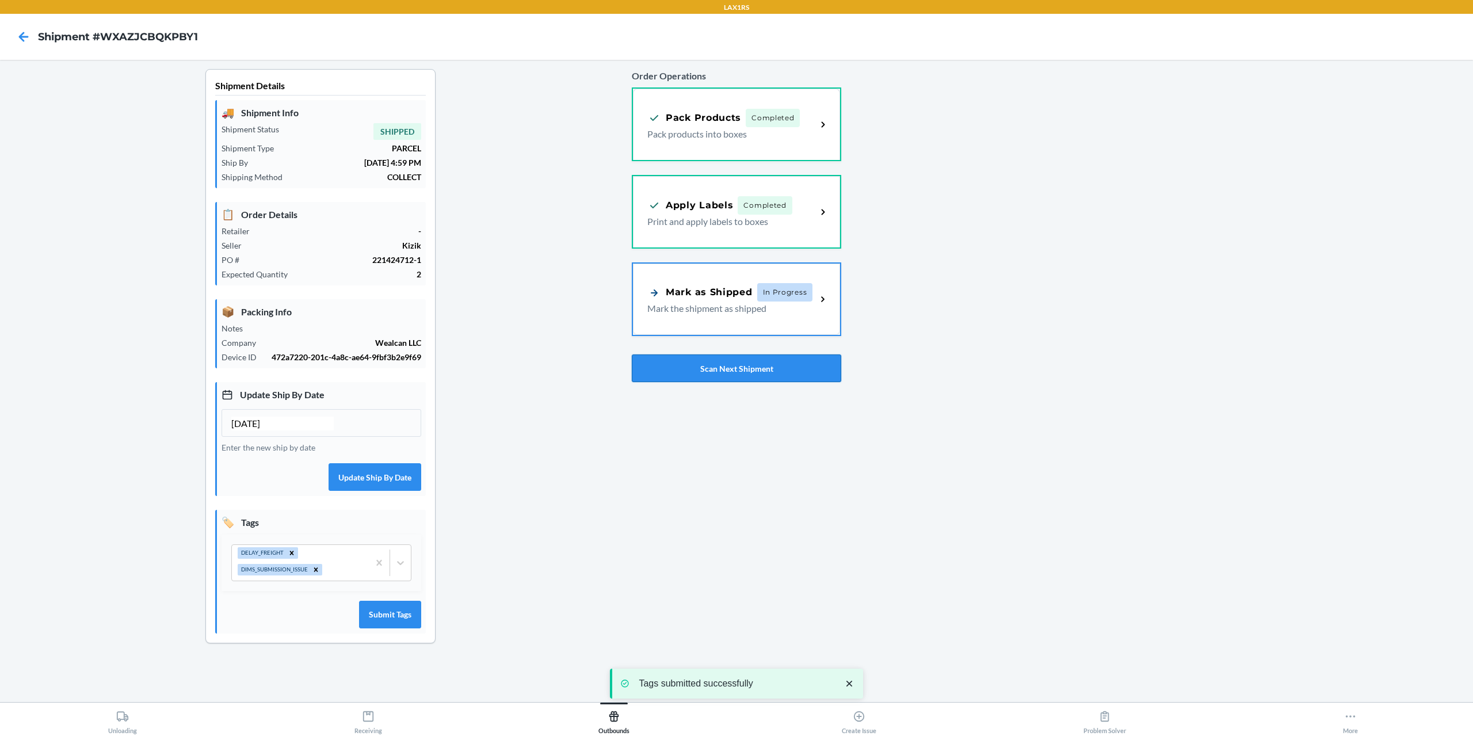
click at [740, 366] on button "Scan Next Shipment" at bounding box center [736, 368] width 209 height 28
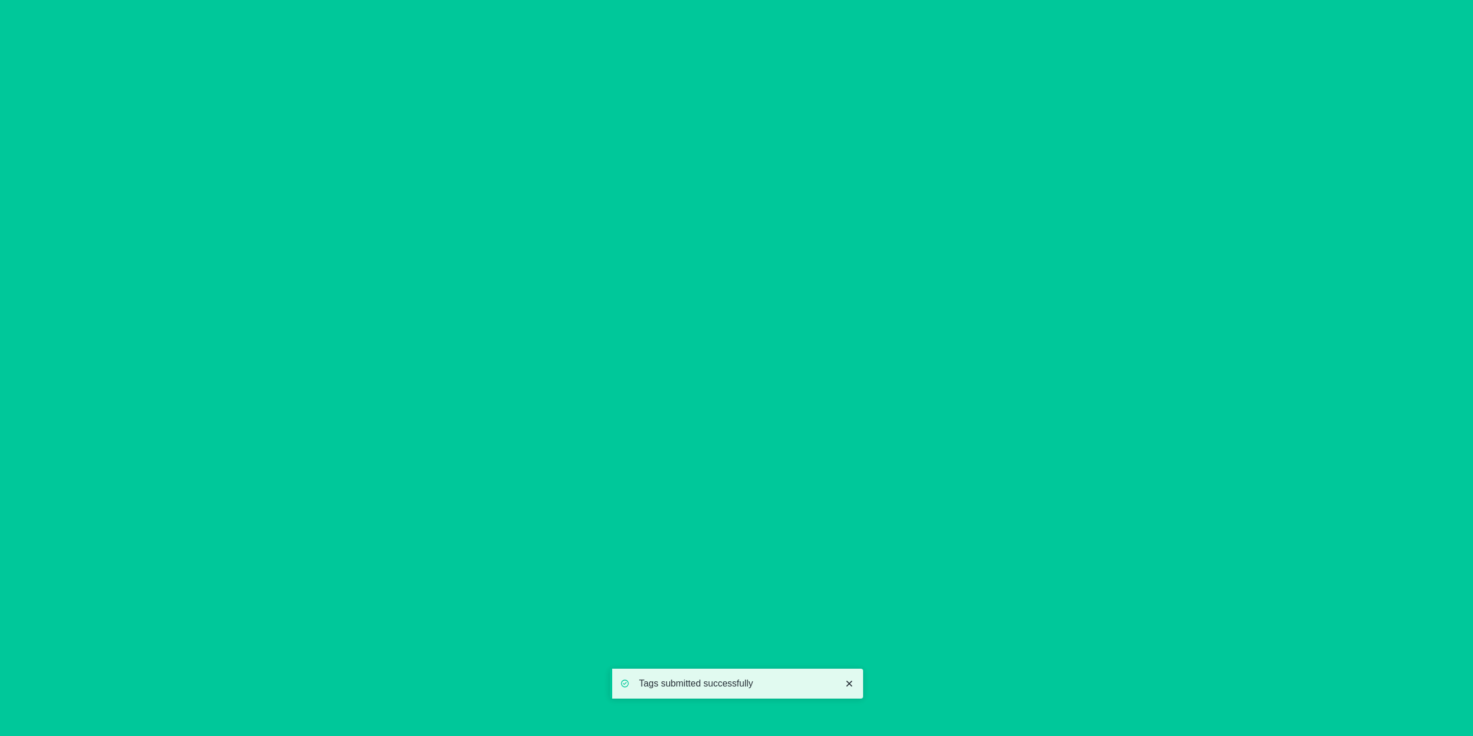
type input "[DATE]"
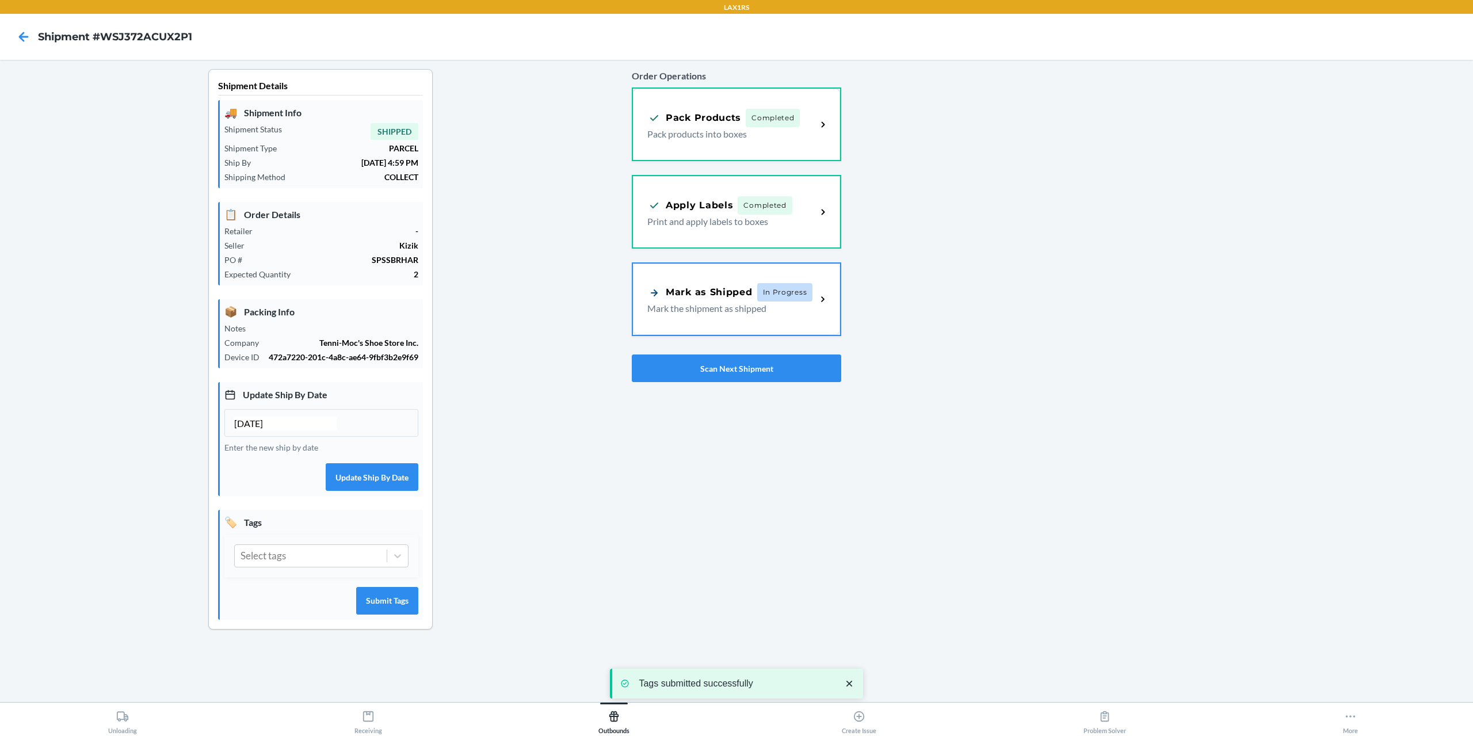
drag, startPoint x: 337, startPoint y: 561, endPoint x: 337, endPoint y: 568, distance: 6.9
click at [337, 560] on div "Select tags" at bounding box center [311, 556] width 152 height 22
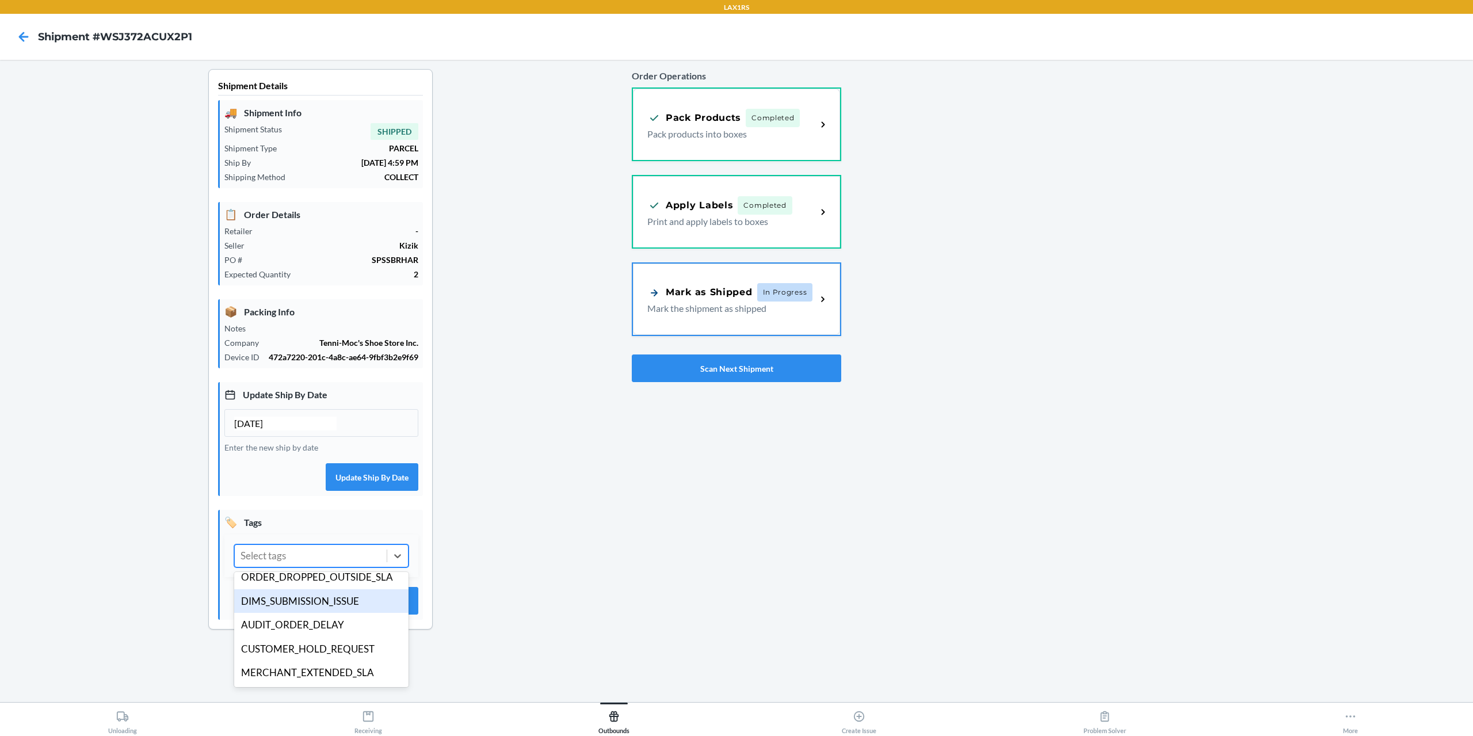
click at [315, 606] on div "DIMS_SUBMISSION_ISSUE" at bounding box center [321, 601] width 174 height 24
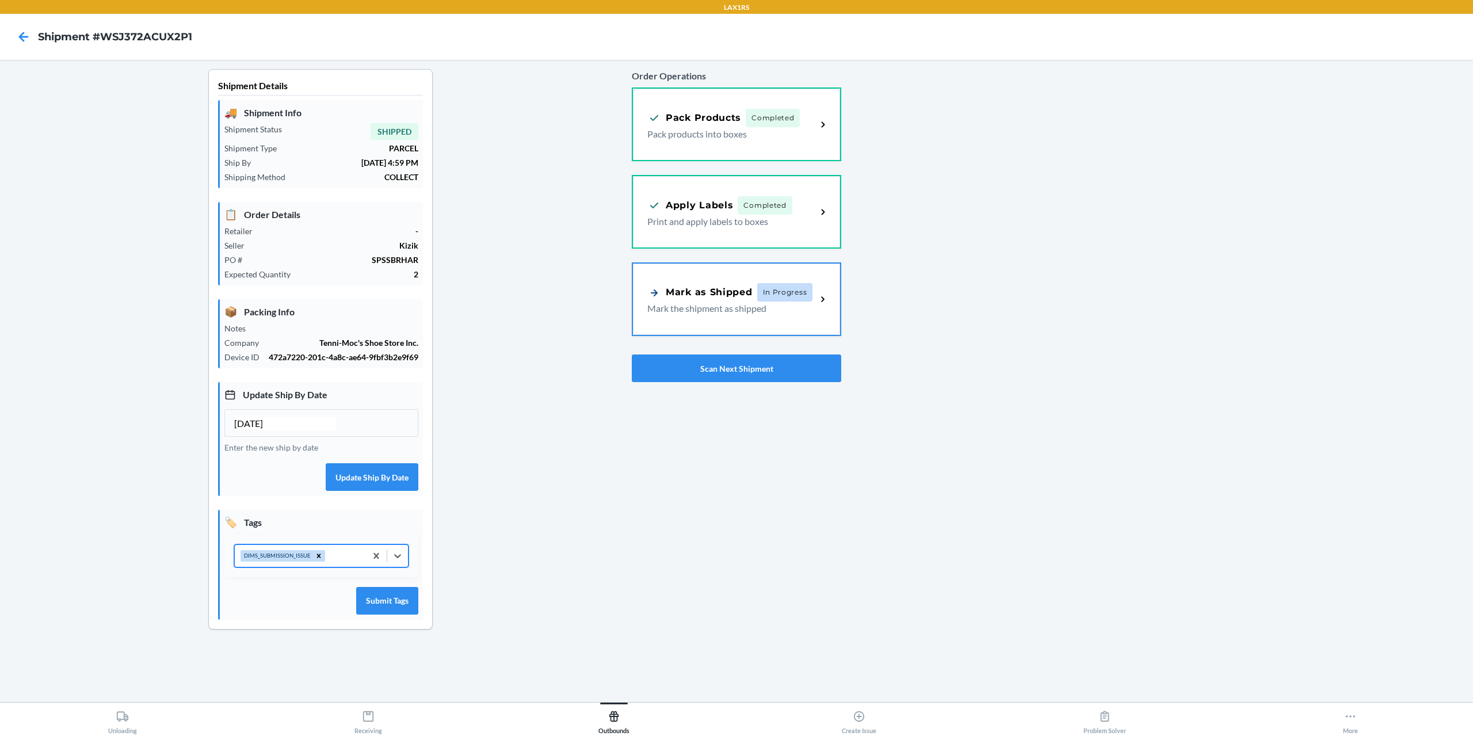
click at [339, 554] on div "DIMS_SUBMISSION_ISSUE" at bounding box center [300, 556] width 131 height 22
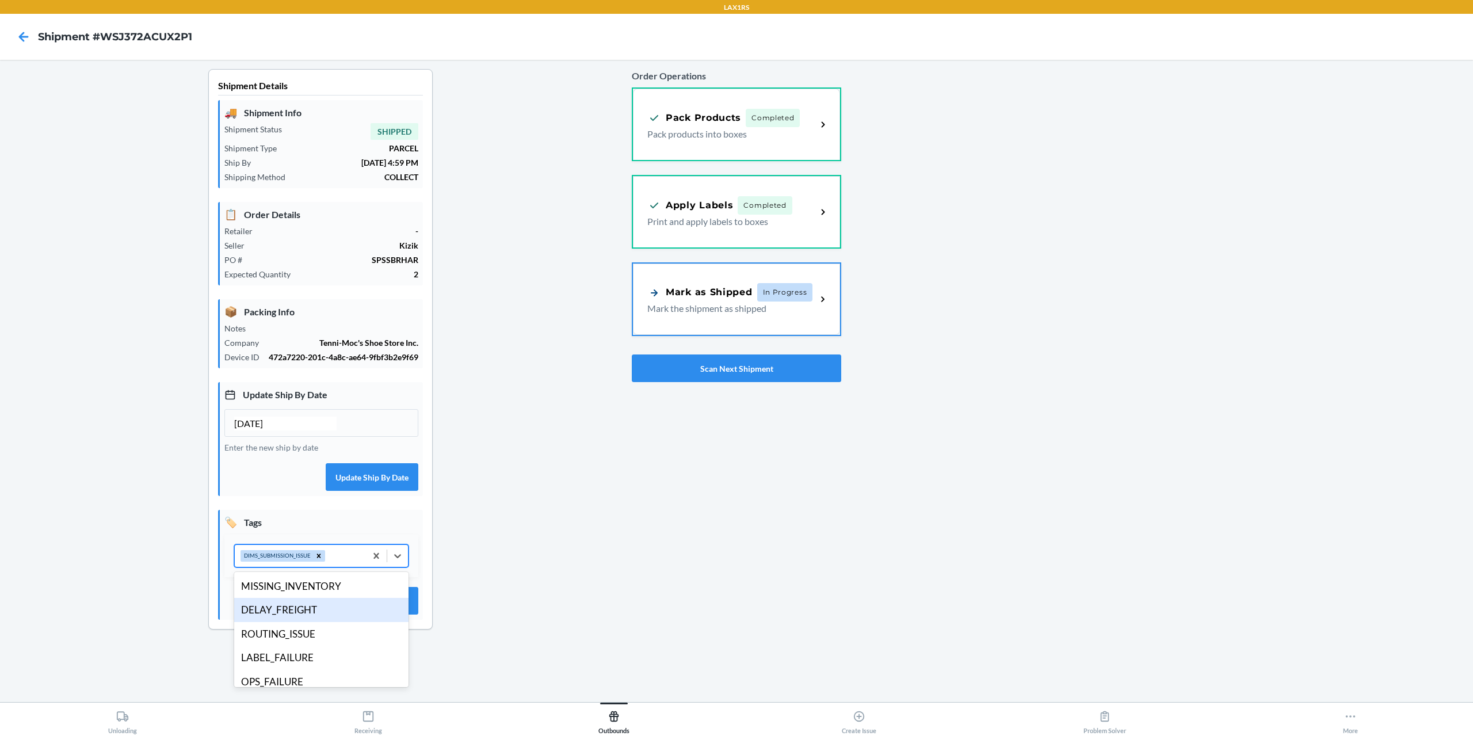
click at [318, 604] on div "DELAY_FREIGHT" at bounding box center [321, 610] width 174 height 24
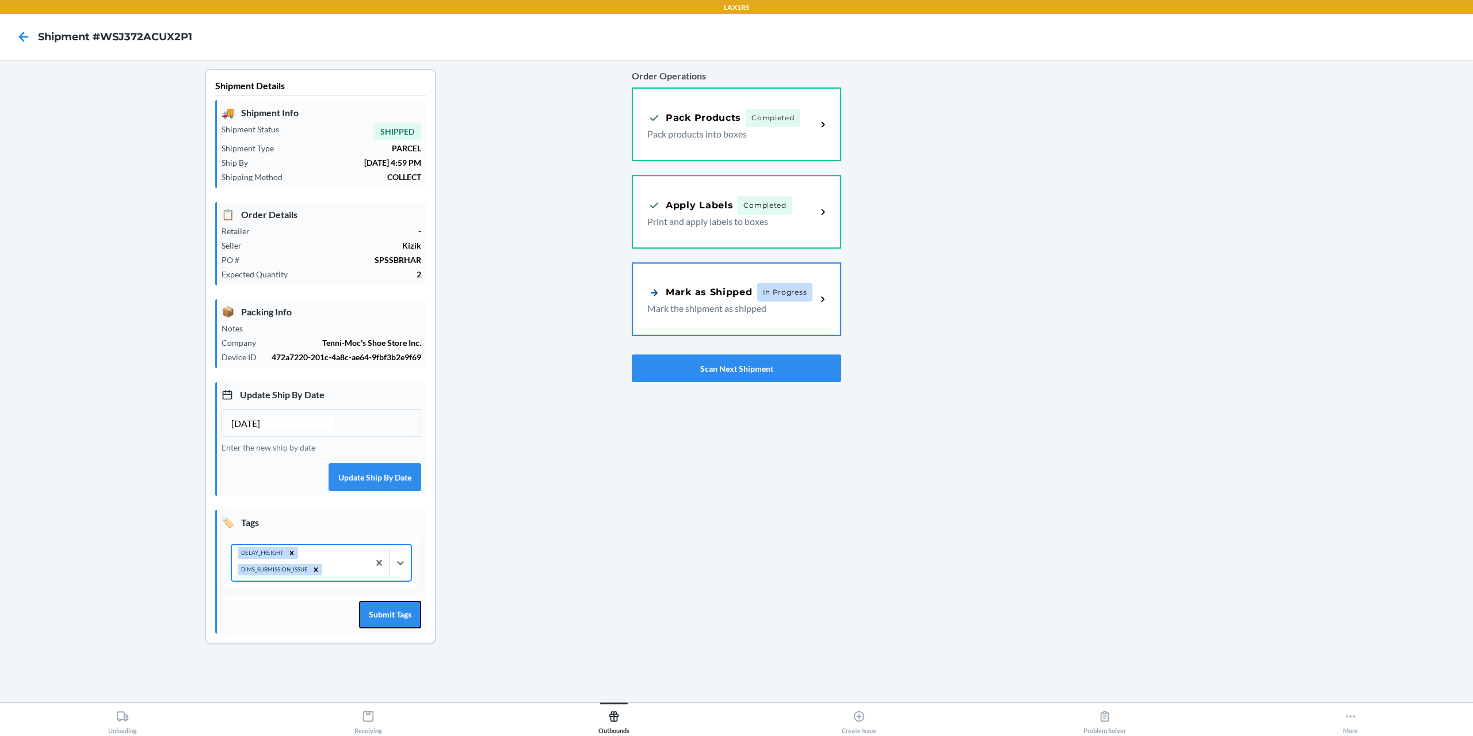
click at [385, 614] on button "Submit Tags" at bounding box center [390, 615] width 62 height 28
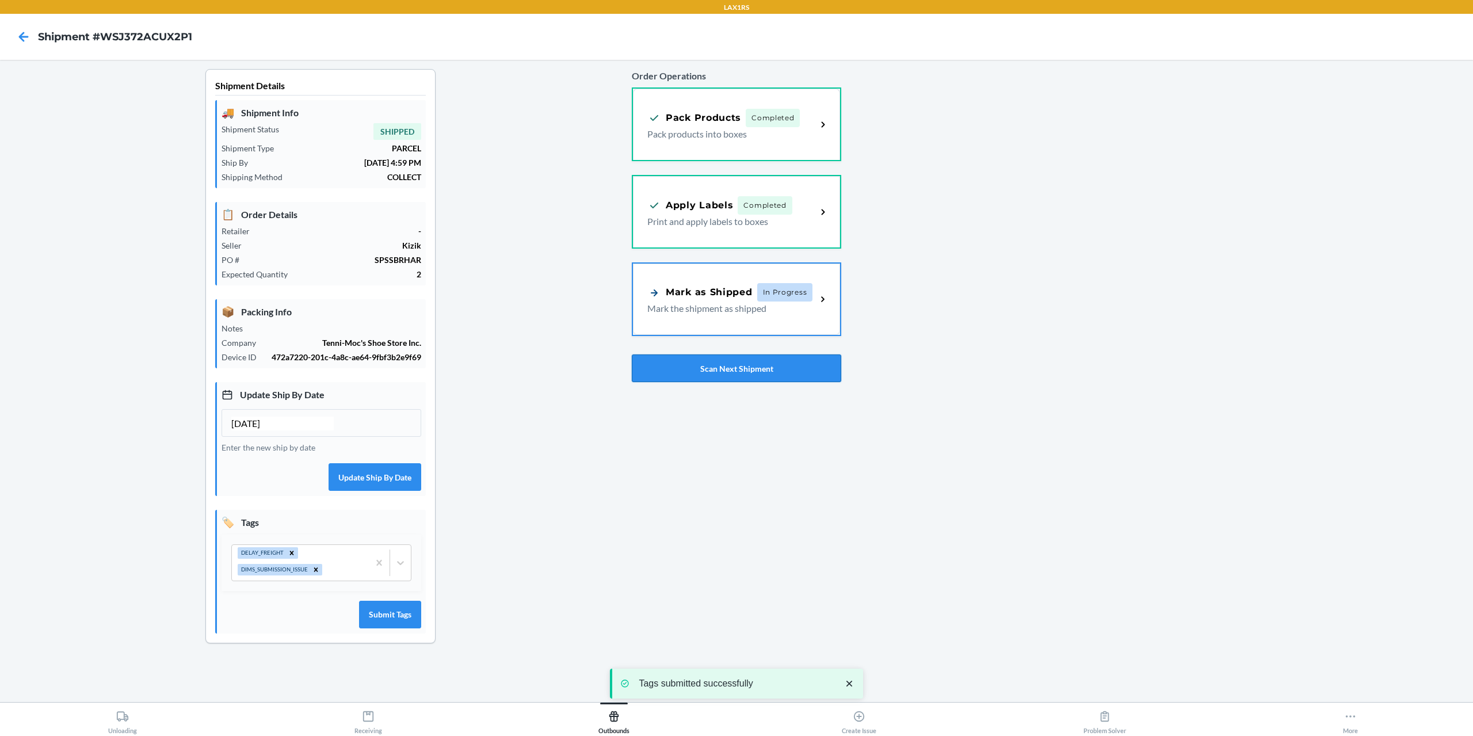
click at [712, 372] on button "Scan Next Shipment" at bounding box center [736, 368] width 209 height 28
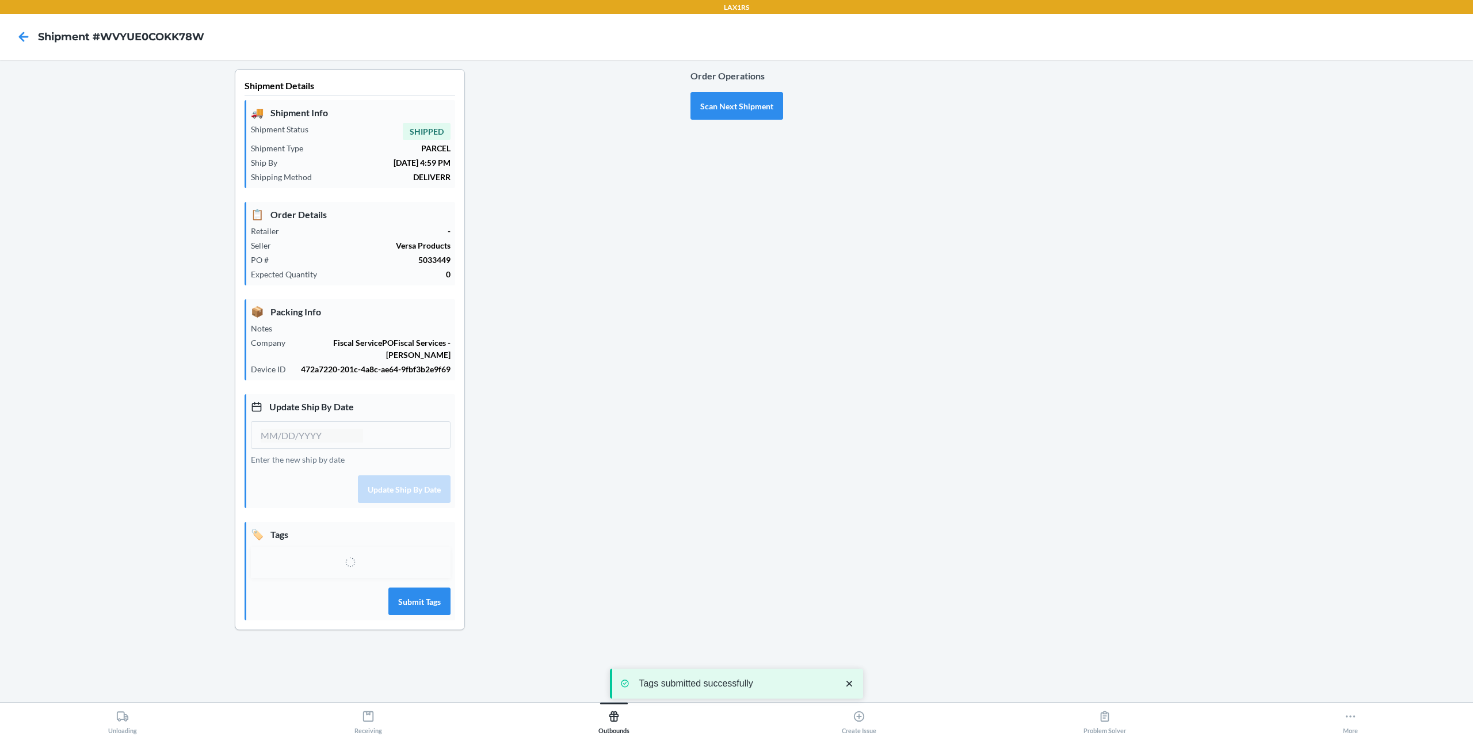
type input "[DATE]"
click at [345, 564] on div "Select tags" at bounding box center [340, 568] width 158 height 22
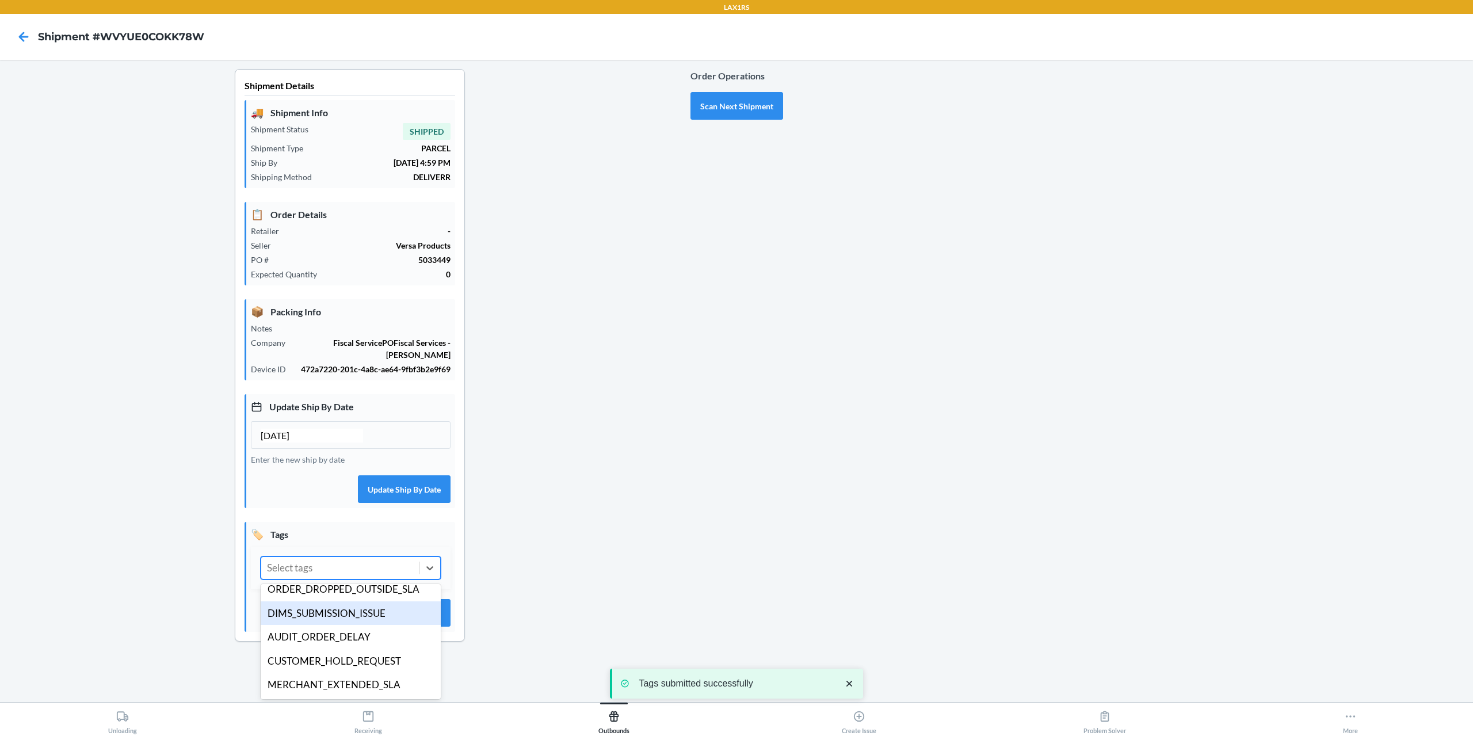
click at [360, 615] on div "DIMS_SUBMISSION_ISSUE" at bounding box center [351, 613] width 180 height 24
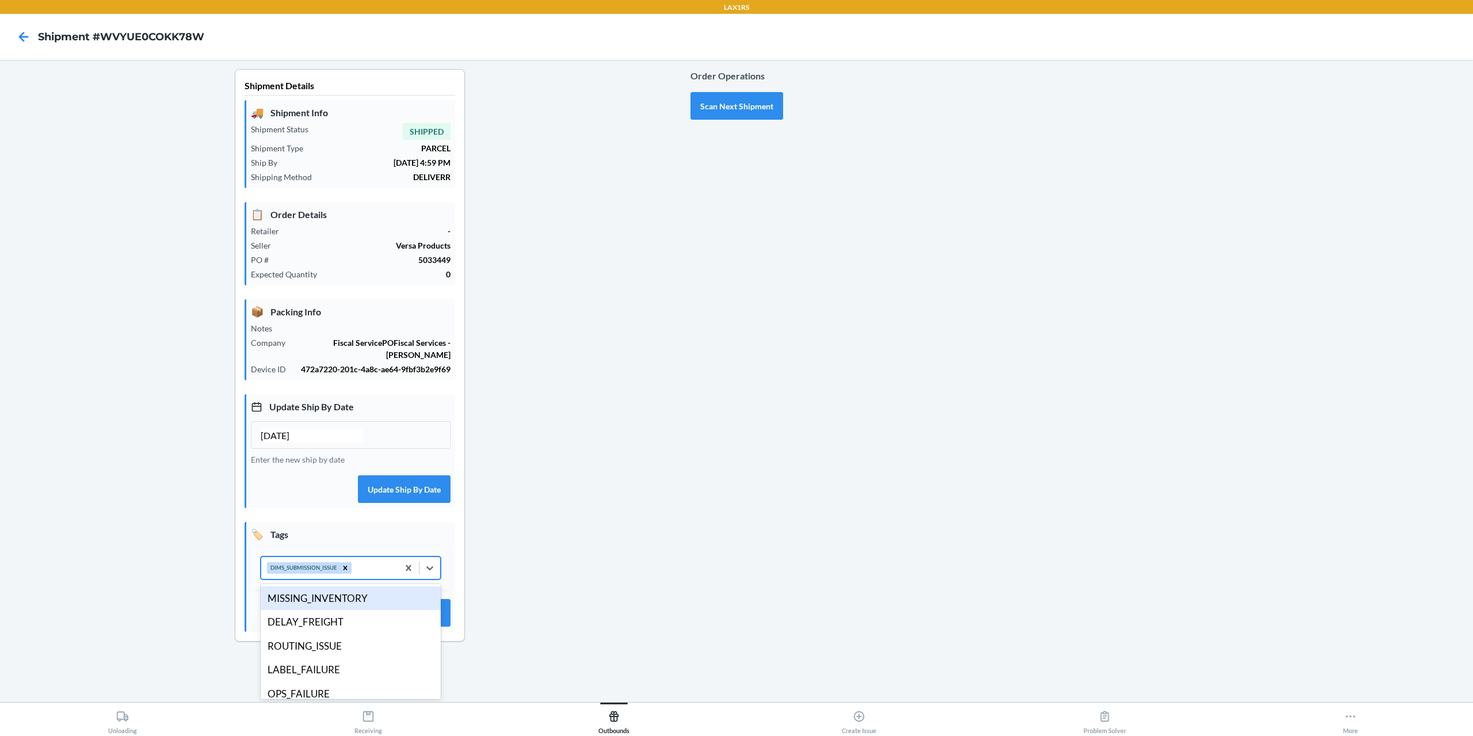
click at [369, 566] on div "DIMS_SUBMISSION_ISSUE" at bounding box center [329, 568] width 137 height 22
click at [353, 620] on div "DELAY_FREIGHT" at bounding box center [351, 622] width 180 height 24
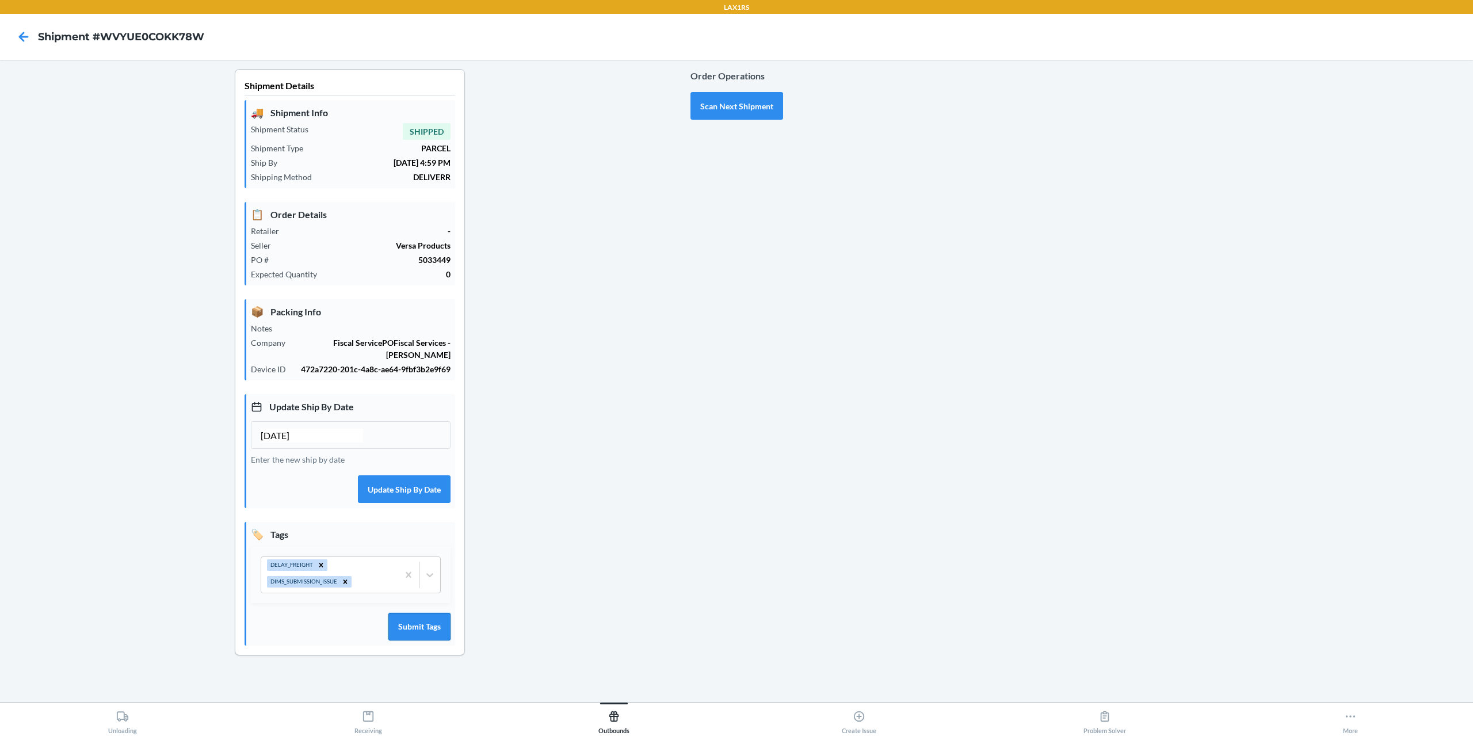
click at [424, 637] on button "Submit Tags" at bounding box center [419, 627] width 62 height 28
click at [738, 94] on button "Scan Next Shipment" at bounding box center [736, 106] width 93 height 28
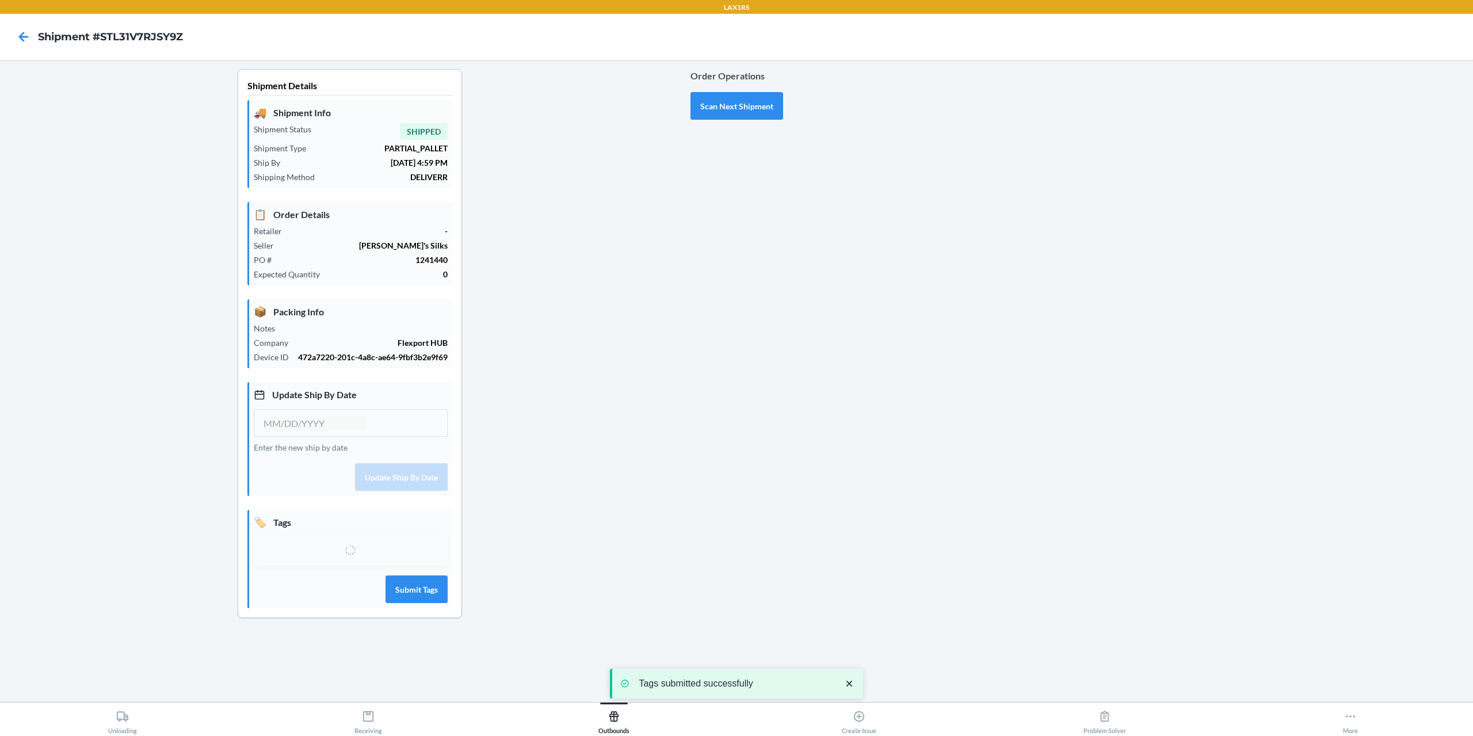
type input "[DATE]"
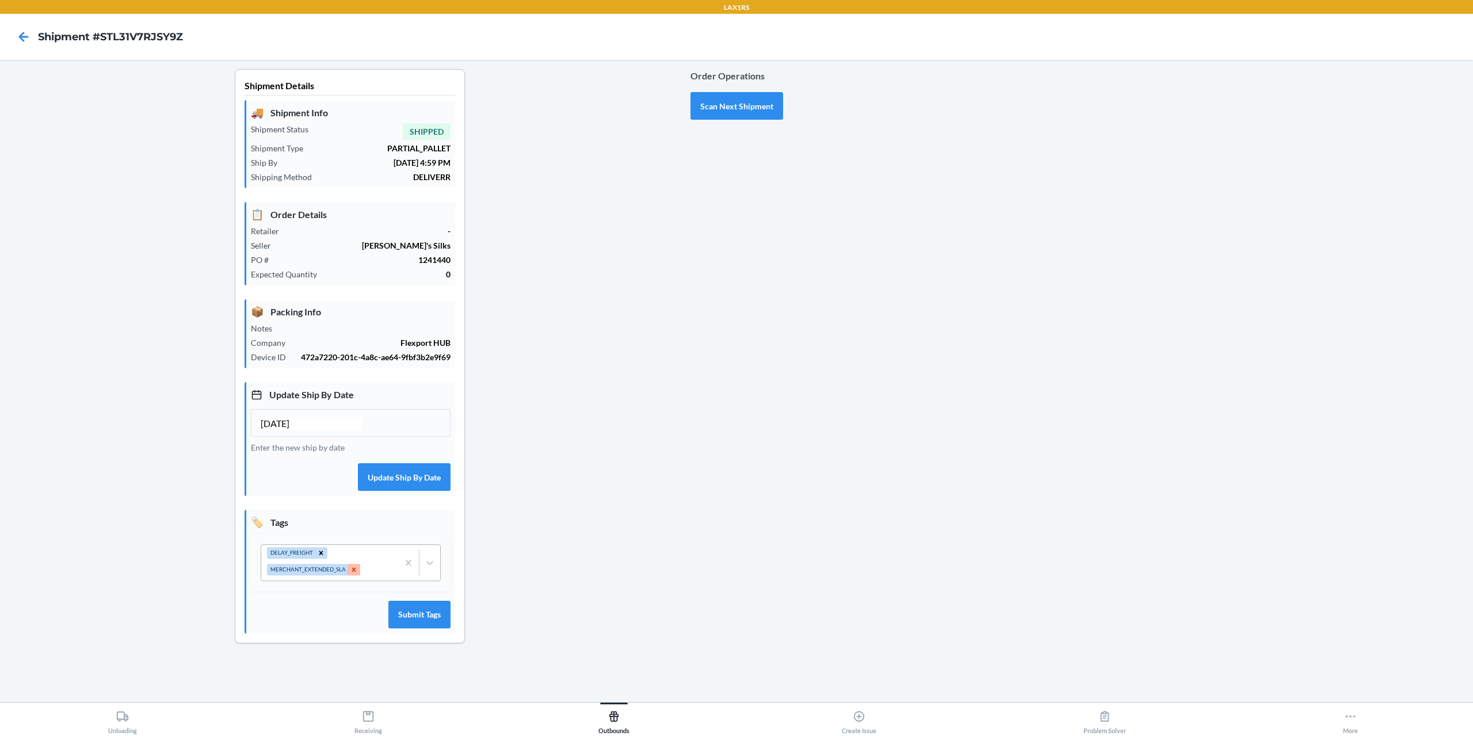
click at [353, 570] on icon at bounding box center [354, 570] width 8 height 8
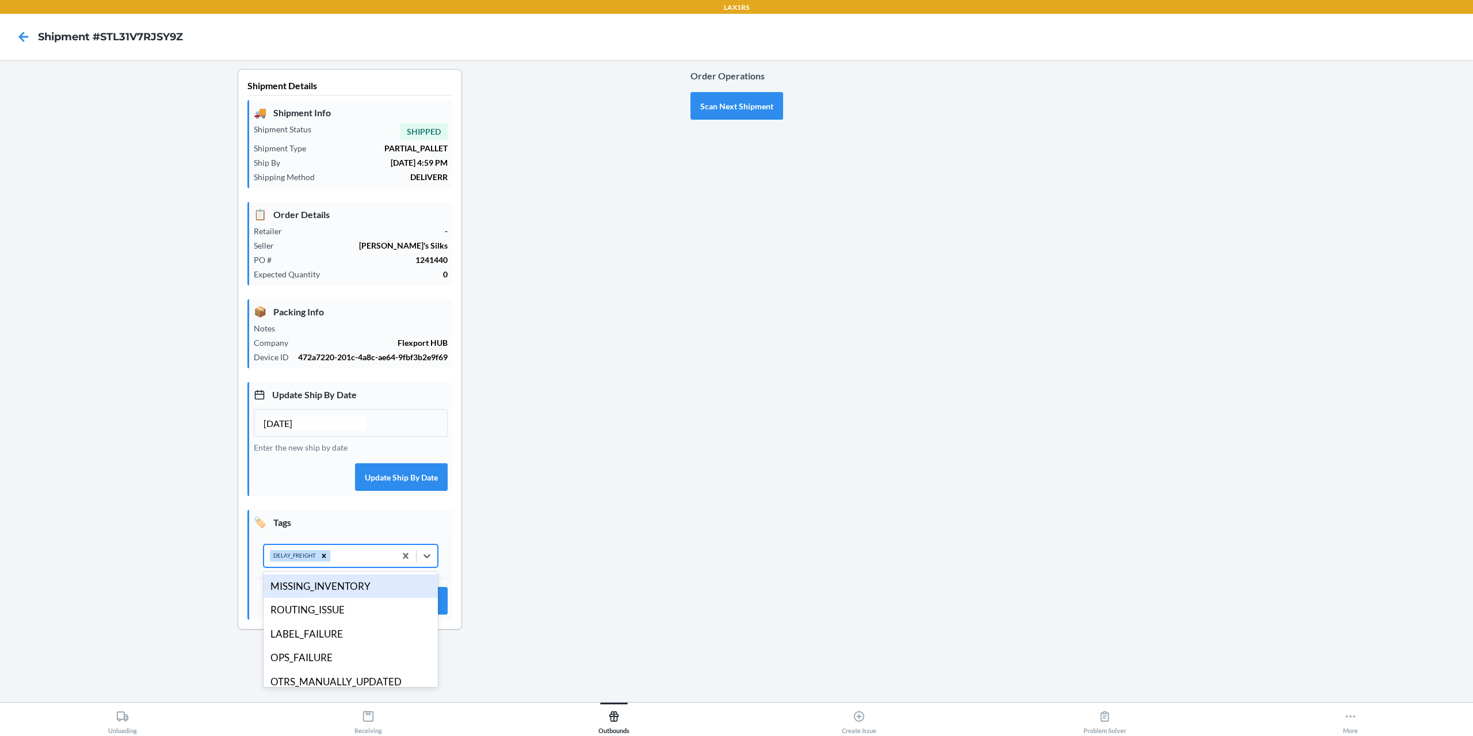
click at [350, 555] on div "DELAY_FREIGHT" at bounding box center [329, 556] width 131 height 22
click at [354, 605] on div "DIMS_SUBMISSION_ISSUE" at bounding box center [351, 601] width 174 height 24
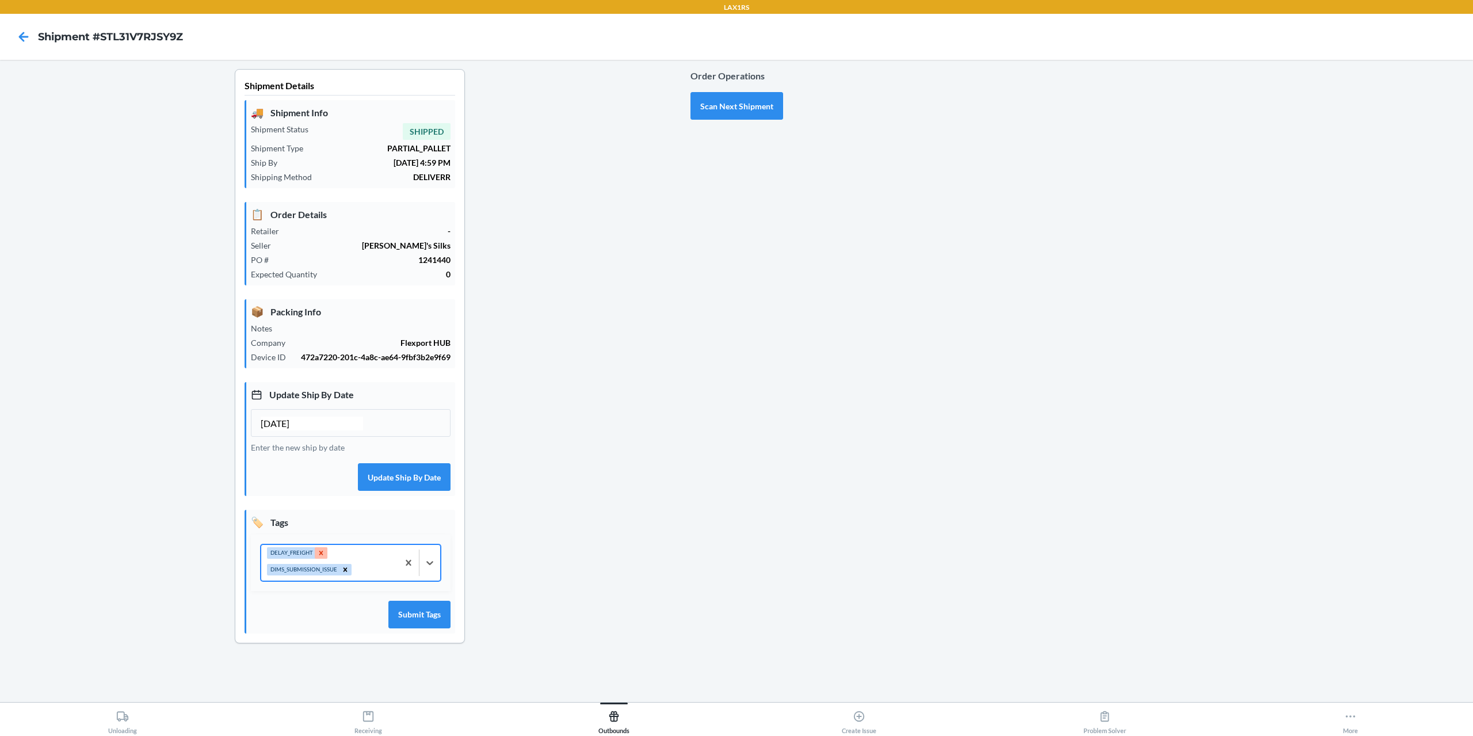
click at [322, 553] on icon at bounding box center [321, 553] width 8 height 8
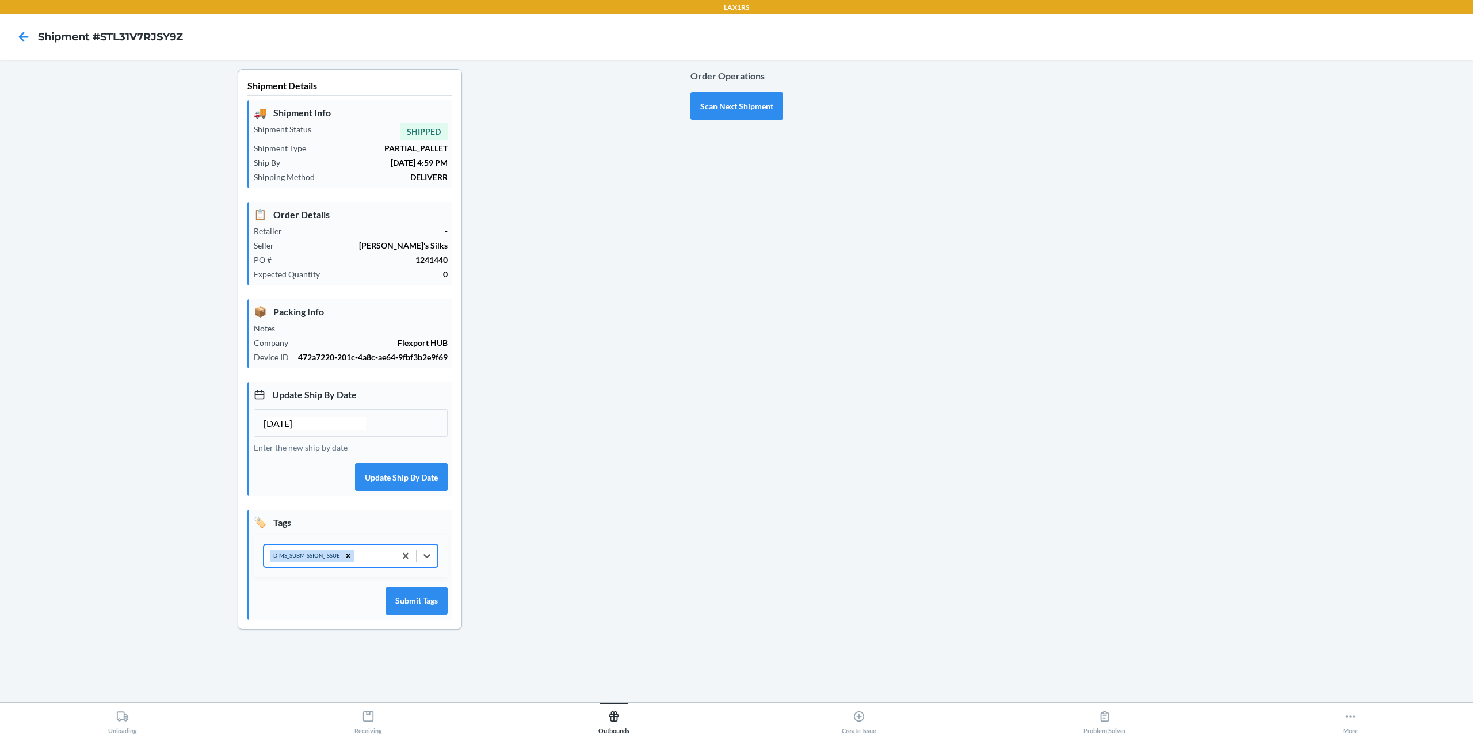
click at [369, 558] on div "DIMS_SUBMISSION_ISSUE" at bounding box center [329, 556] width 131 height 22
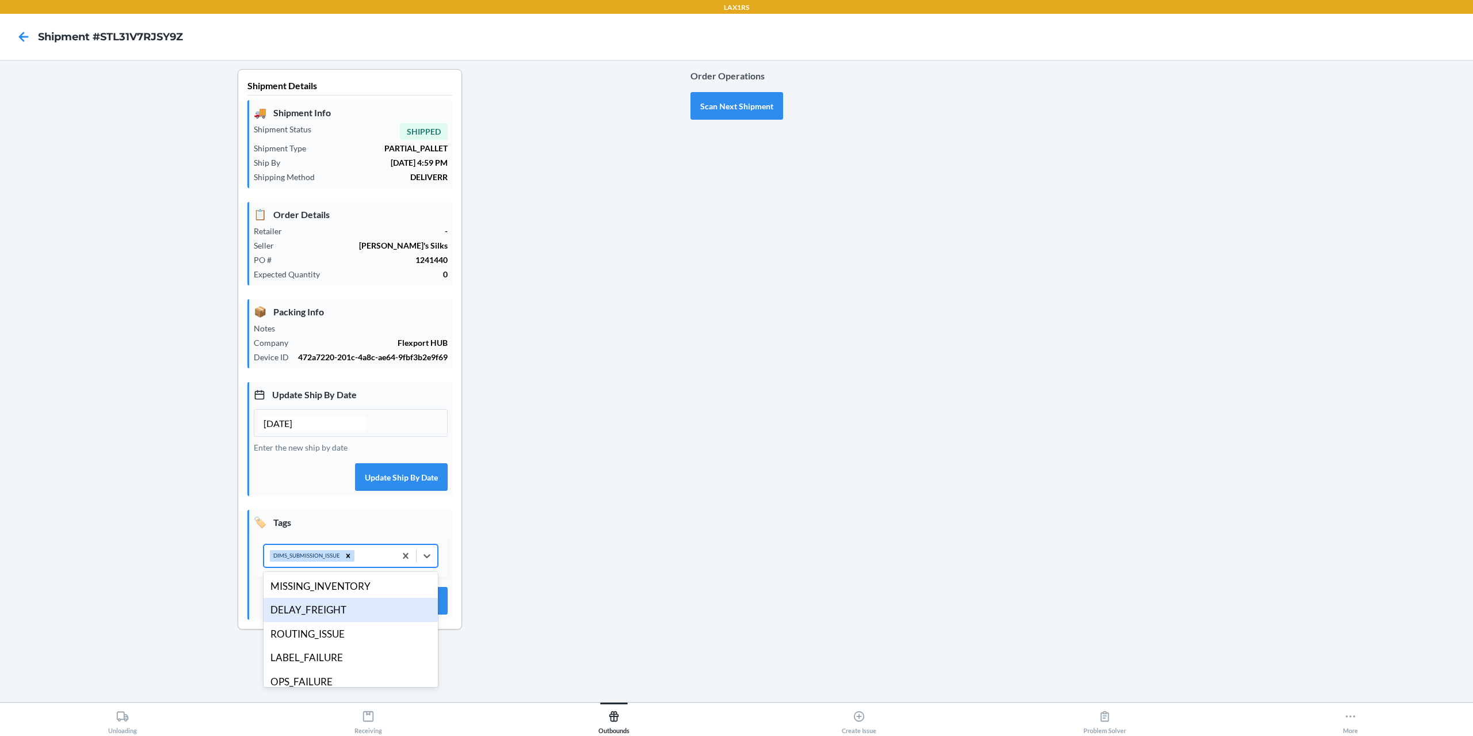
click at [345, 613] on div "DELAY_FREIGHT" at bounding box center [351, 610] width 174 height 24
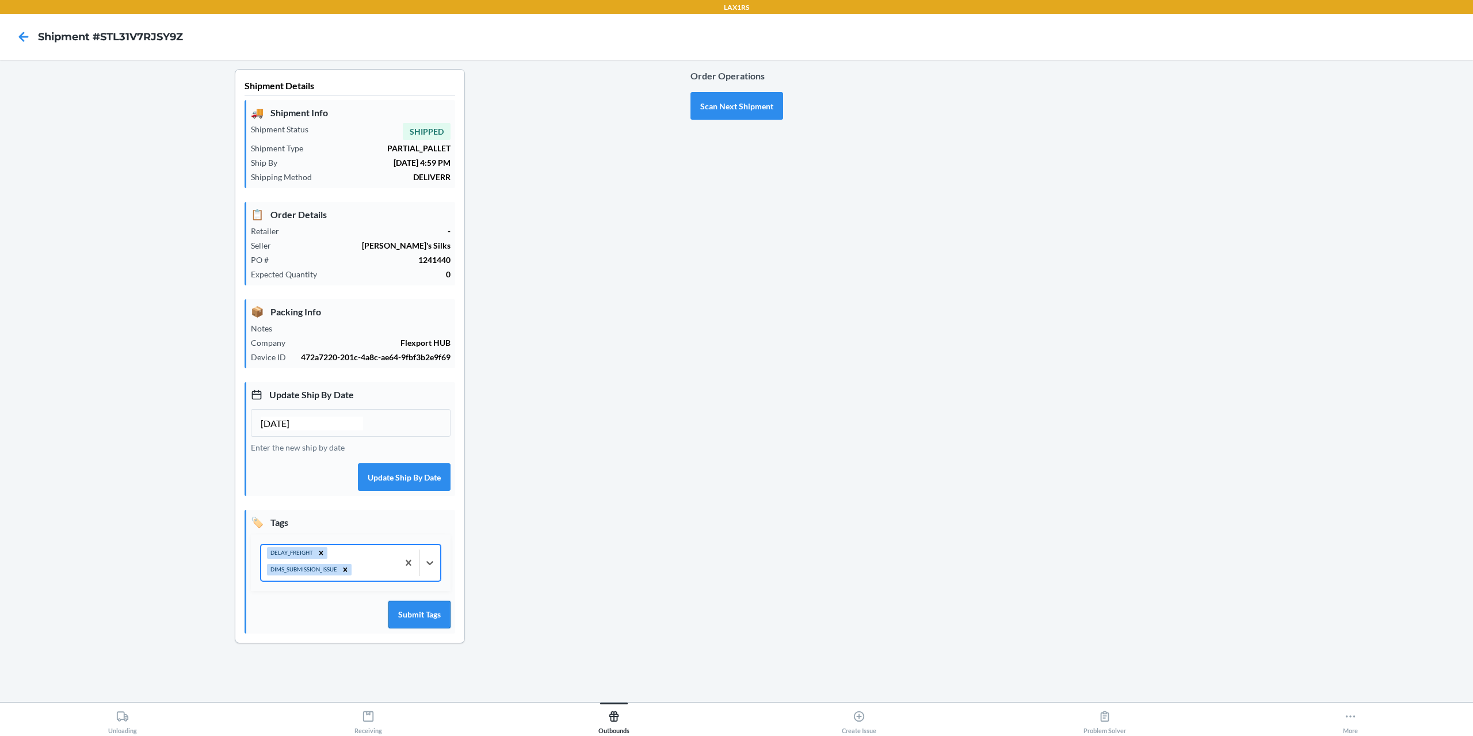
click at [426, 624] on button "Submit Tags" at bounding box center [419, 615] width 62 height 28
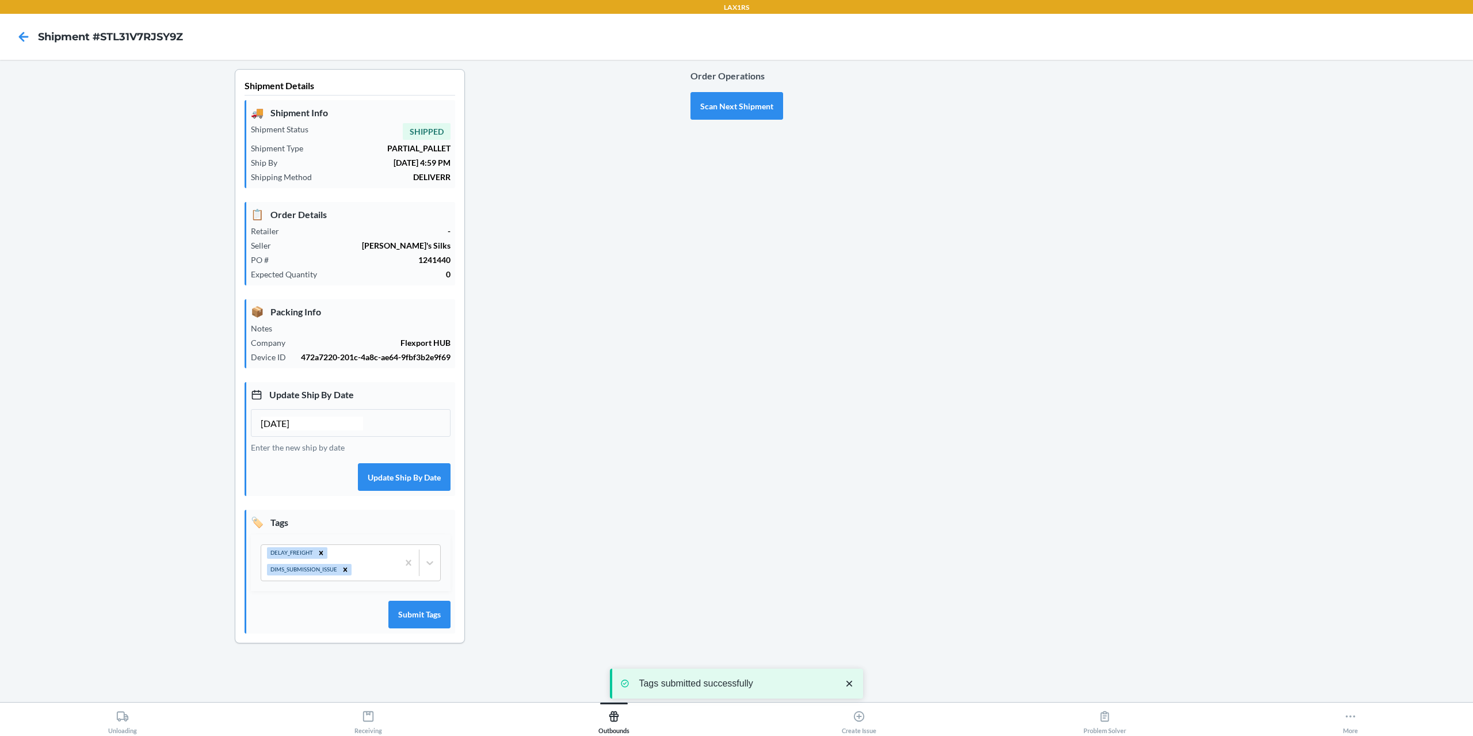
click at [743, 123] on div "Order Operations Scan Next Shipment" at bounding box center [736, 94] width 93 height 60
click at [737, 115] on button "Scan Next Shipment" at bounding box center [736, 106] width 93 height 28
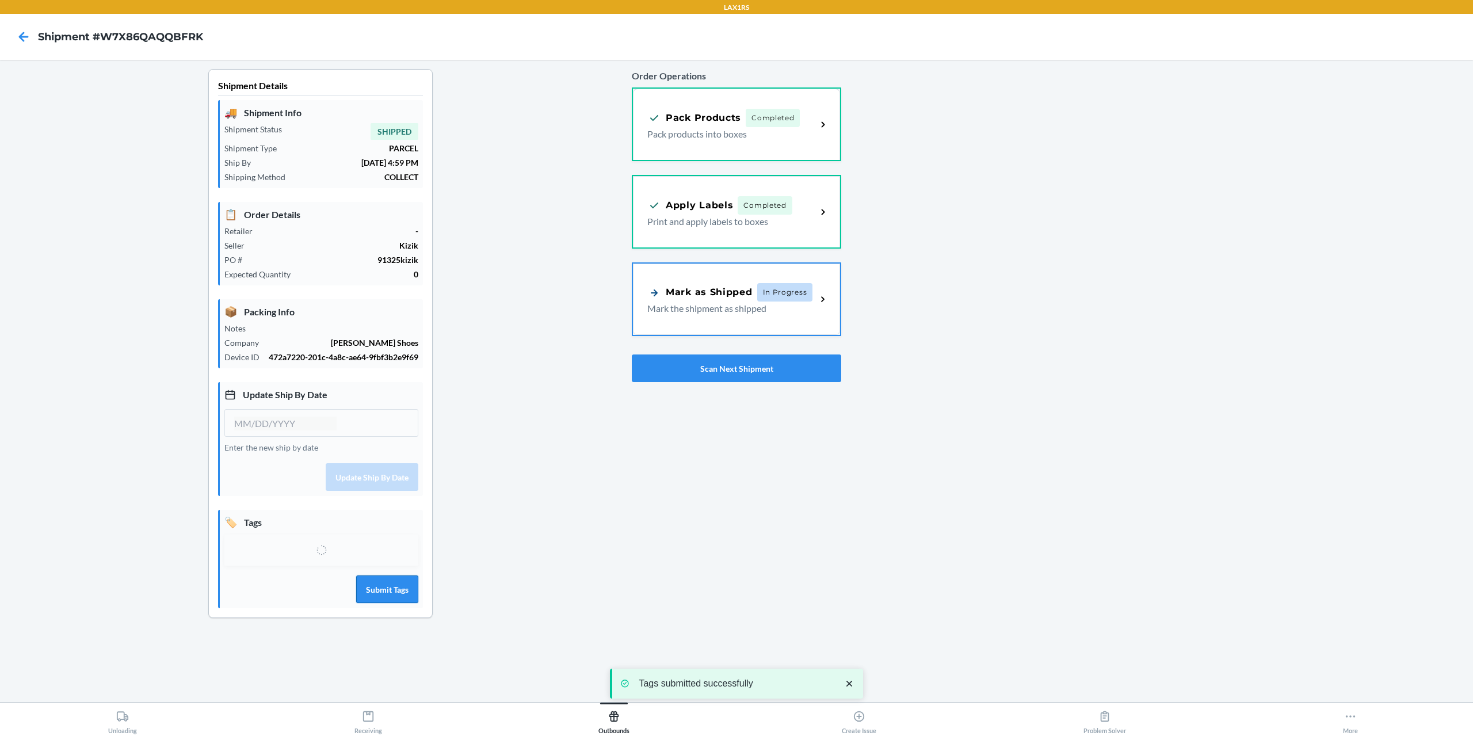
type input "[DATE]"
click at [318, 556] on div "Select tags" at bounding box center [311, 556] width 152 height 22
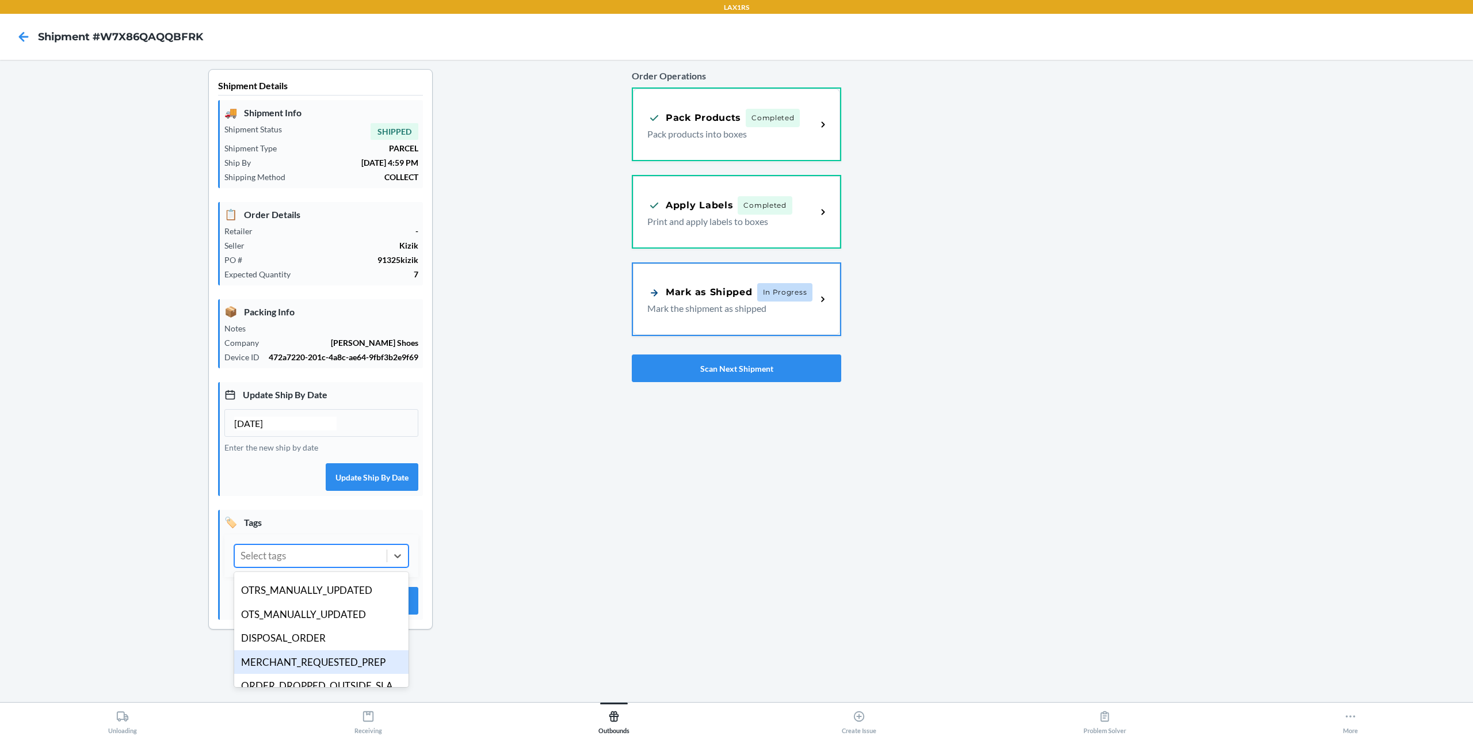
scroll to position [224, 0]
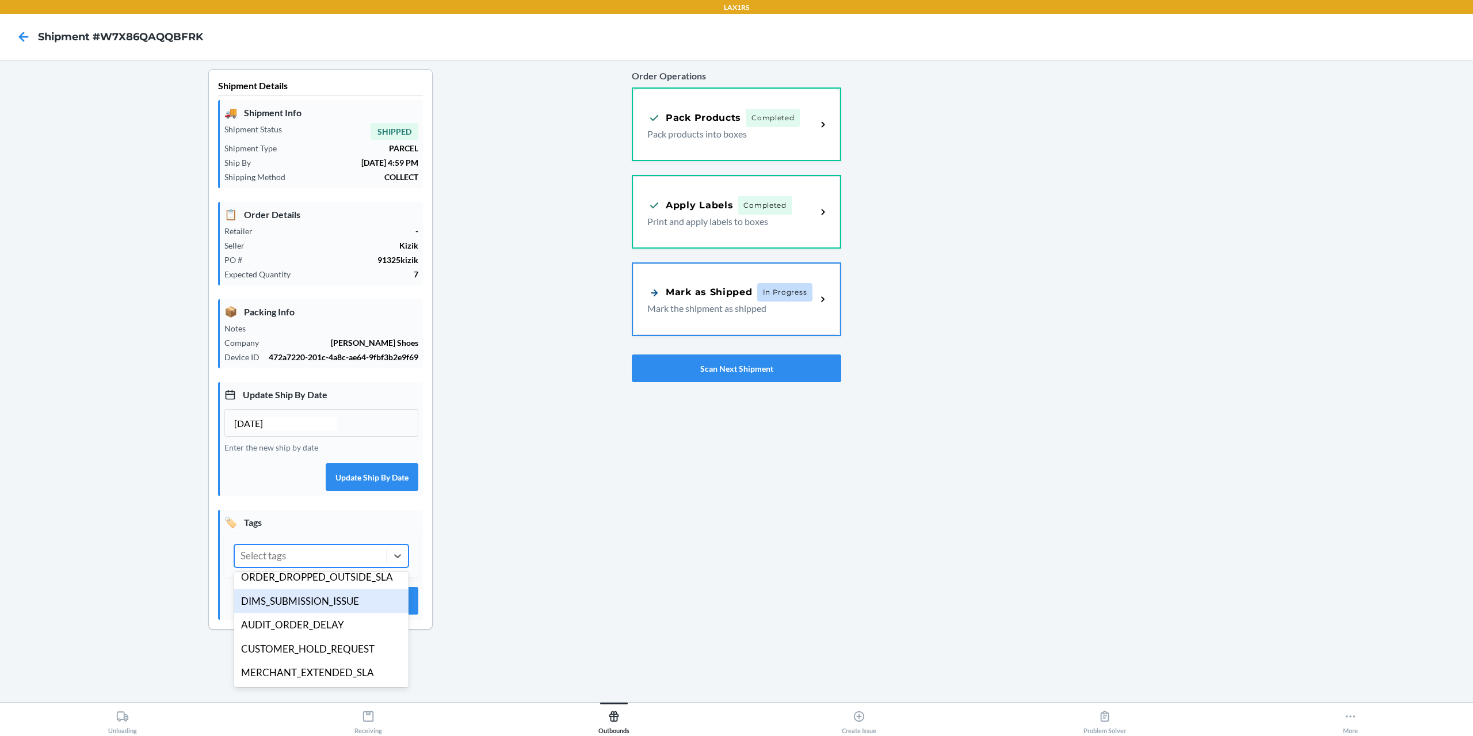
click at [322, 606] on div "DIMS_SUBMISSION_ISSUE" at bounding box center [321, 601] width 174 height 24
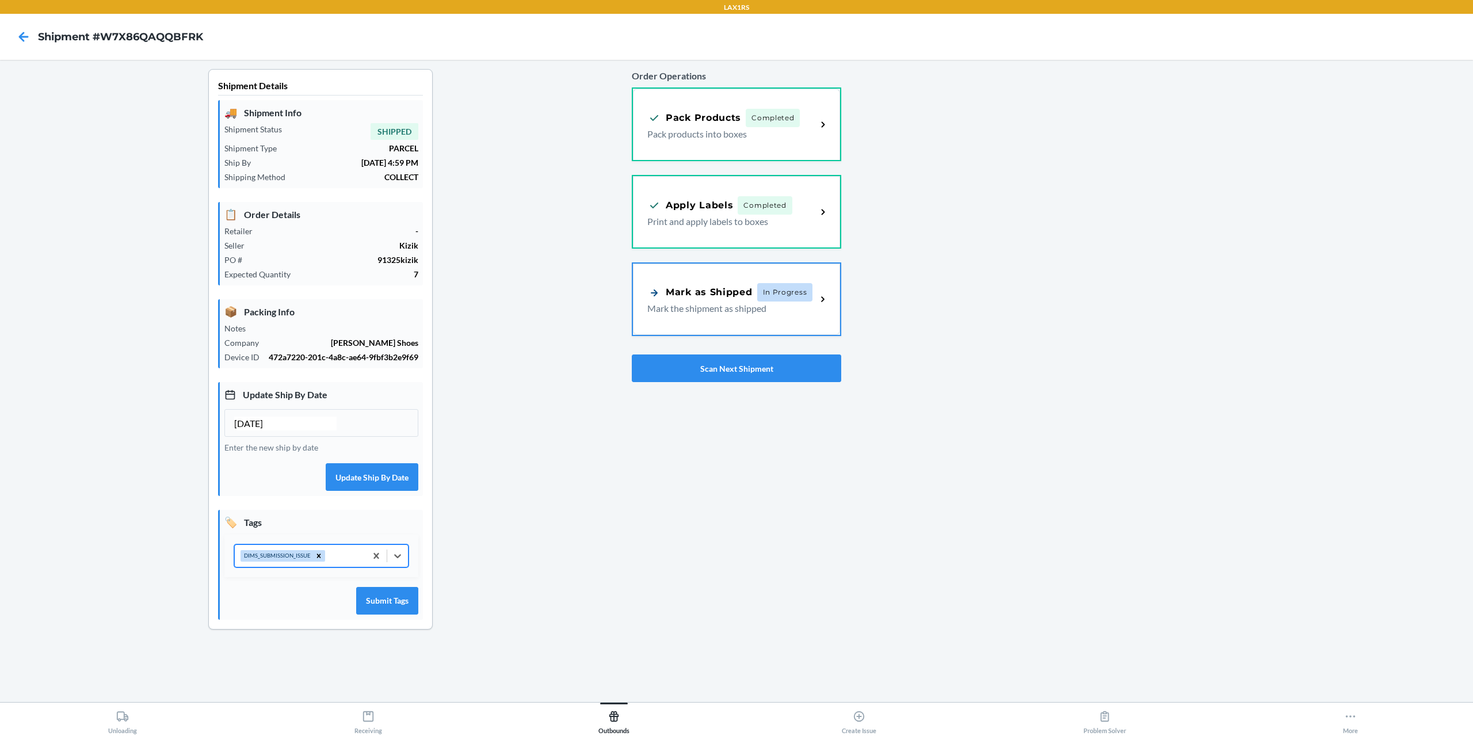
click at [346, 560] on div "DIMS_SUBMISSION_ISSUE" at bounding box center [300, 556] width 131 height 22
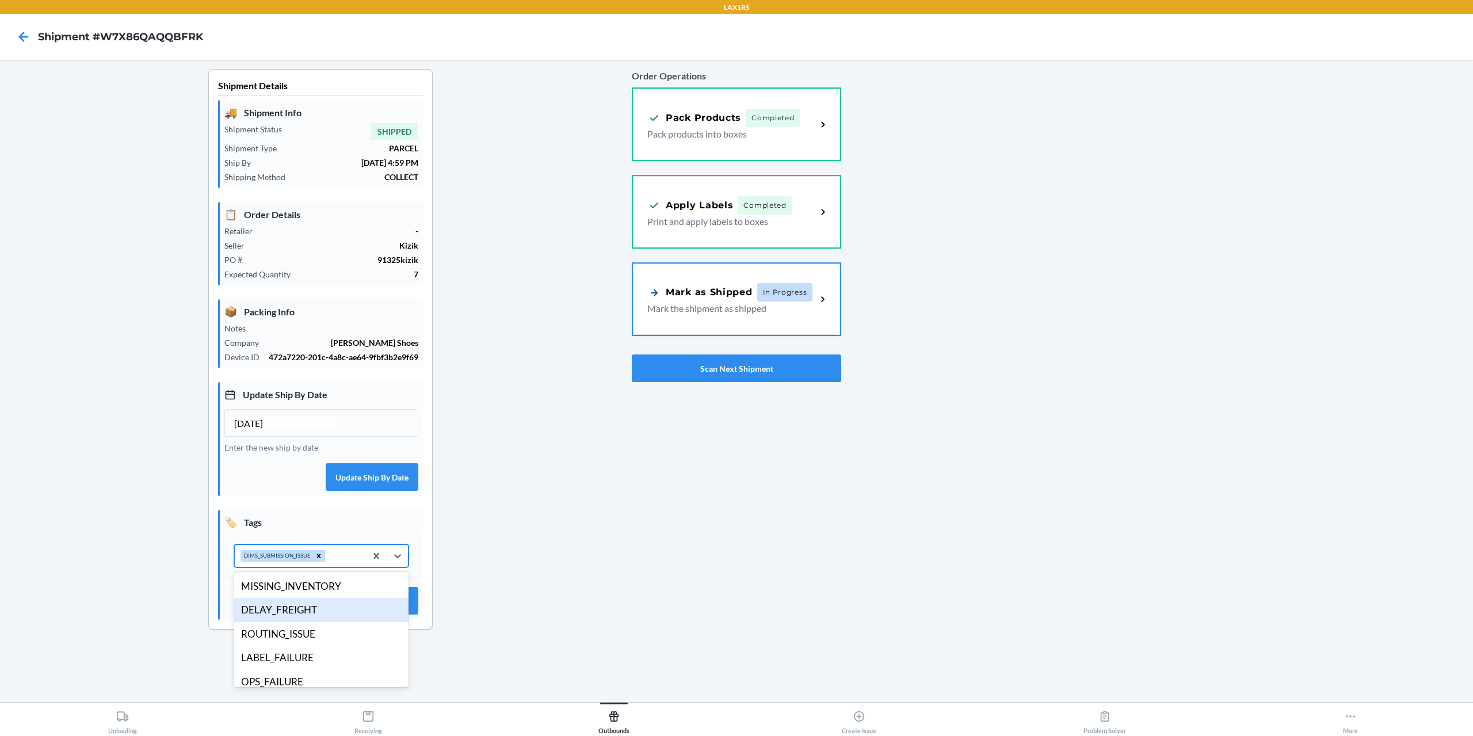
click at [310, 614] on div "DELAY_FREIGHT" at bounding box center [321, 610] width 174 height 24
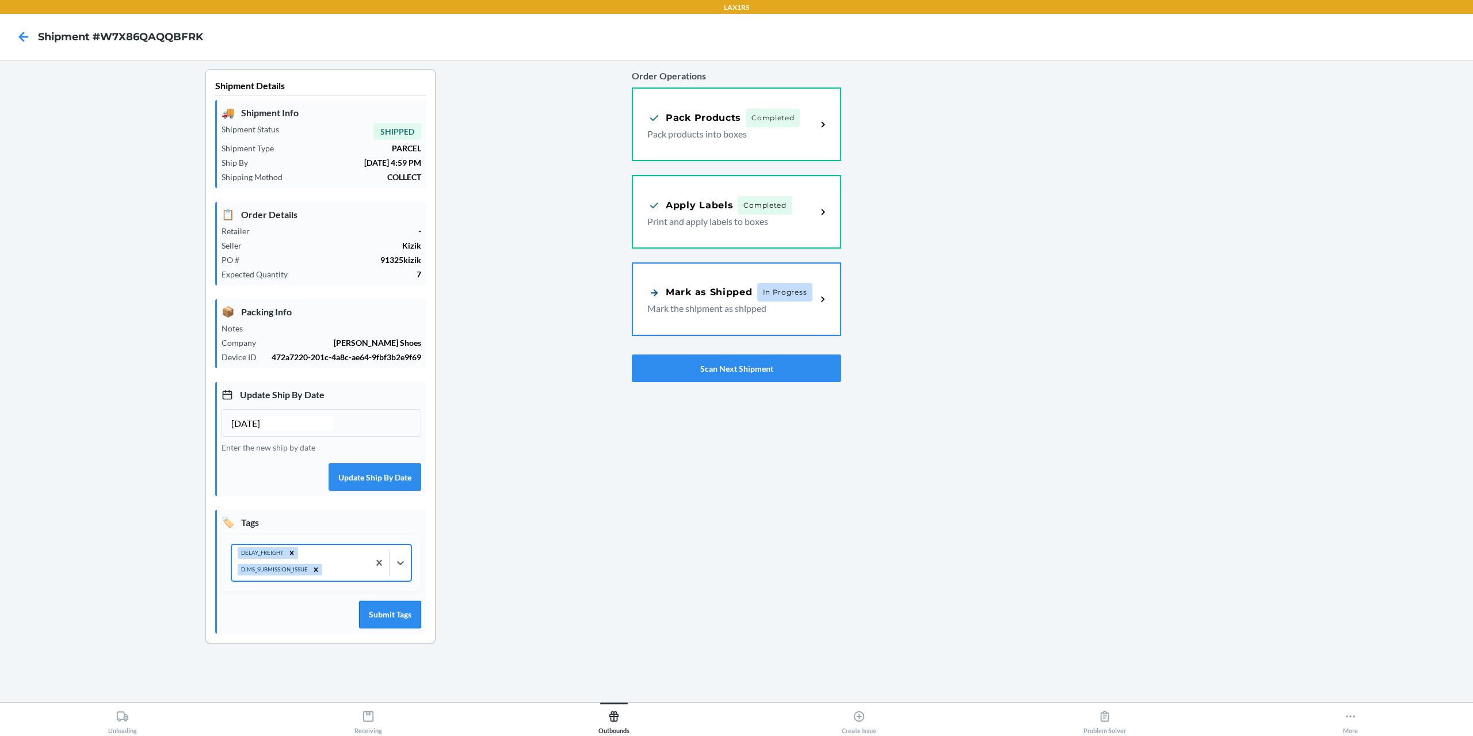
click at [383, 615] on button "Submit Tags" at bounding box center [390, 615] width 62 height 28
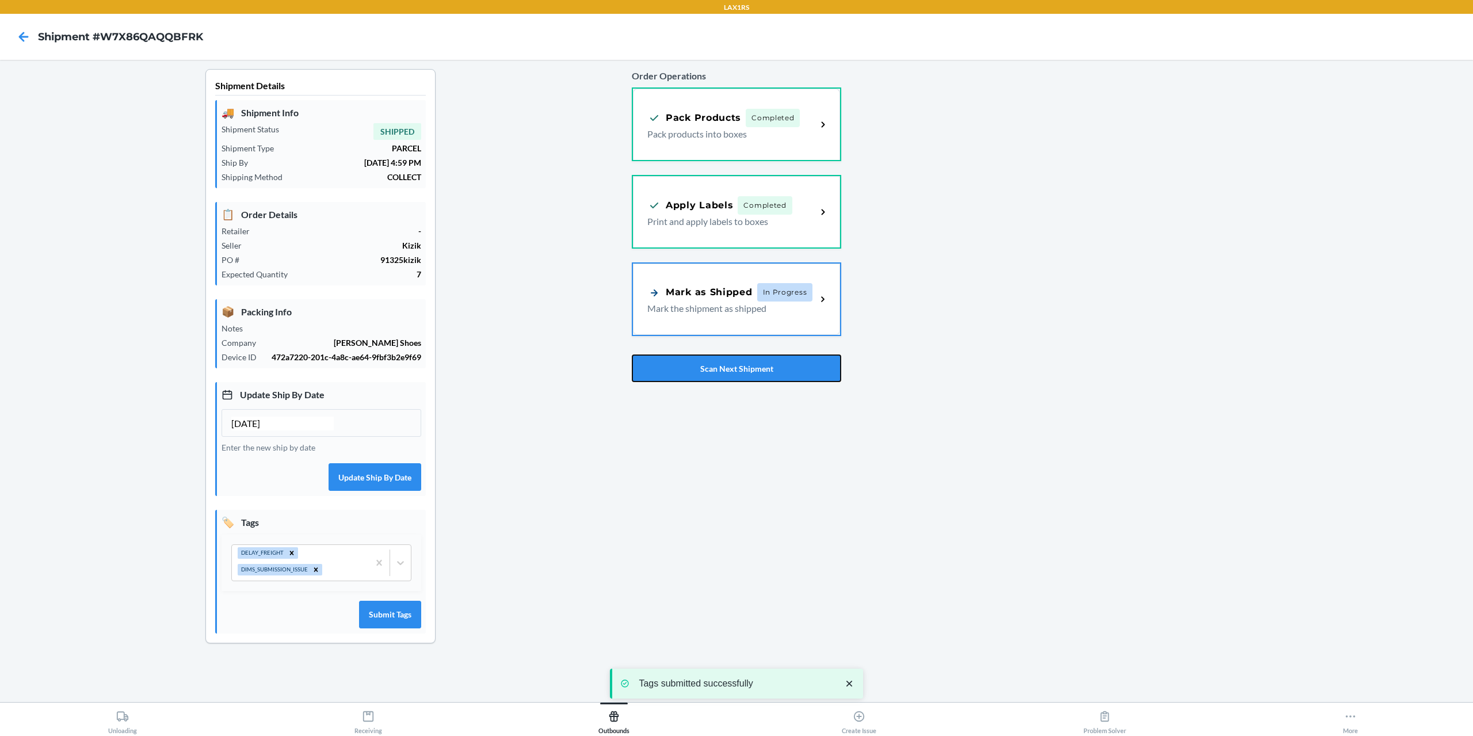
click at [717, 367] on button "Scan Next Shipment" at bounding box center [736, 368] width 209 height 28
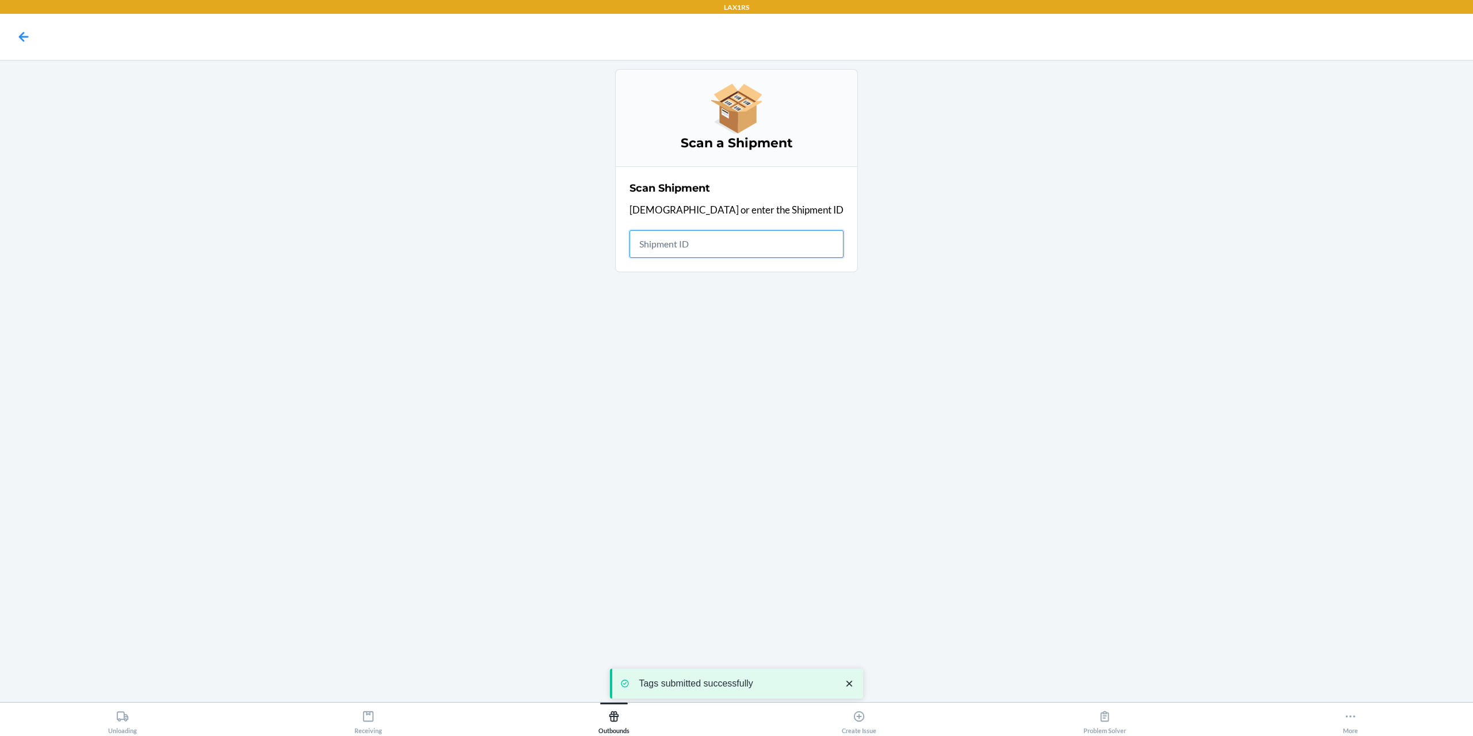
click at [740, 242] on input "text" at bounding box center [736, 244] width 214 height 28
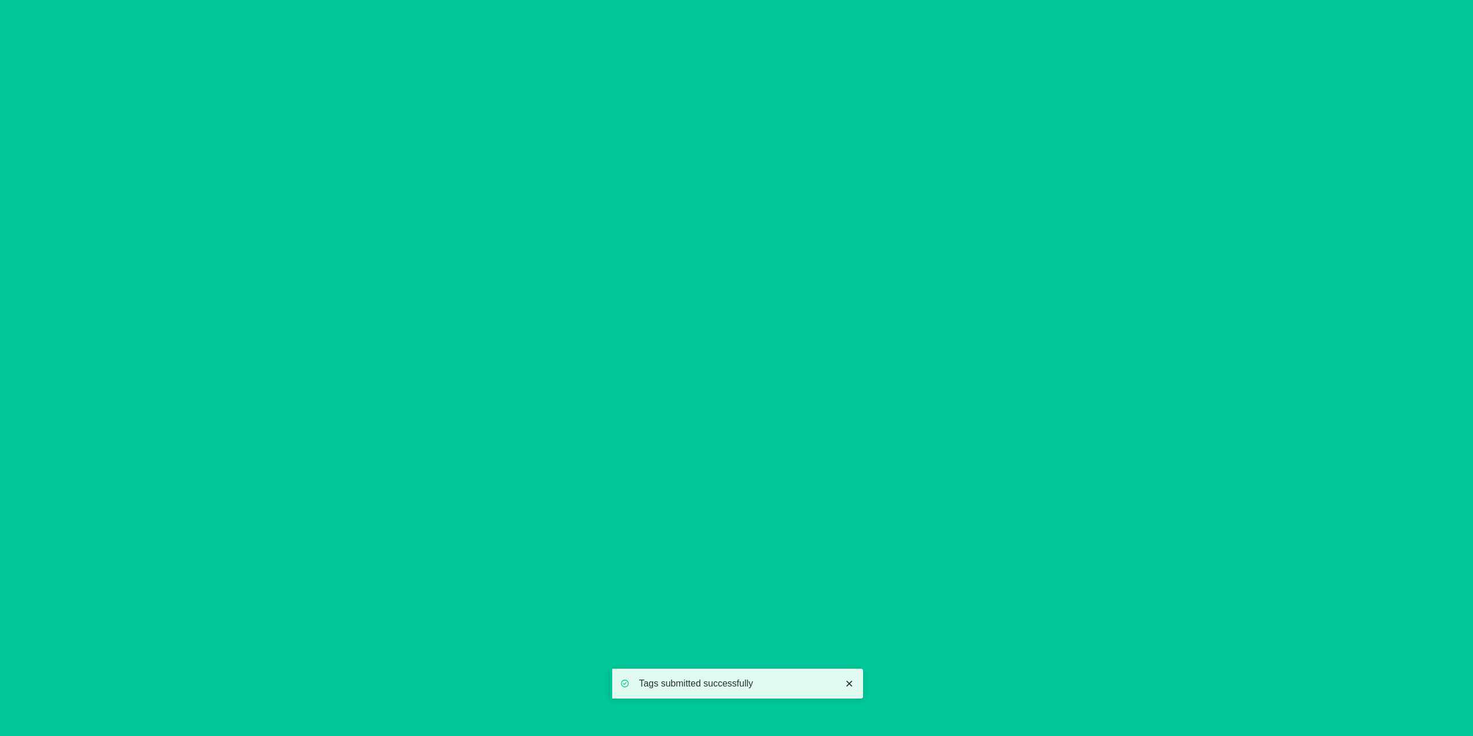
type input "[DATE]"
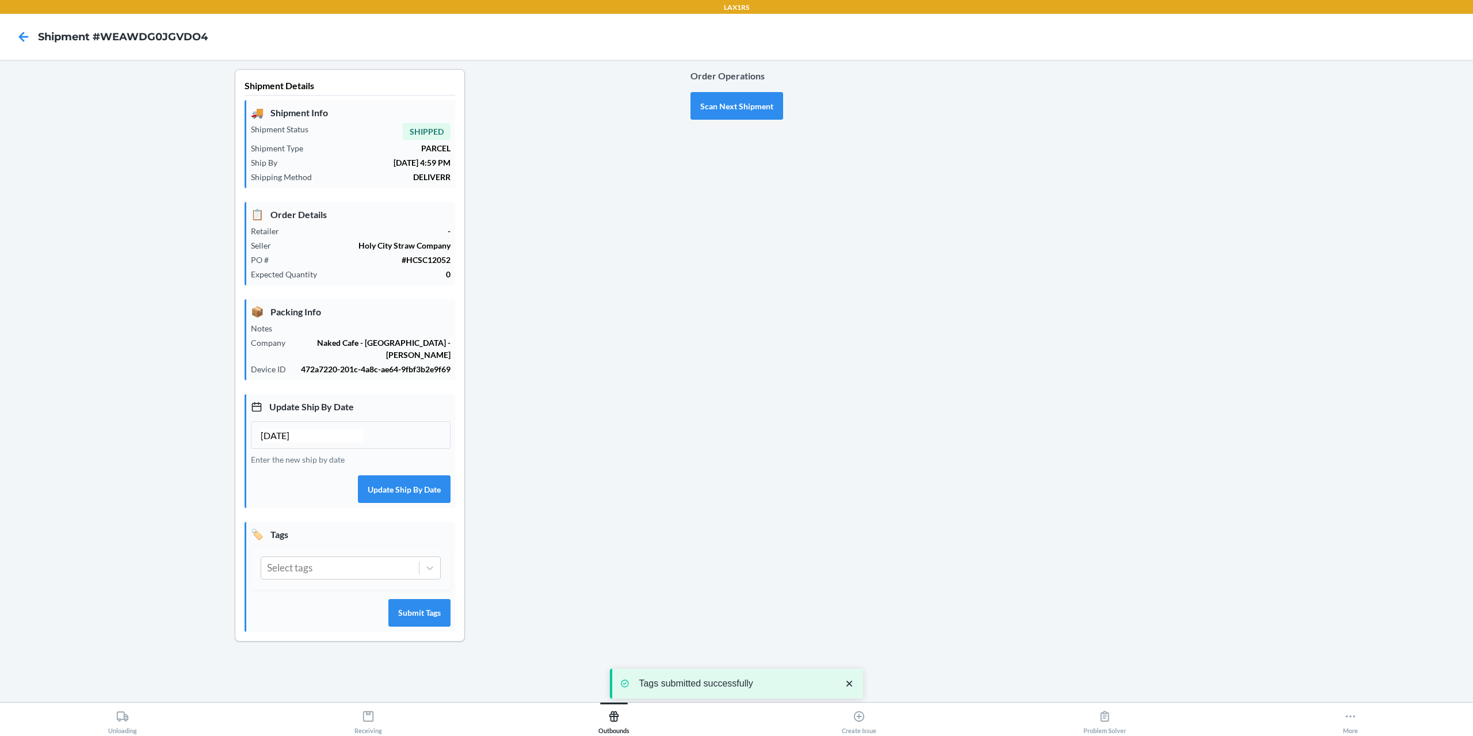
drag, startPoint x: 324, startPoint y: 558, endPoint x: 338, endPoint y: 571, distance: 18.3
click at [327, 559] on div "Select tags" at bounding box center [340, 568] width 158 height 22
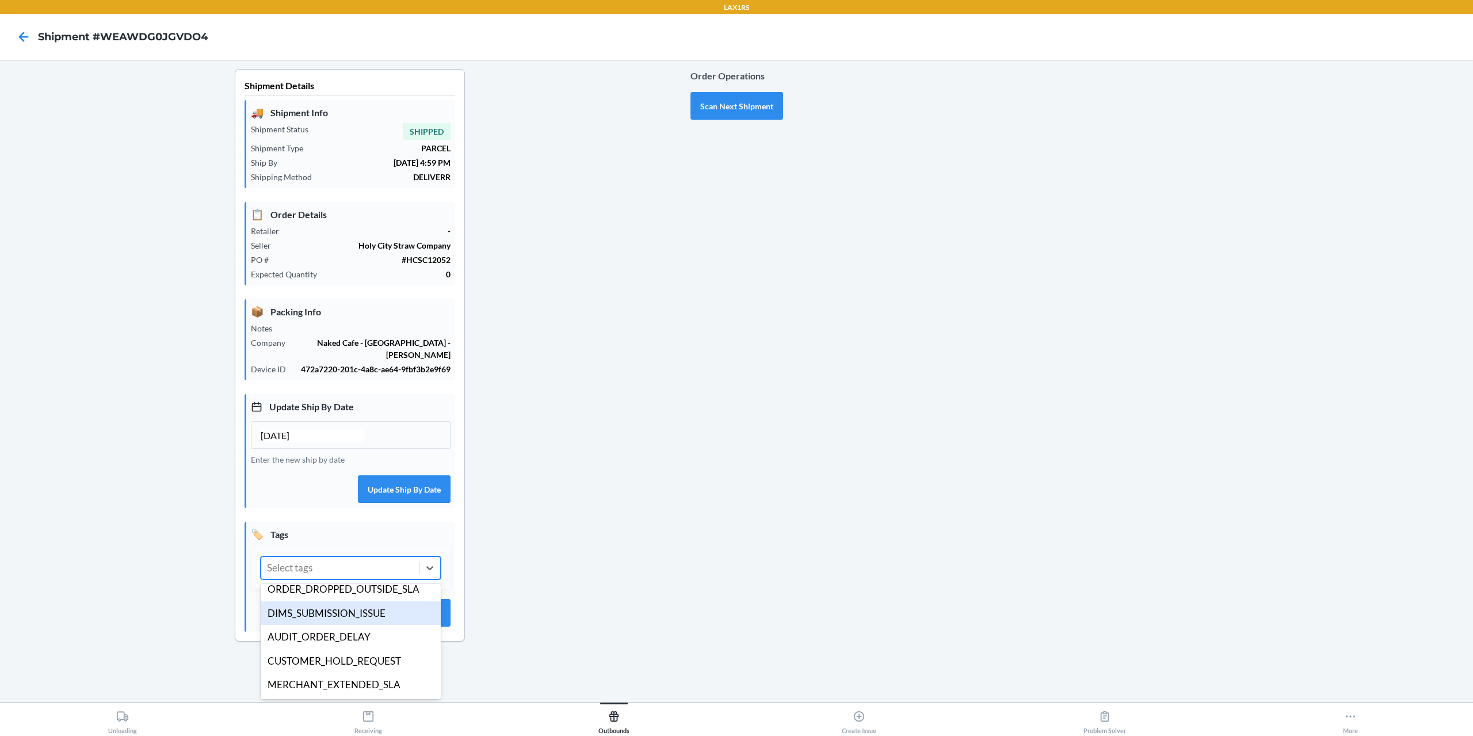
click at [342, 601] on div "DIMS_SUBMISSION_ISSUE" at bounding box center [351, 613] width 180 height 24
click at [372, 557] on div "DIMS_SUBMISSION_ISSUE" at bounding box center [329, 568] width 137 height 22
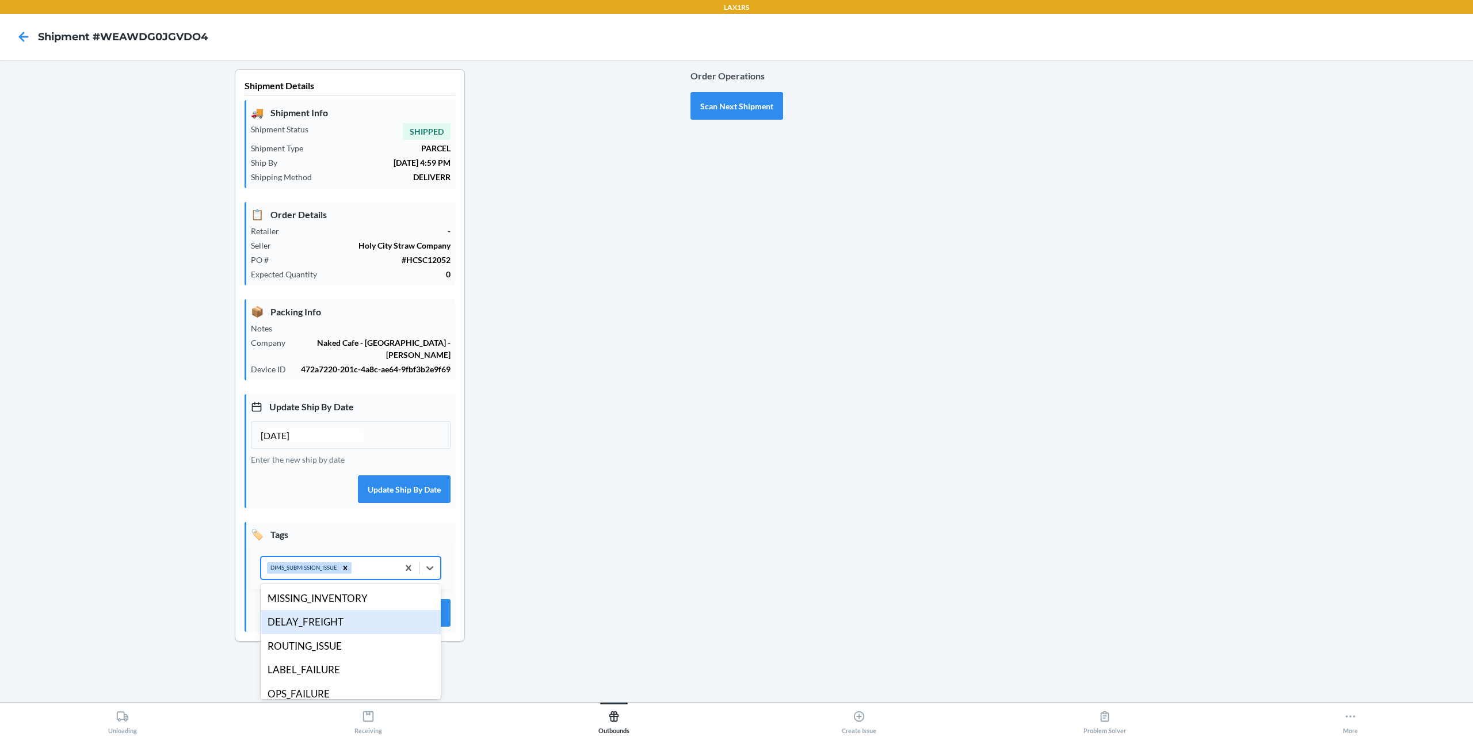
click at [331, 615] on div "DELAY_FREIGHT" at bounding box center [351, 622] width 180 height 24
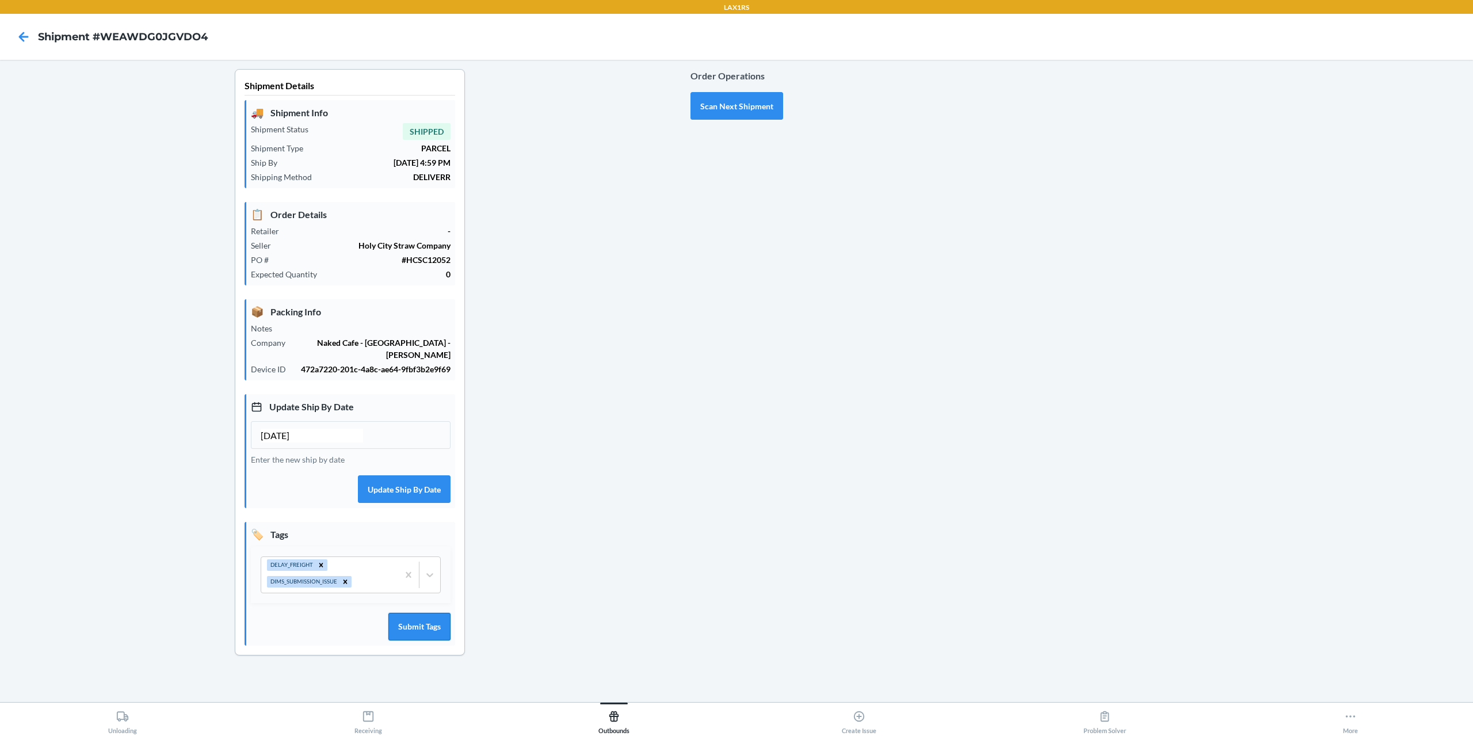
click at [419, 617] on button "Submit Tags" at bounding box center [419, 627] width 62 height 28
click at [723, 103] on button "Scan Next Shipment" at bounding box center [736, 106] width 93 height 28
